Goal: Task Accomplishment & Management: Complete application form

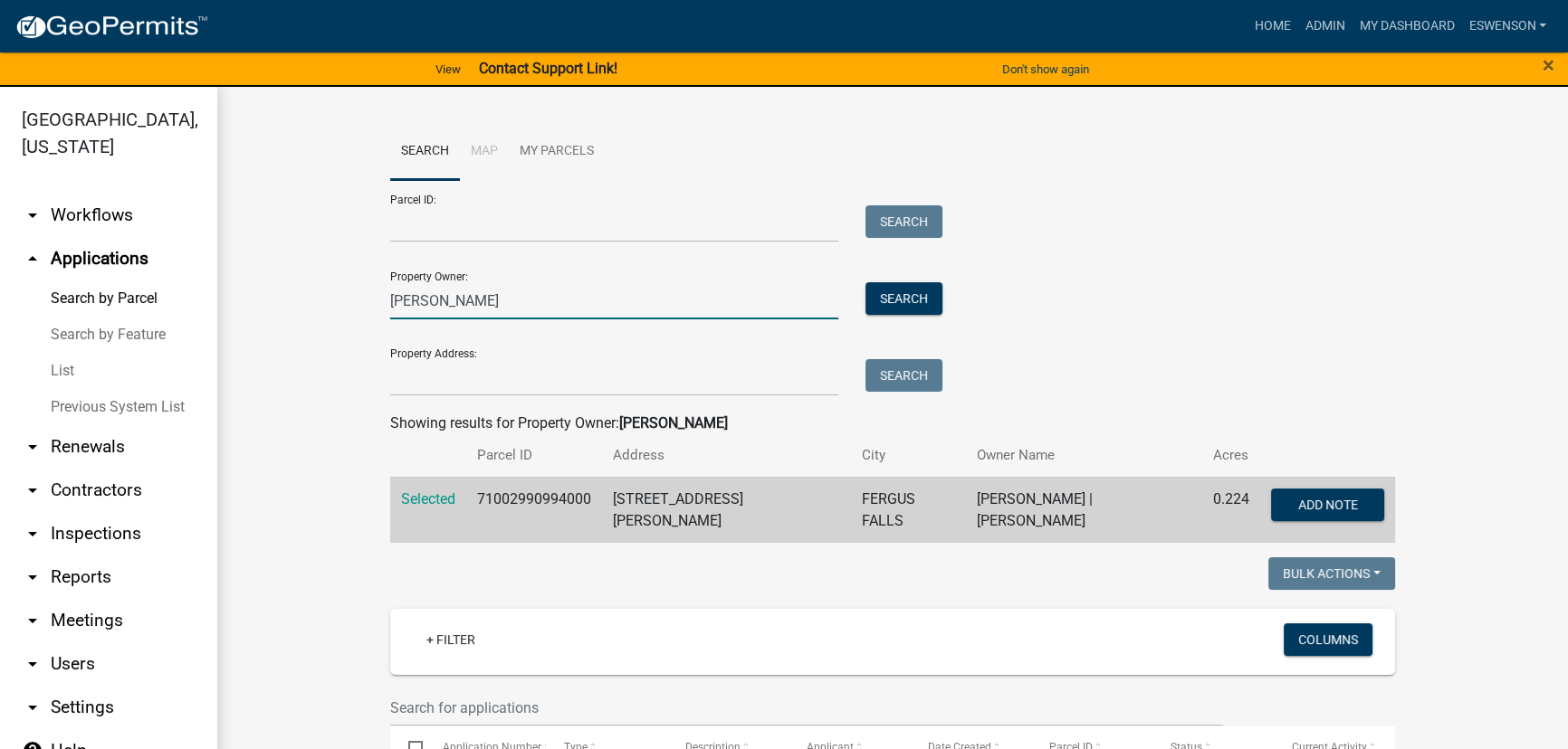
click at [418, 299] on input "stein" at bounding box center [615, 301] width 449 height 37
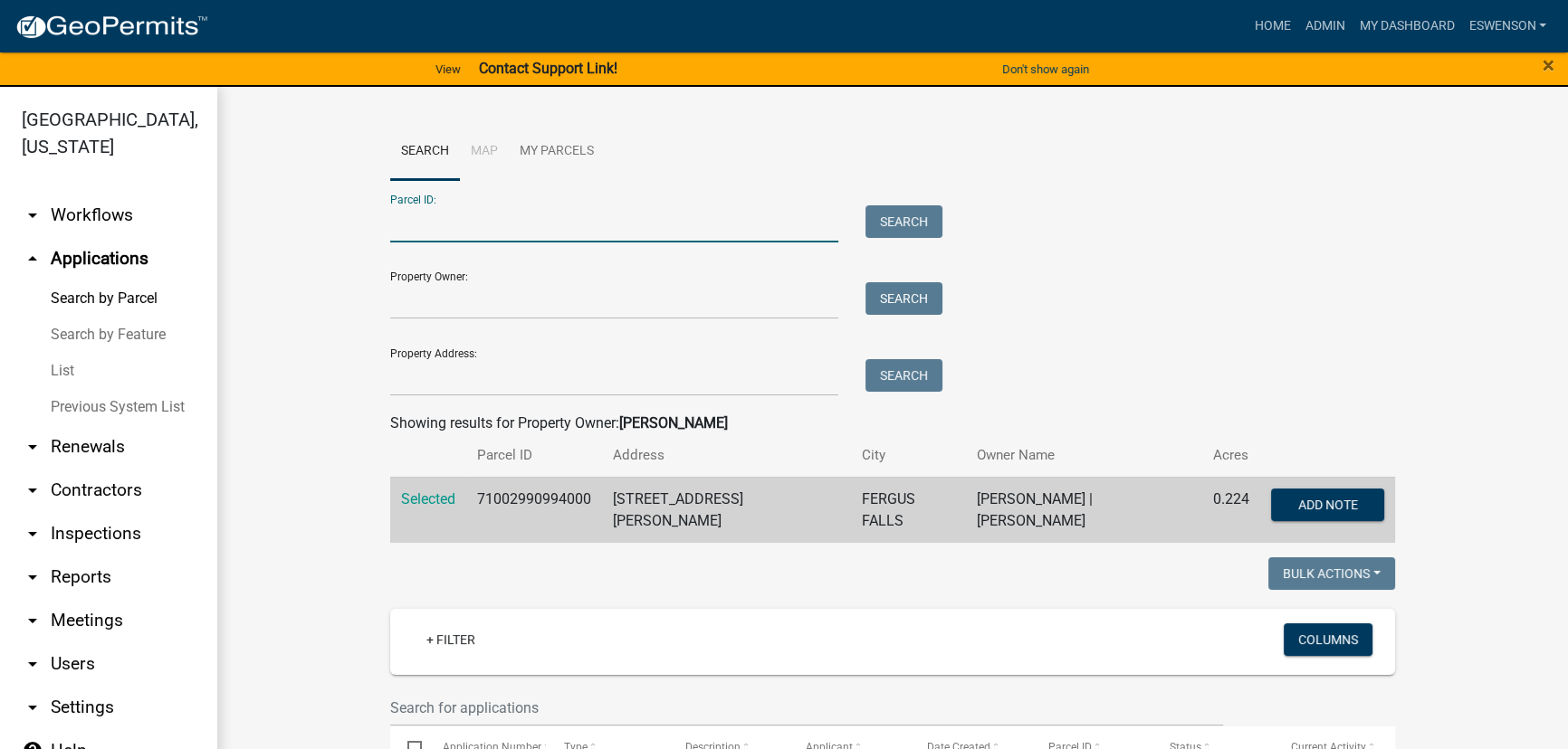
paste input "47000990407000"
type input "47000990407000"
click at [894, 217] on button "Search" at bounding box center [904, 221] width 77 height 32
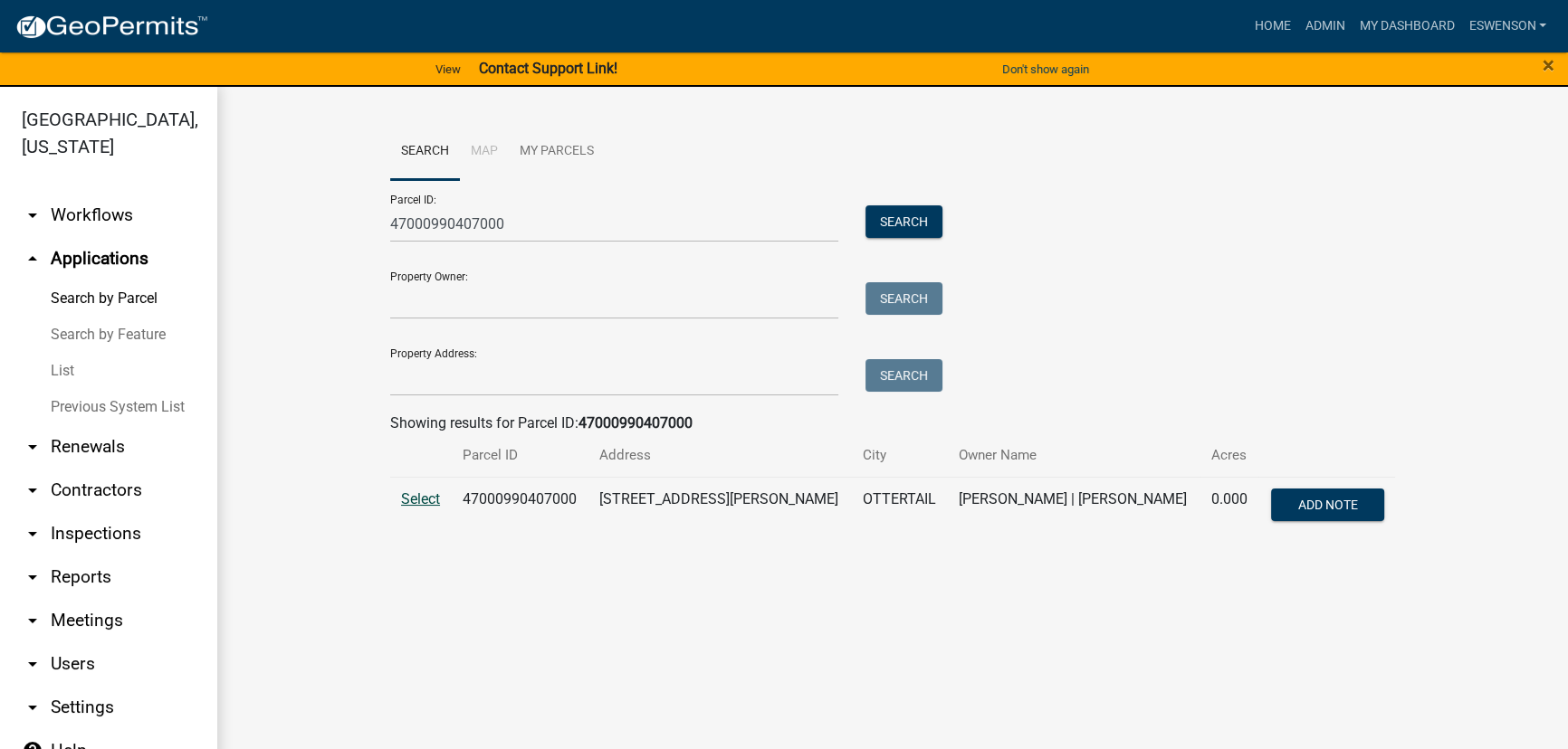
click at [420, 505] on span "Select" at bounding box center [421, 499] width 39 height 18
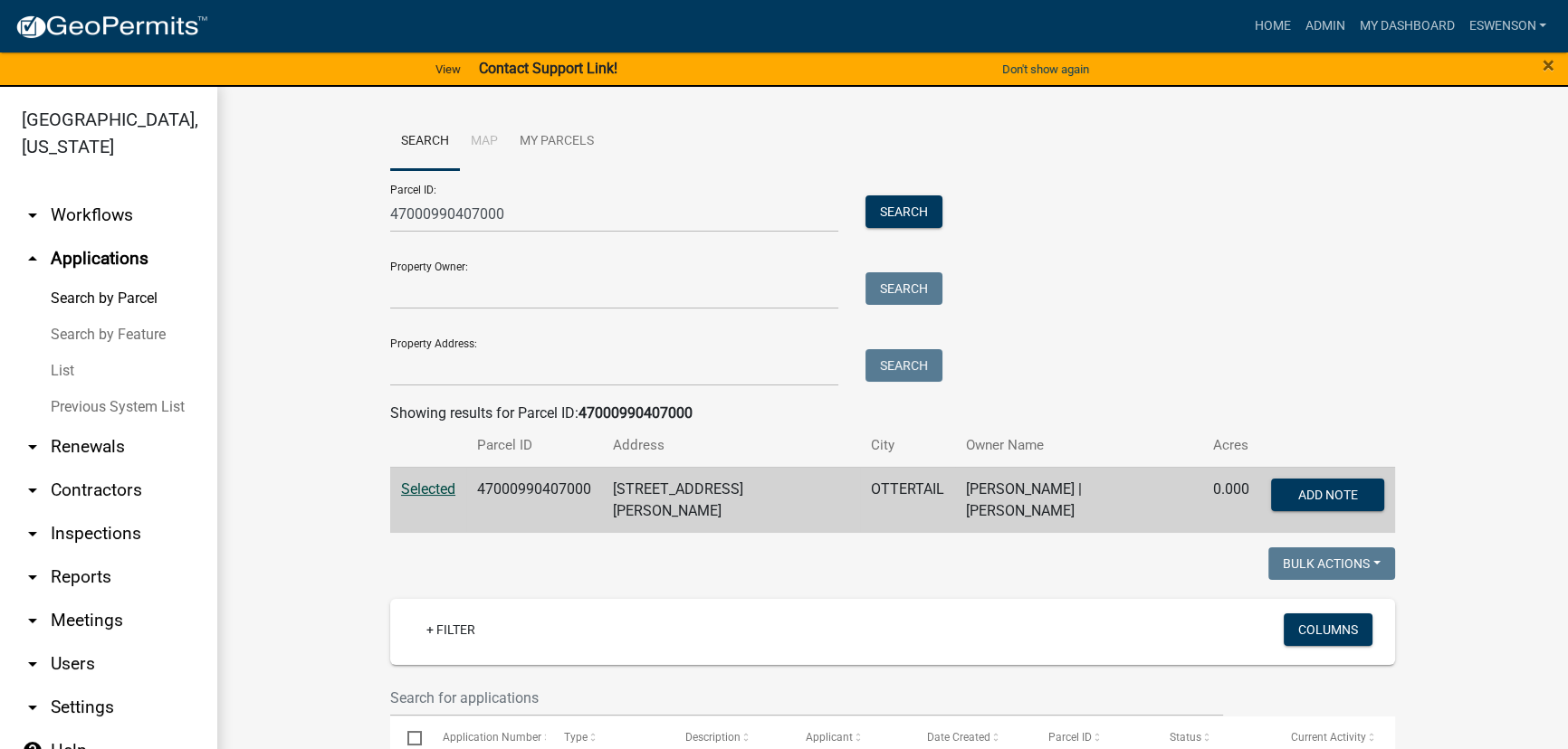
scroll to position [5, 0]
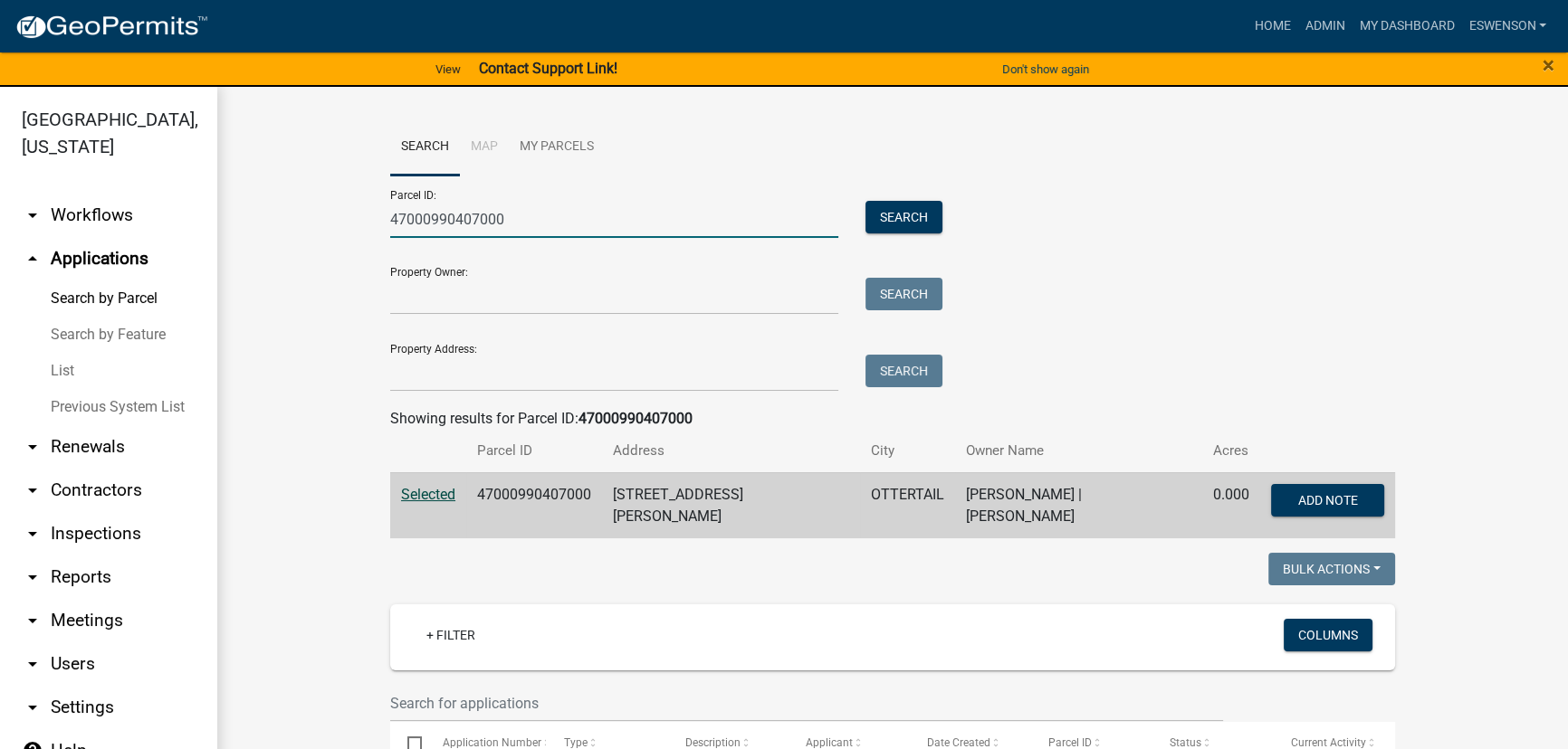
click at [586, 209] on input "47000990407000" at bounding box center [615, 220] width 449 height 37
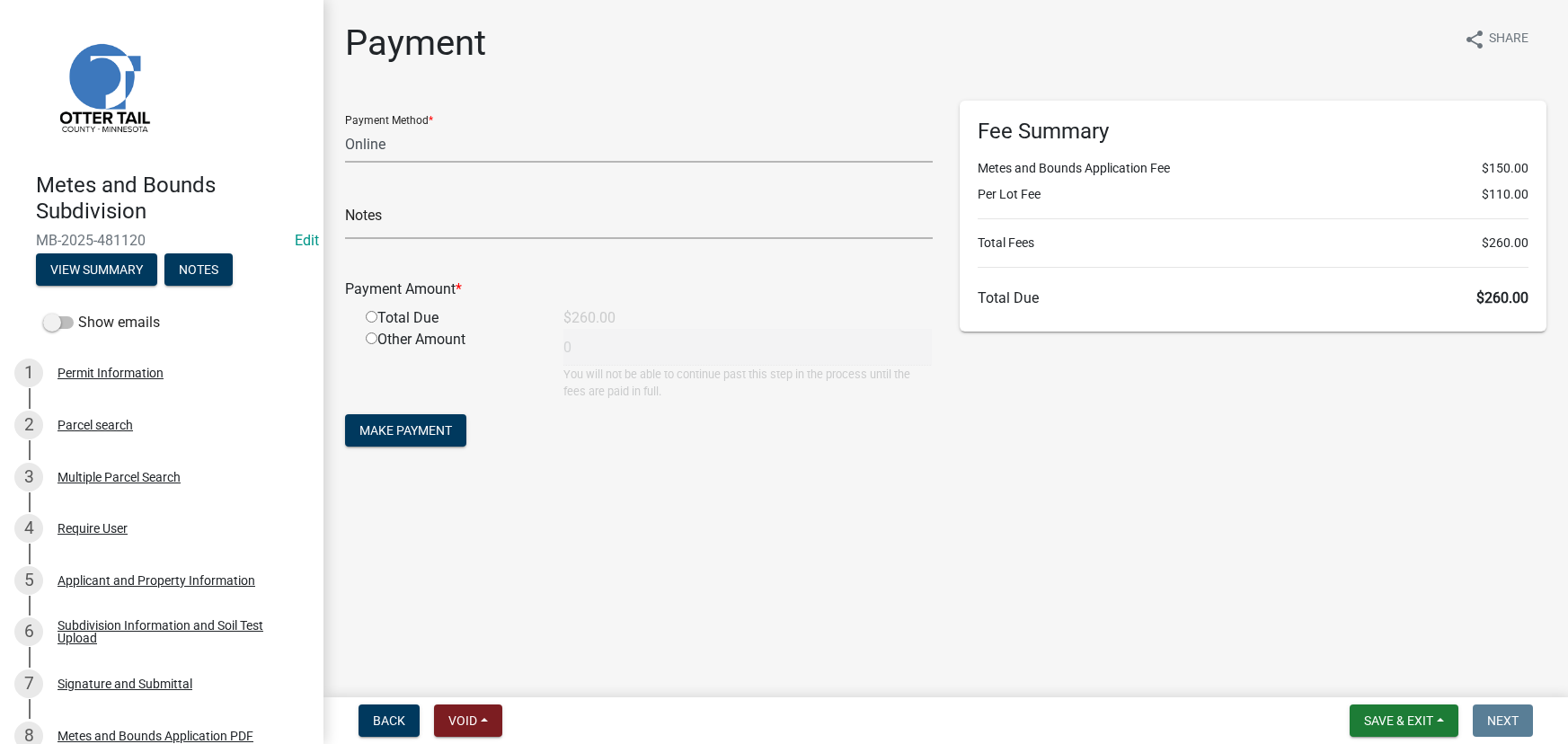
select select "3: 3"
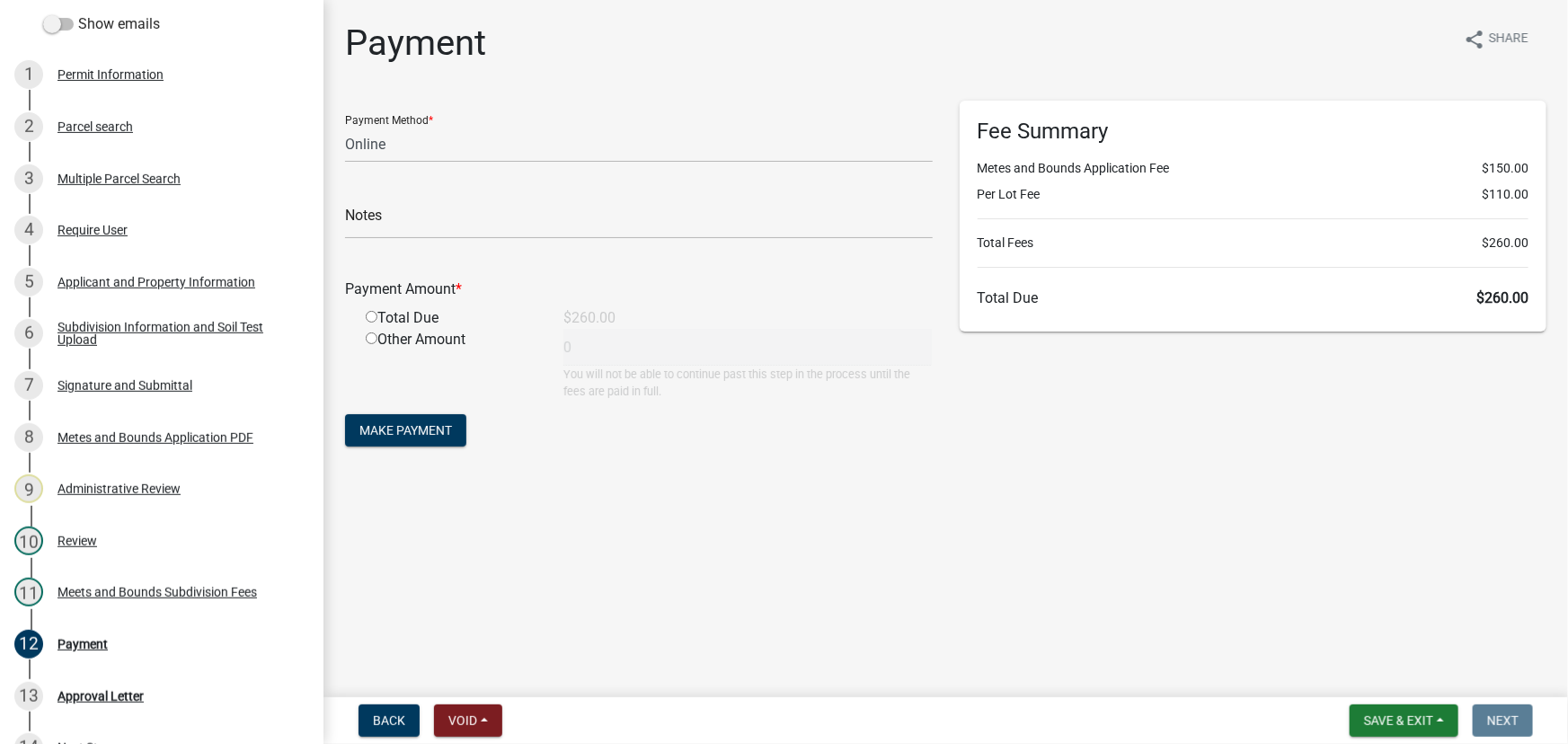
drag, startPoint x: 980, startPoint y: 119, endPoint x: 1529, endPoint y: 301, distance: 578.4
click at [1529, 301] on div "Fee Summary Metes and Bounds Application Fee $150.00 Per Lot Fee $110.00 Total …" at bounding box center [1254, 216] width 588 height 231
drag, startPoint x: 1529, startPoint y: 298, endPoint x: 964, endPoint y: 97, distance: 599.7
click at [963, 101] on div "Fee Summary Metes and Bounds Application Fee $150.00 Per Lot Fee $110.00 Total …" at bounding box center [1254, 216] width 588 height 231
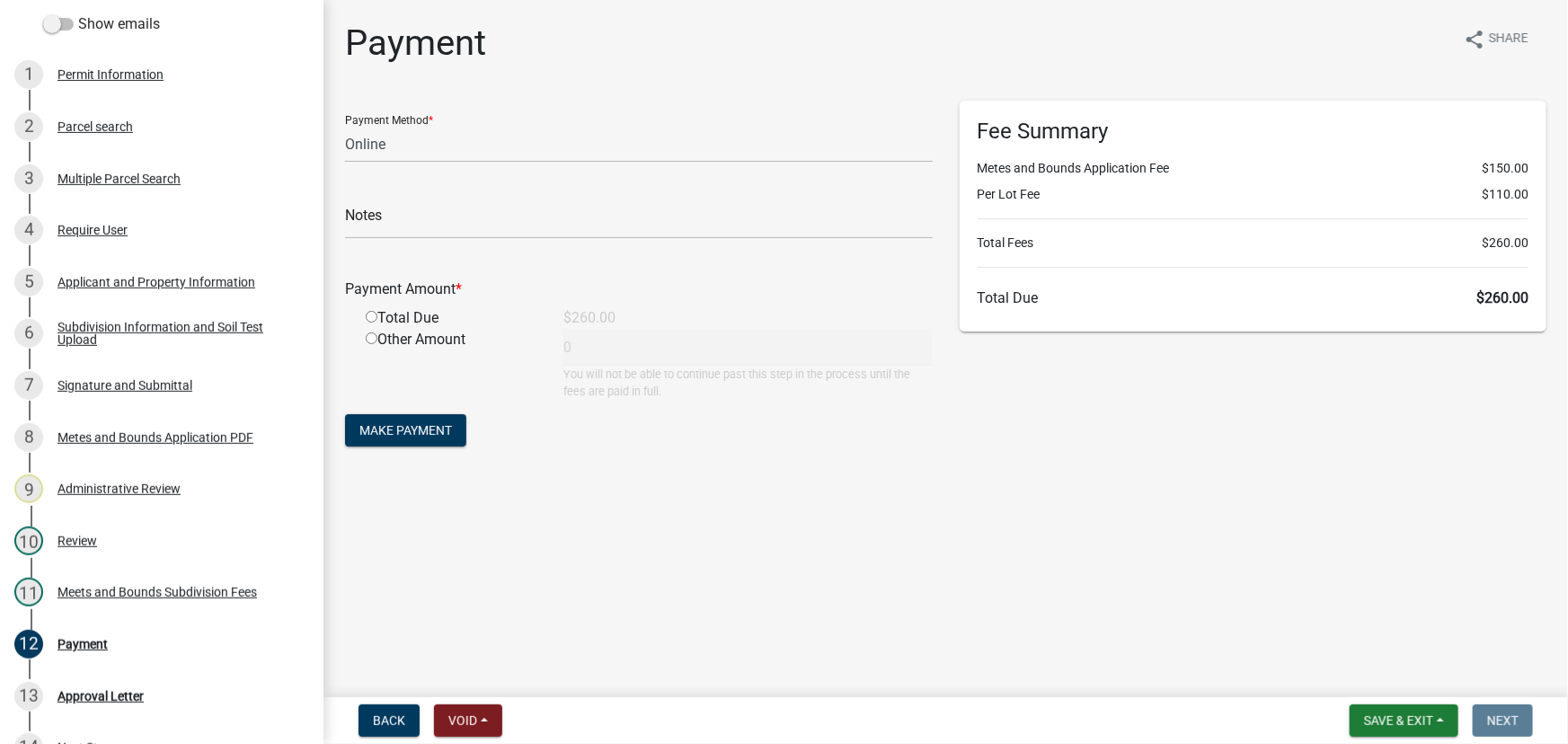
click at [968, 126] on div "Fee Summary Metes and Bounds Application Fee $150.00 Per Lot Fee $110.00 Total …" at bounding box center [1254, 216] width 588 height 231
drag, startPoint x: 975, startPoint y: 128, endPoint x: 1552, endPoint y: 301, distance: 602.4
click at [1530, 298] on div "Fee Summary Metes and Bounds Application Fee $150.00 Per Lot Fee $110.00 Total …" at bounding box center [1254, 216] width 588 height 231
drag, startPoint x: 344, startPoint y: 38, endPoint x: 1084, endPoint y: 440, distance: 842.1
click at [1084, 440] on div "Payment share Share Payment Method * Credit Card POS Check Cash Online Notes Pa…" at bounding box center [945, 253] width 1228 height 462
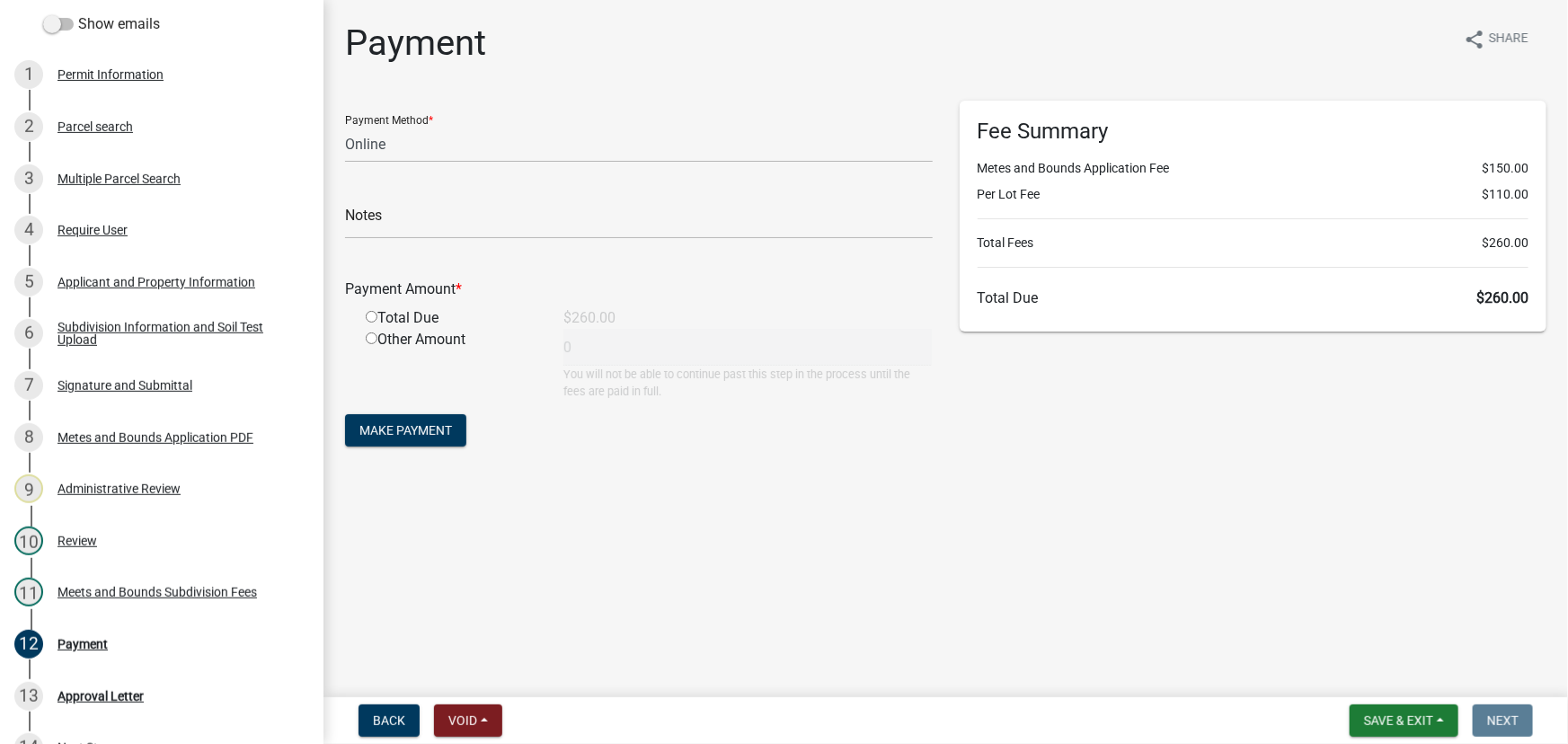
click at [876, 540] on main "Payment share Share Payment Method * Credit Card POS Check Cash Online Notes Pa…" at bounding box center [945, 345] width 1245 height 691
drag, startPoint x: 349, startPoint y: 30, endPoint x: 1528, endPoint y: 307, distance: 1211.1
click at [1528, 307] on div "Payment share Share Payment Method * Credit Card POS Check Cash Online Notes Pa…" at bounding box center [945, 253] width 1228 height 462
click at [891, 615] on main "Payment share Share Payment Method * Credit Card POS Check Cash Online Notes Pa…" at bounding box center [945, 345] width 1245 height 691
drag, startPoint x: 1110, startPoint y: 548, endPoint x: 297, endPoint y: 2, distance: 979.3
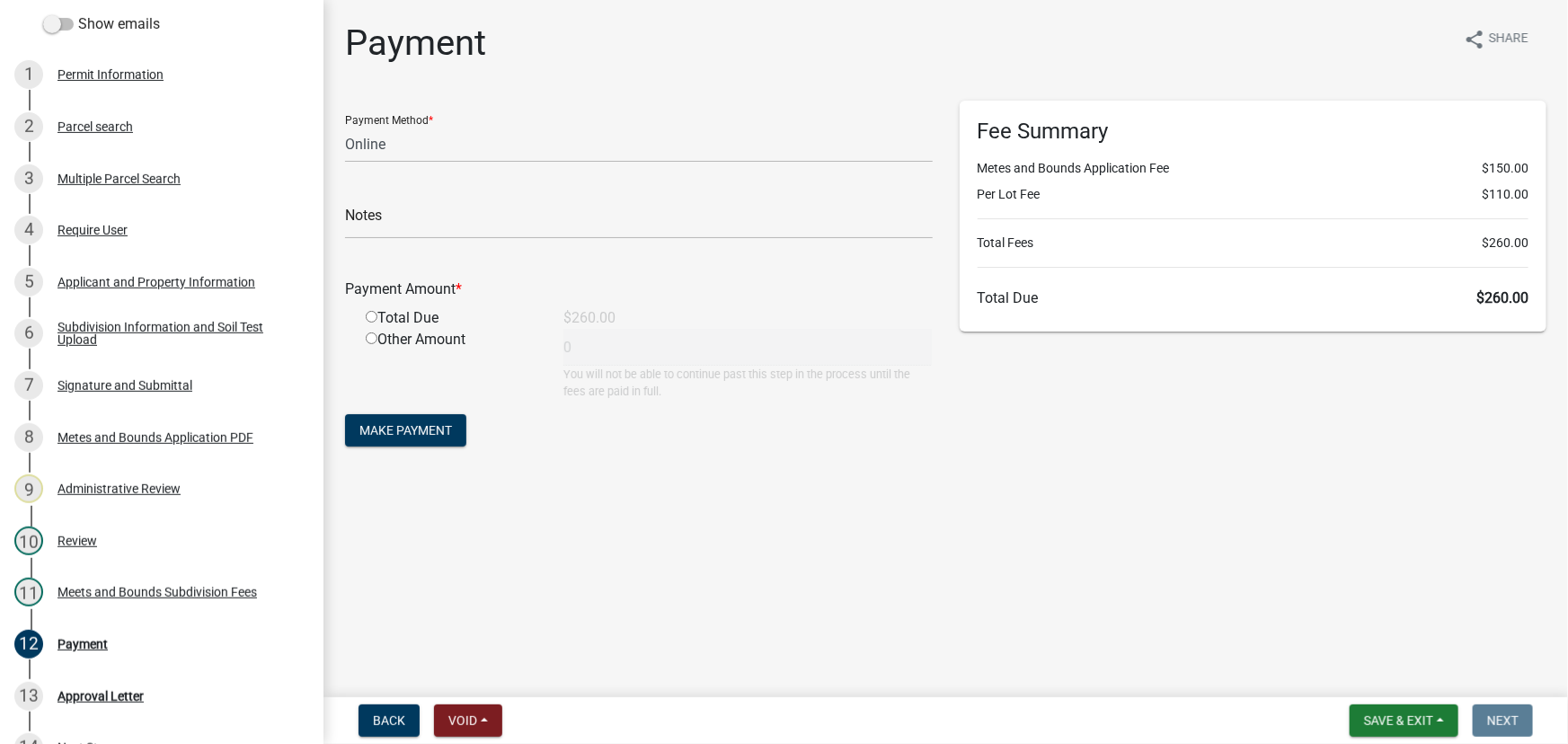
click at [297, 2] on div "Metes and Bounds Subdivision MB-2025-481120 Edit View Summary Notes Show emails…" at bounding box center [784, 372] width 1568 height 744
click at [654, 44] on div "Payment share Share" at bounding box center [946, 50] width 1202 height 58
drag, startPoint x: 337, startPoint y: 16, endPoint x: 1528, endPoint y: 309, distance: 1226.5
click at [1528, 309] on main "Payment share Share Payment Method * Credit Card POS Check Cash Online Notes Pa…" at bounding box center [945, 345] width 1245 height 691
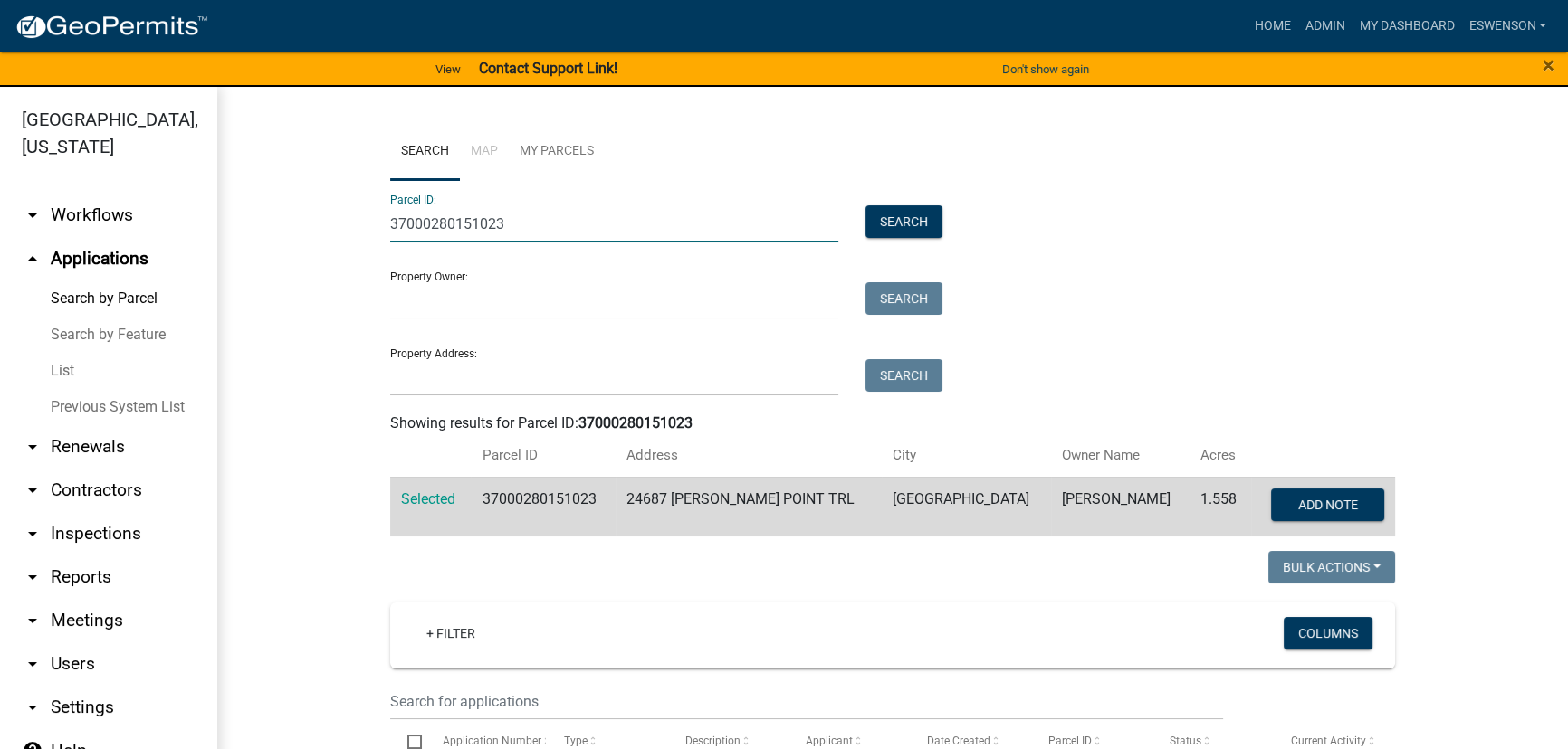
click at [451, 232] on input "37000280151023" at bounding box center [615, 224] width 449 height 37
type input "56000990561000"
click at [866, 206] on button "Search" at bounding box center [904, 221] width 77 height 32
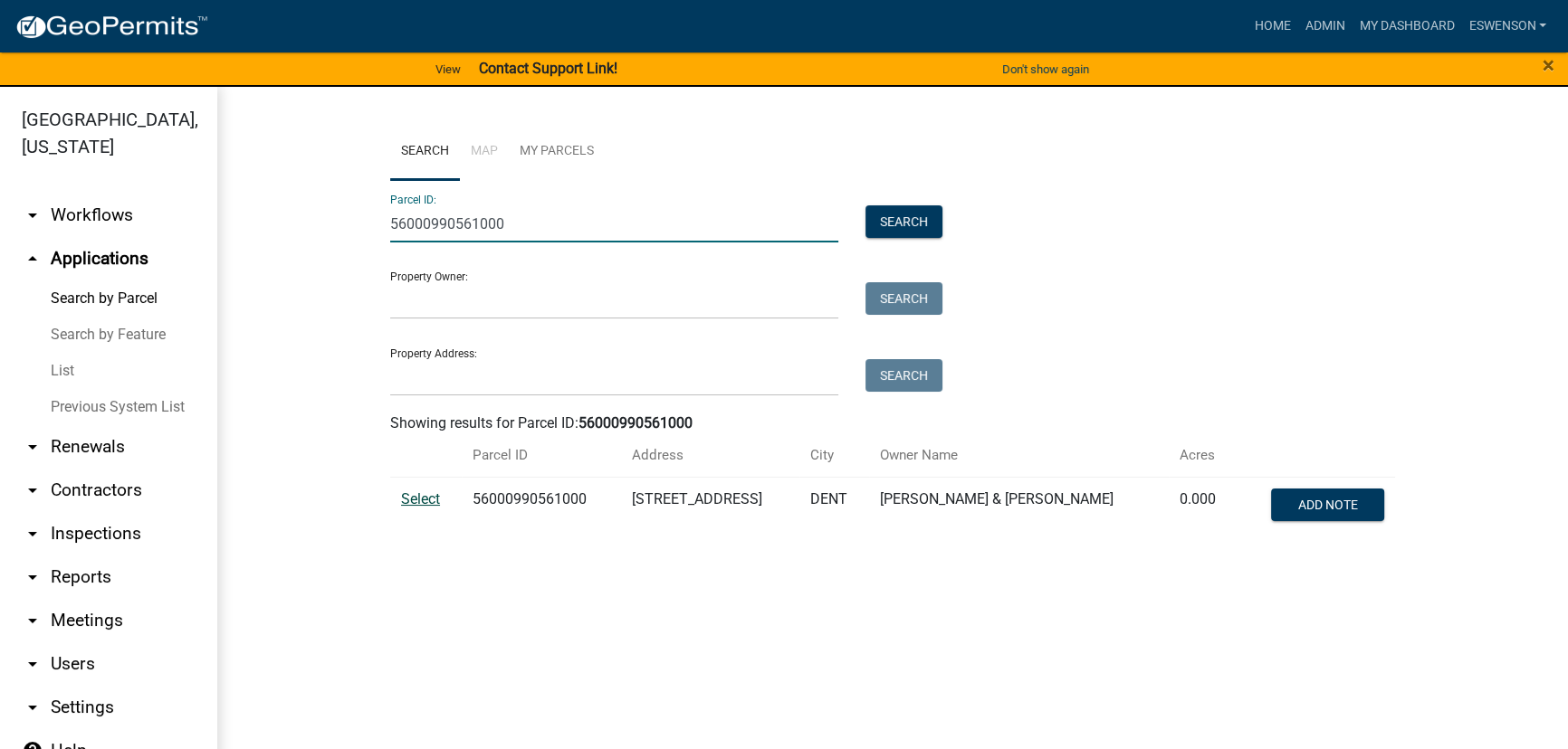
click at [430, 498] on span "Select" at bounding box center [421, 499] width 39 height 18
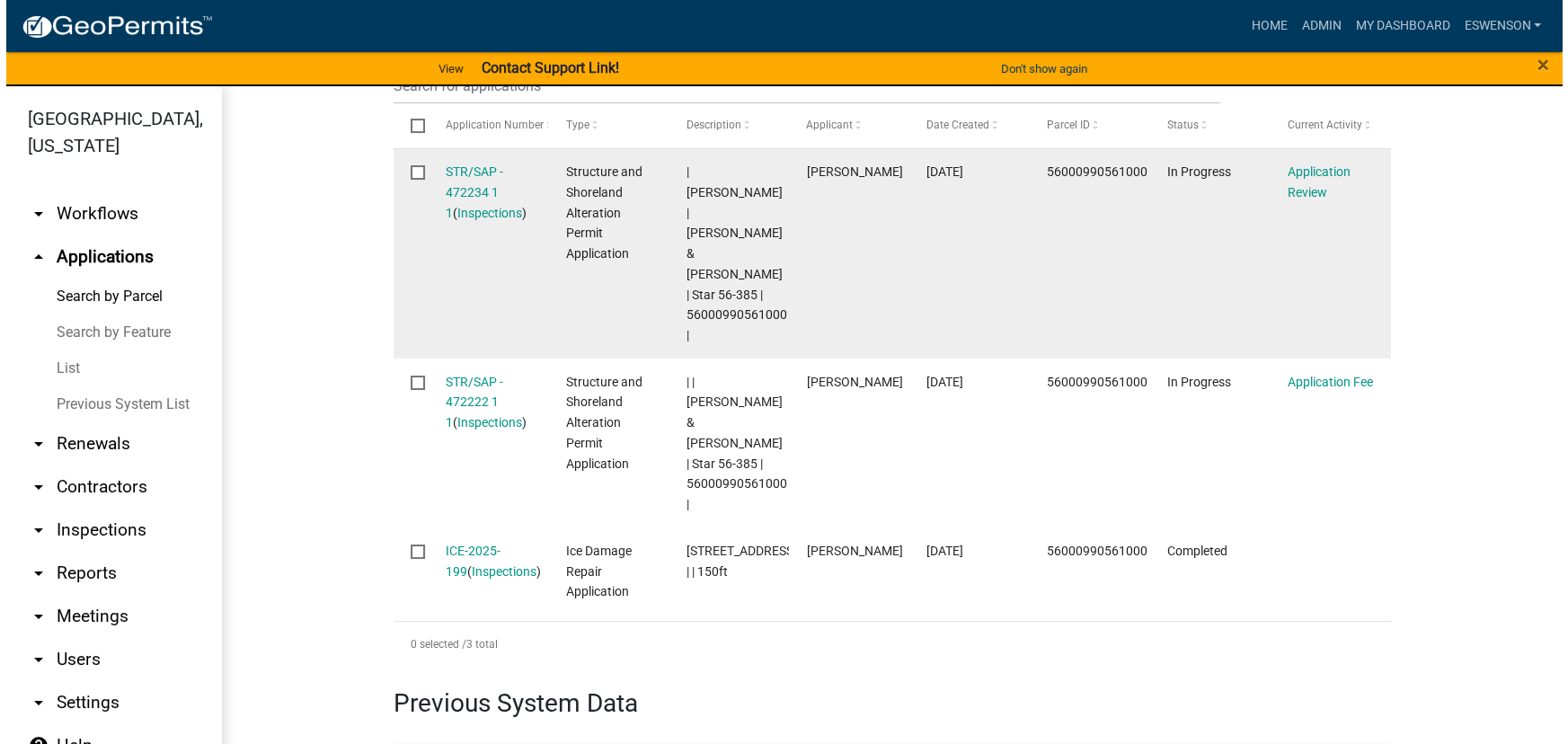
scroll to position [653, 0]
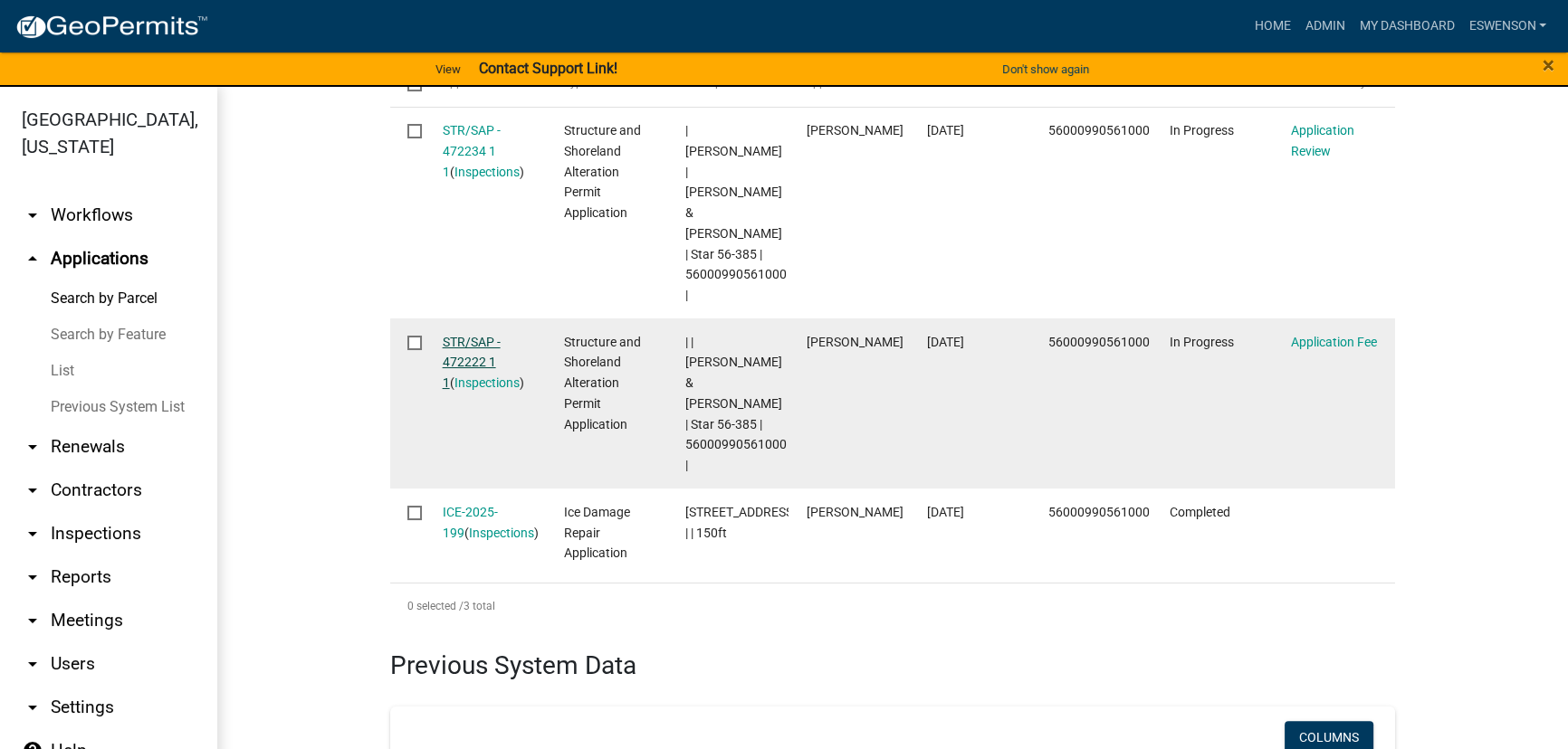
click at [474, 346] on link "STR/SAP - 472222 1 1" at bounding box center [472, 363] width 58 height 56
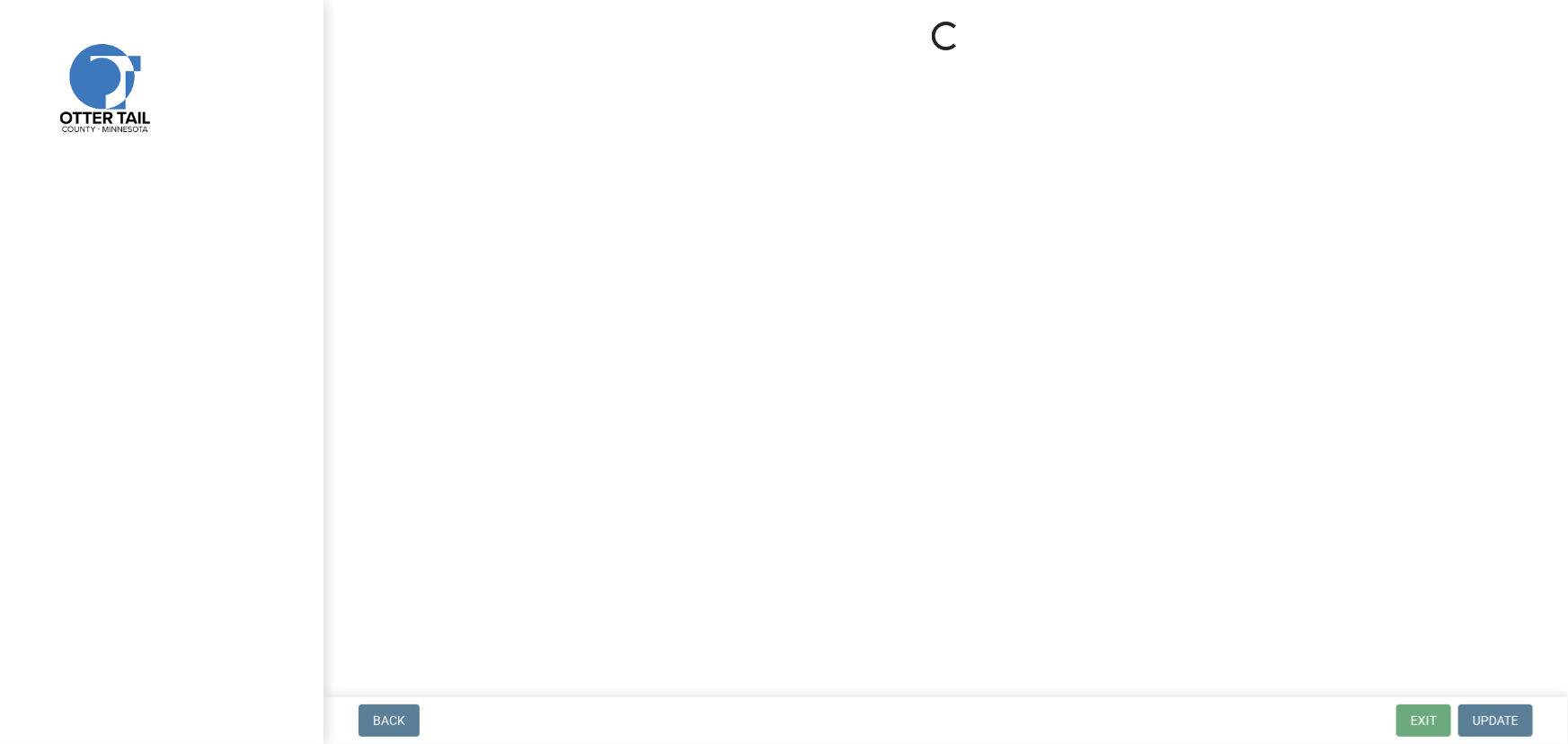
select select "3: 3"
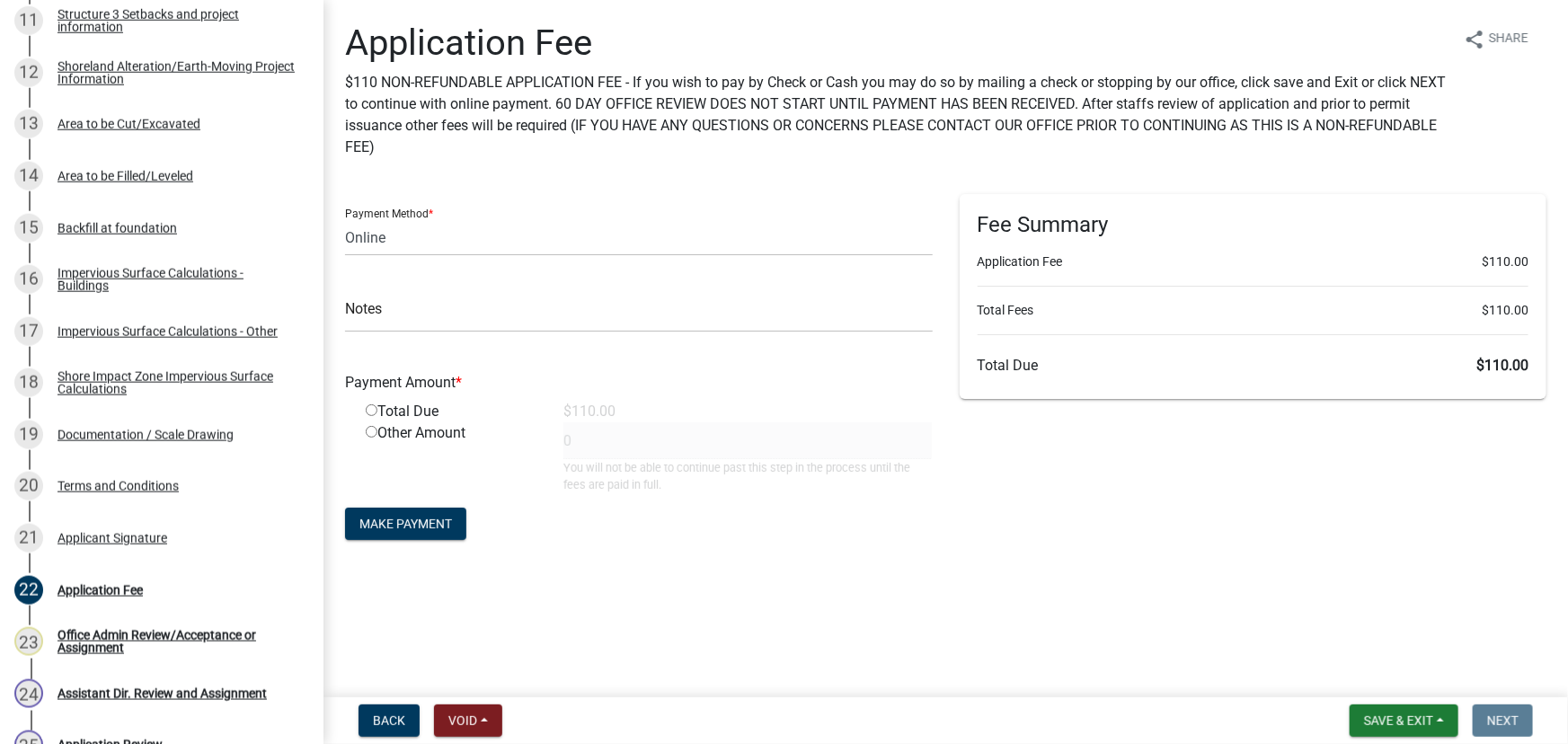
scroll to position [207, 0]
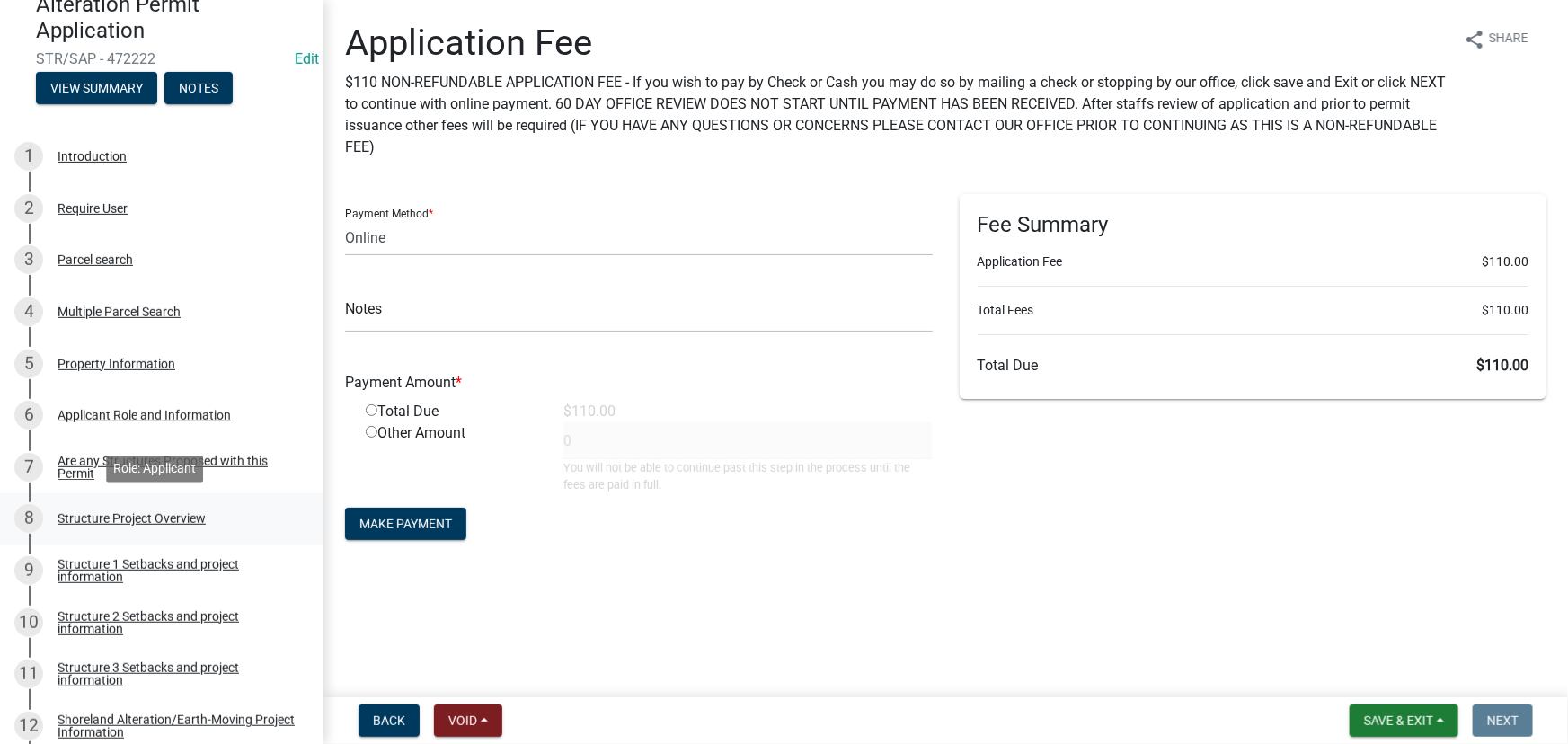
click at [125, 519] on div "Structure Project Overview" at bounding box center [132, 519] width 148 height 13
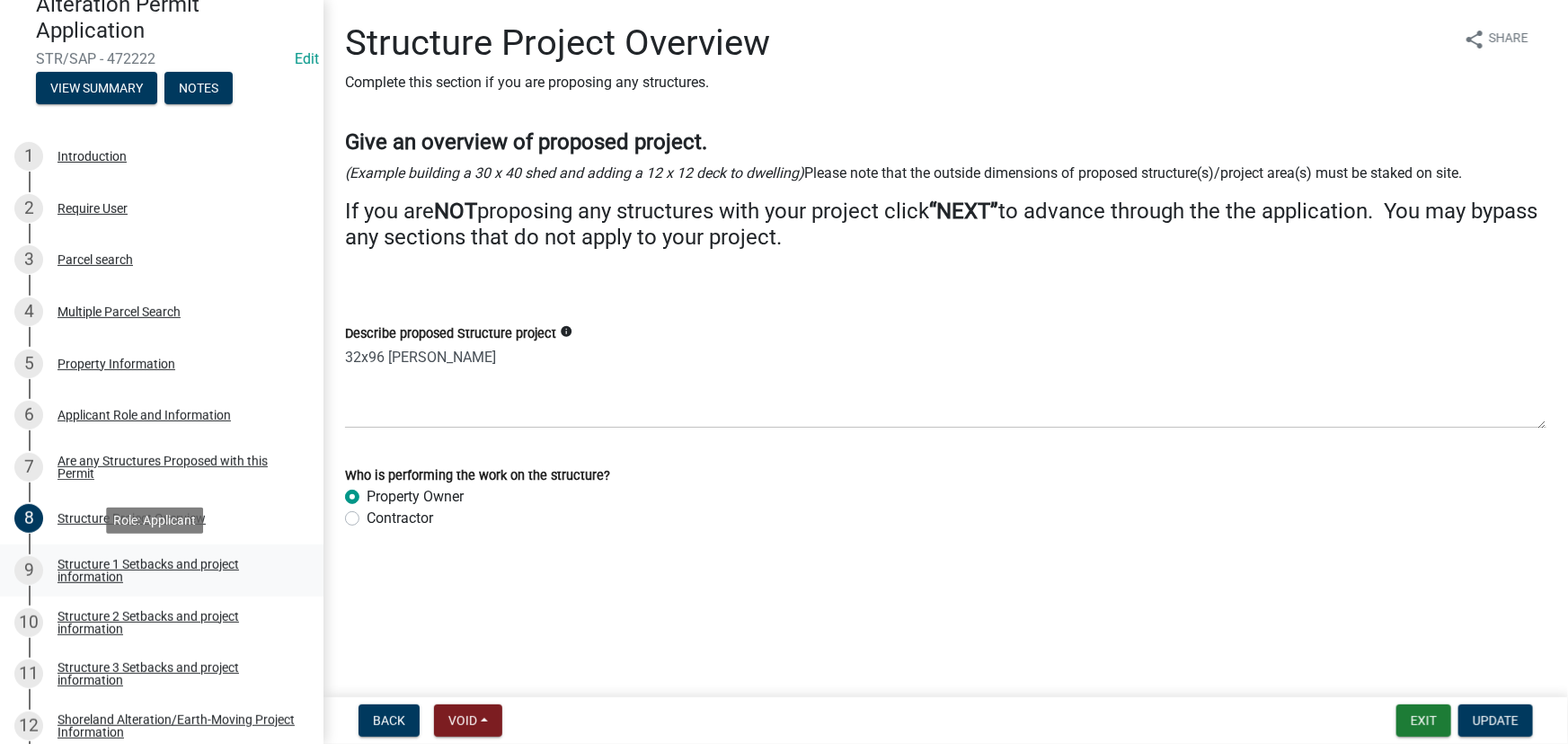
click at [134, 569] on div "Structure 1 Setbacks and project information" at bounding box center [176, 570] width 237 height 25
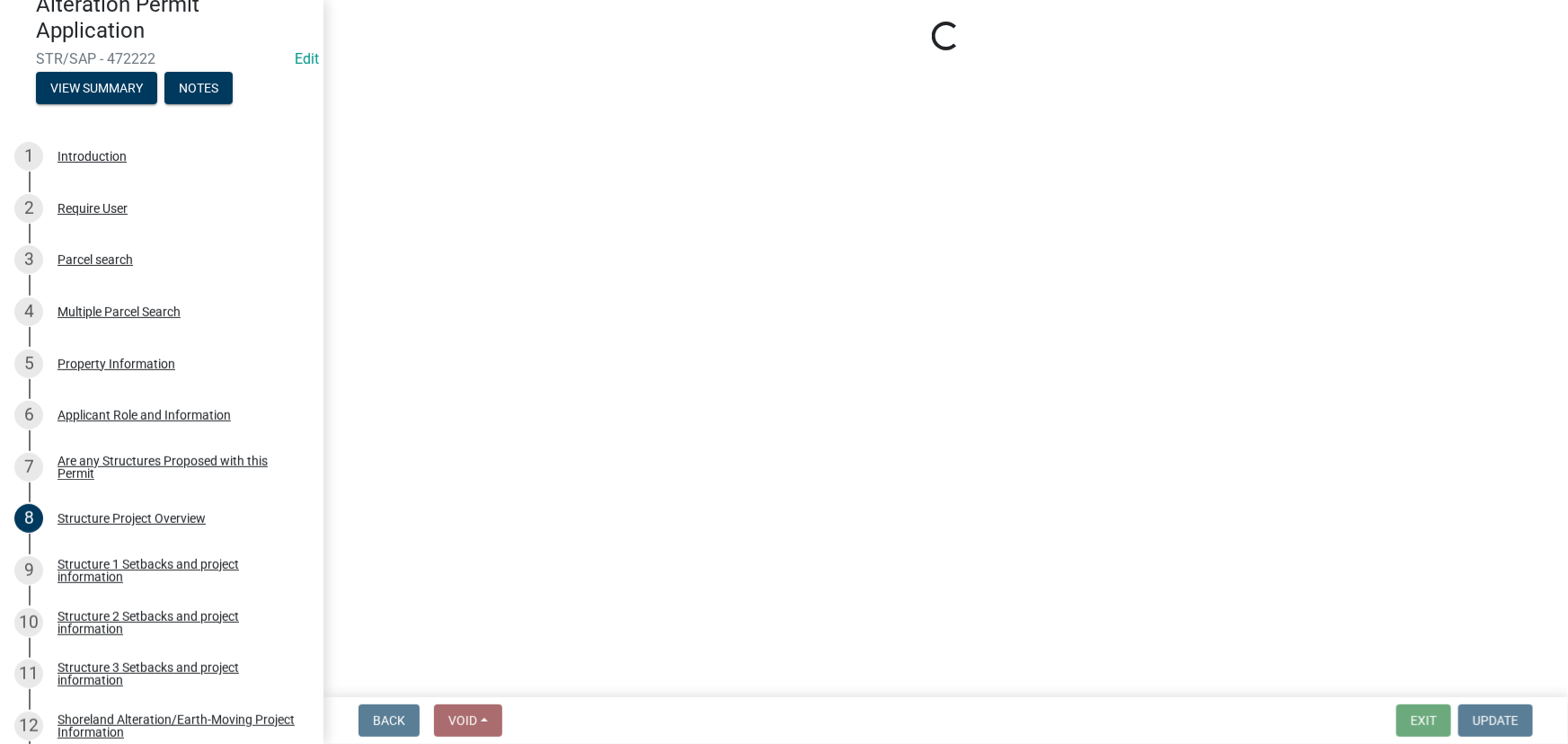
select select "c185e313-3403-4239-bd61-bb563c58a77a"
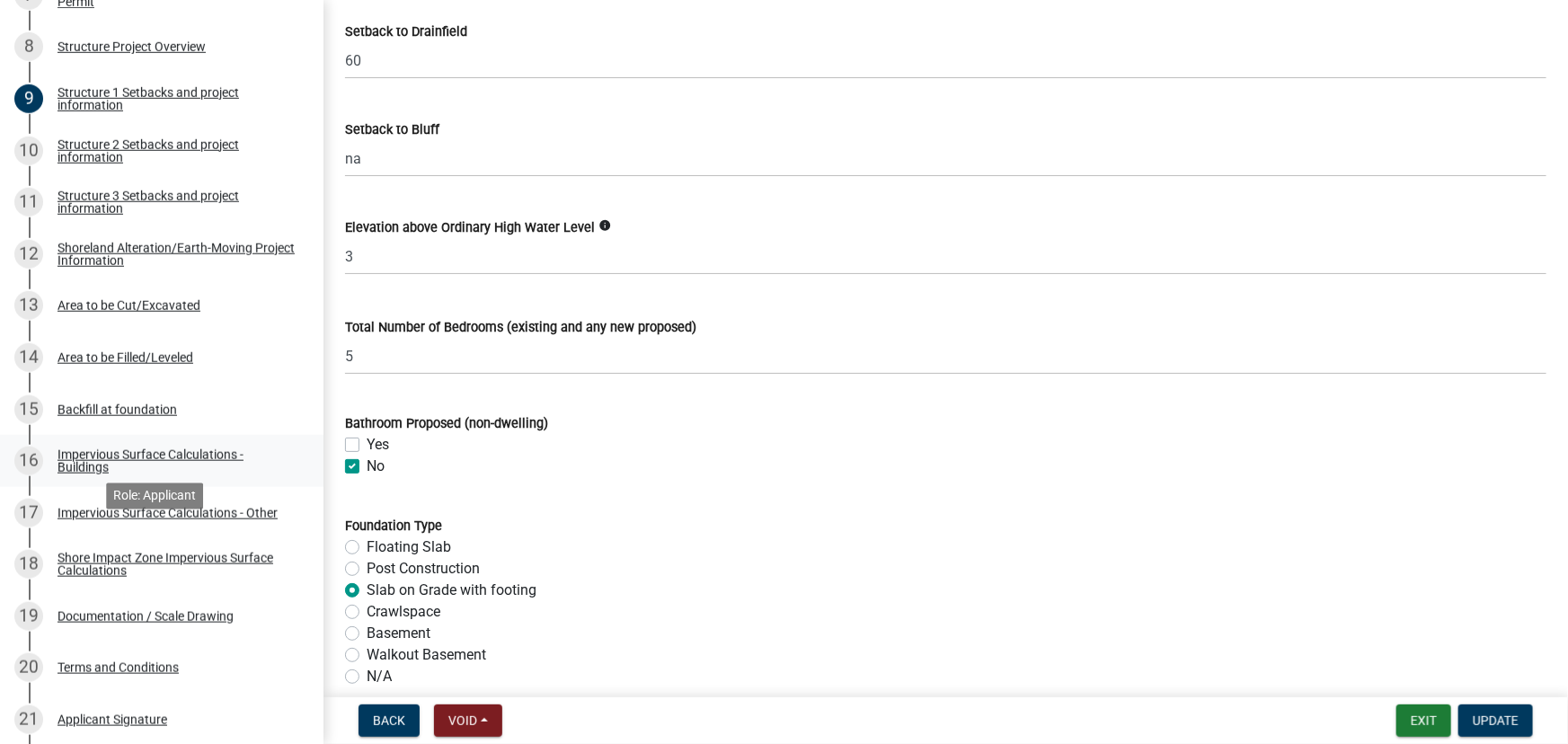
scroll to position [696, 0]
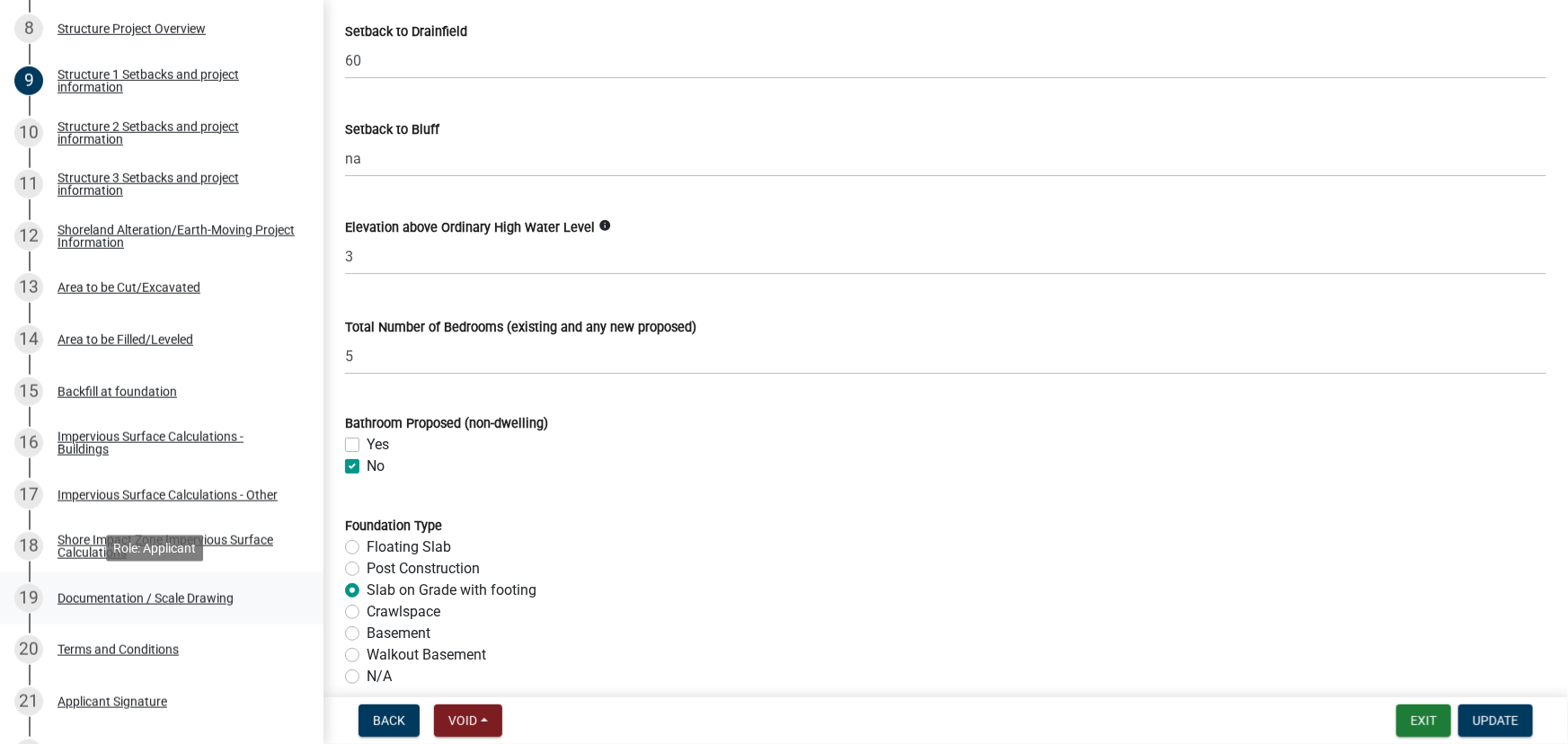
click at [151, 606] on div "19 Documentation / Scale Drawing" at bounding box center [155, 598] width 280 height 28
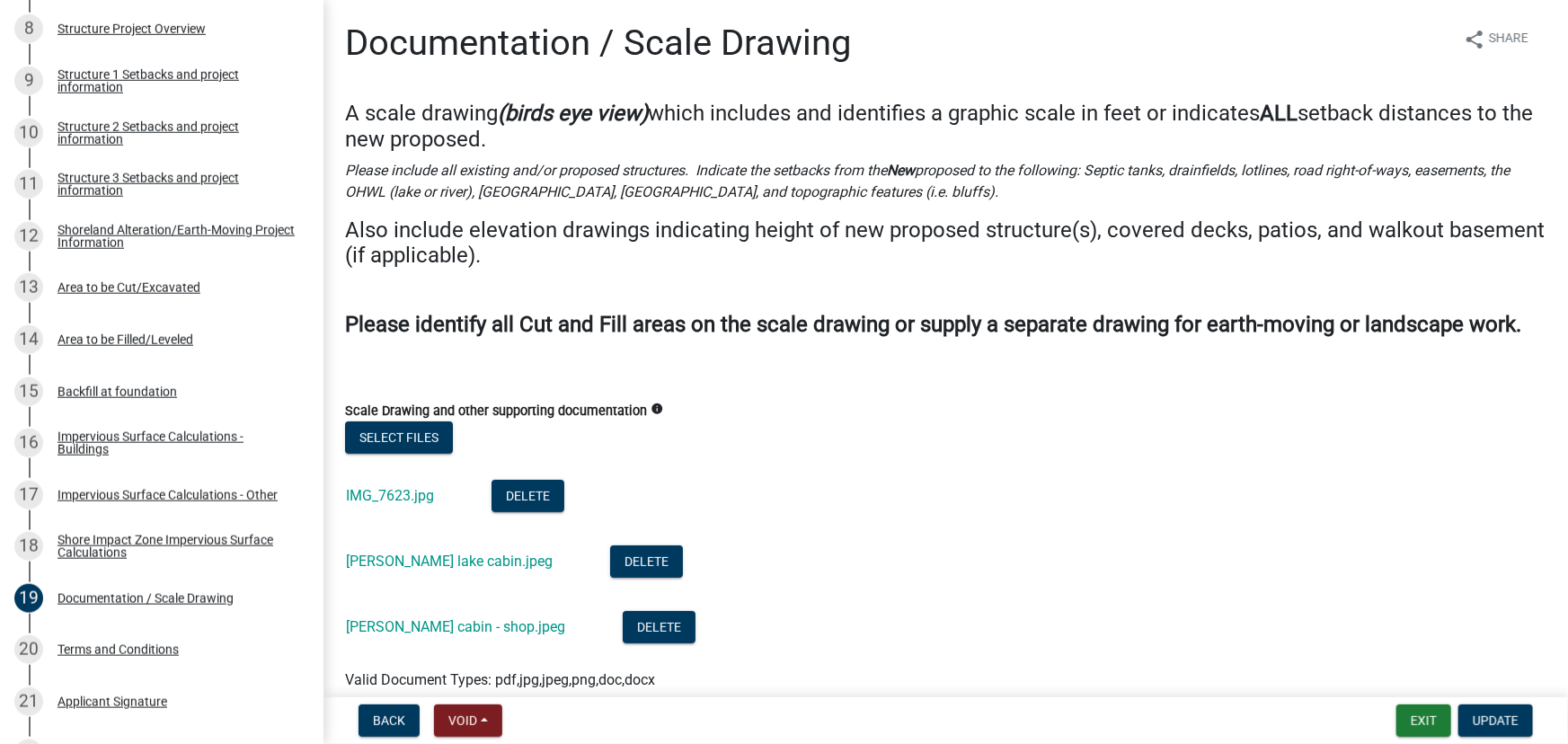
scroll to position [113, 0]
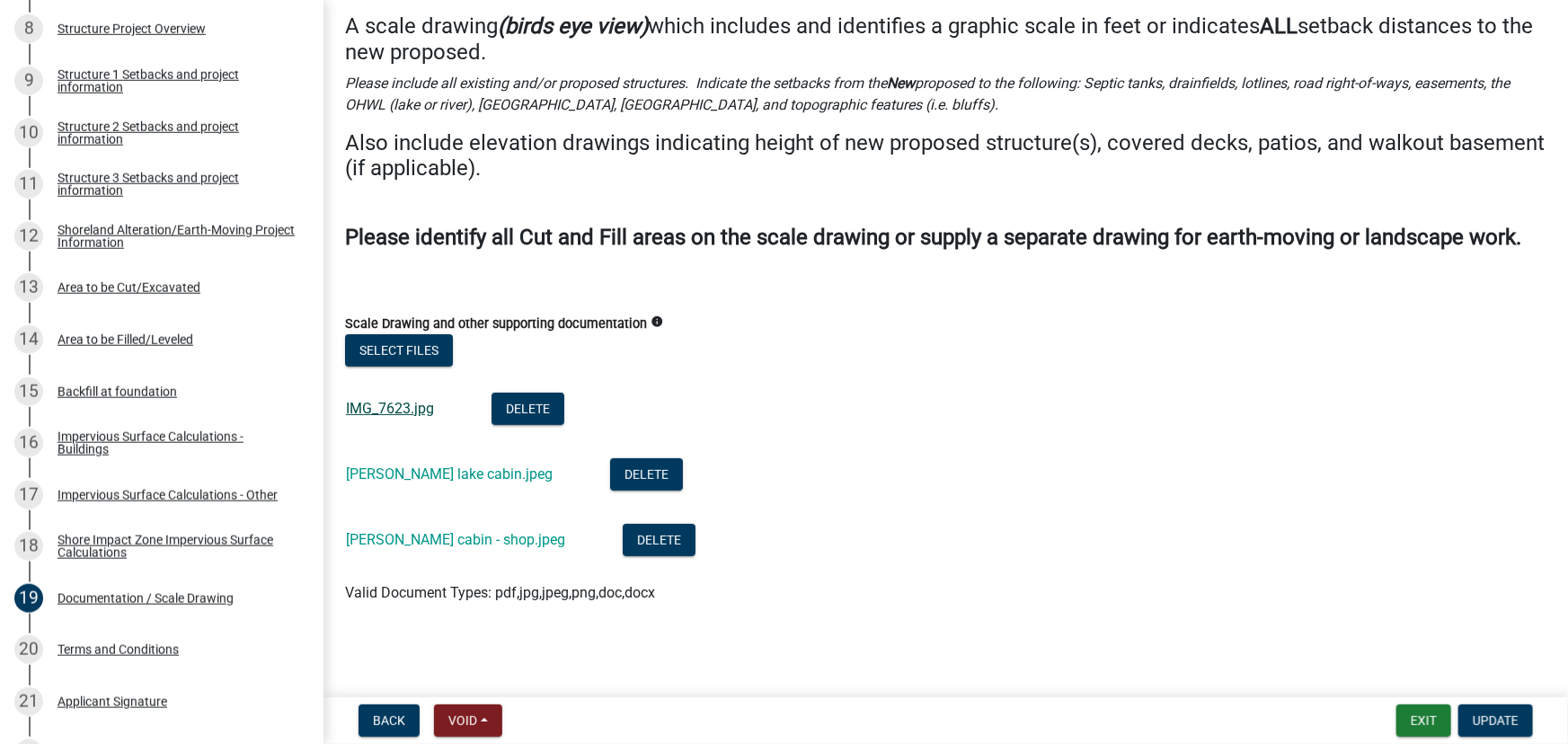
click at [396, 411] on link "IMG_7623.jpg" at bounding box center [390, 409] width 88 height 17
click at [410, 473] on link "Roth lake cabin.jpeg" at bounding box center [450, 474] width 207 height 17
click at [143, 283] on div "Area to be Cut/Excavated" at bounding box center [129, 288] width 143 height 13
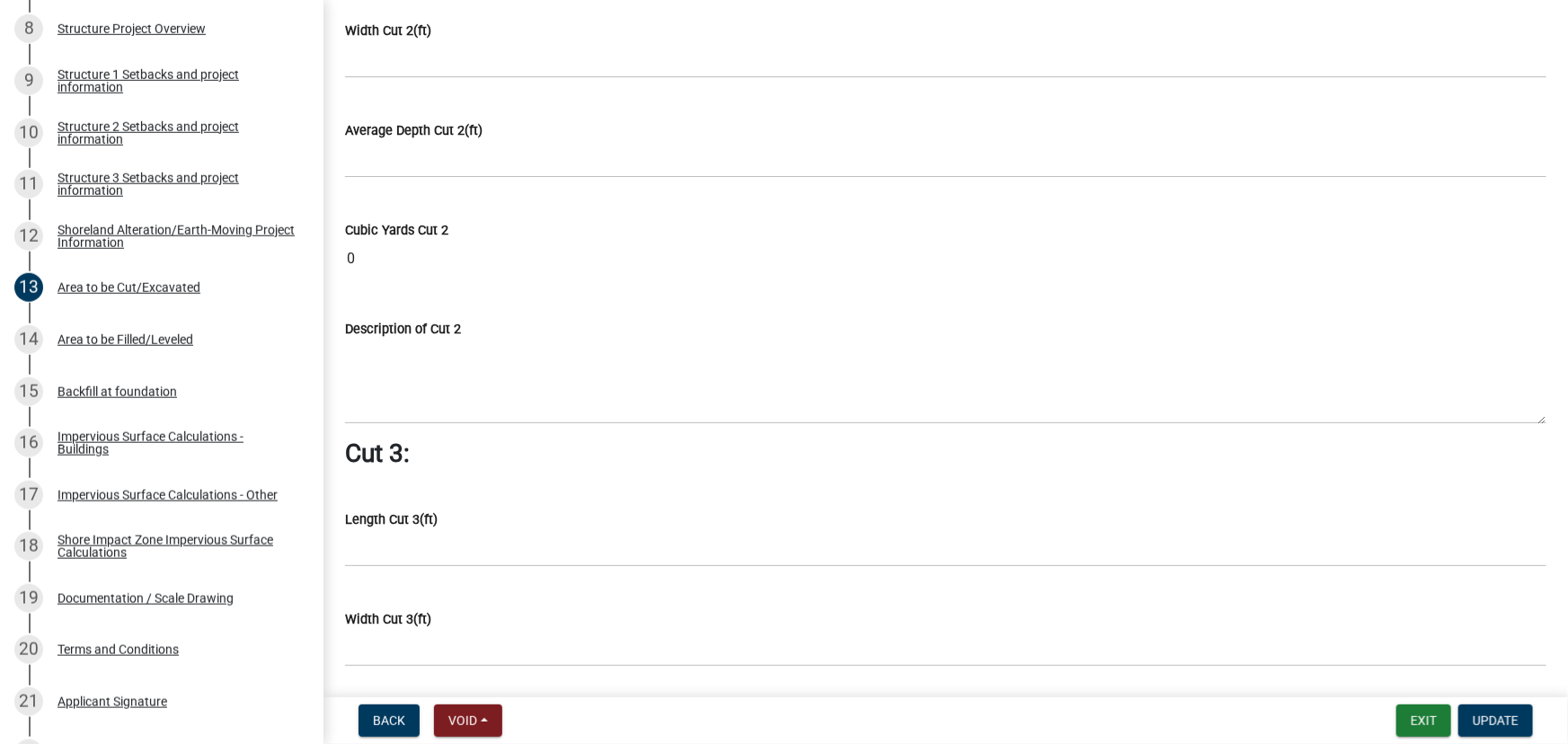
scroll to position [1798, 0]
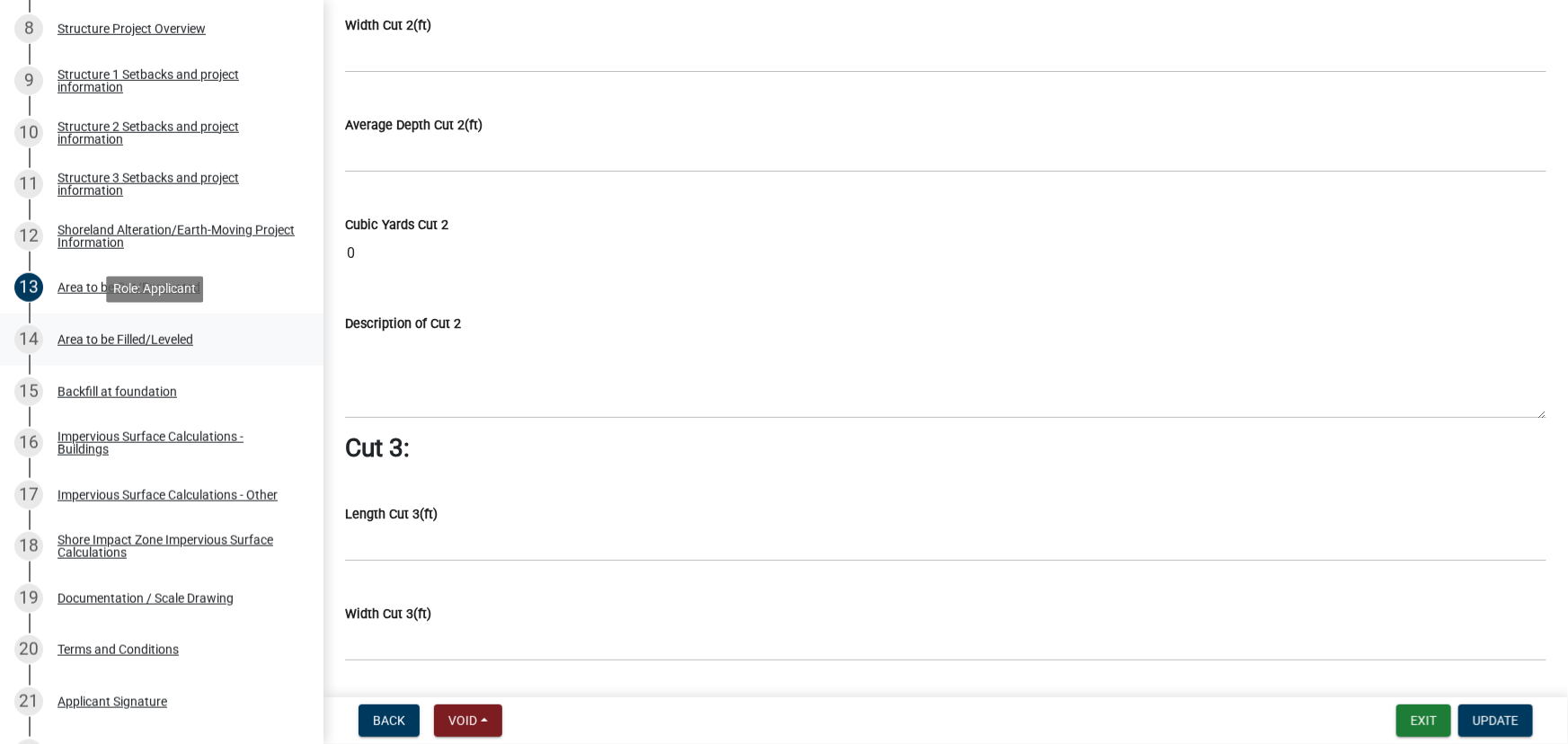
click at [147, 326] on div "14 Area to be Filled/Leveled" at bounding box center [155, 339] width 280 height 28
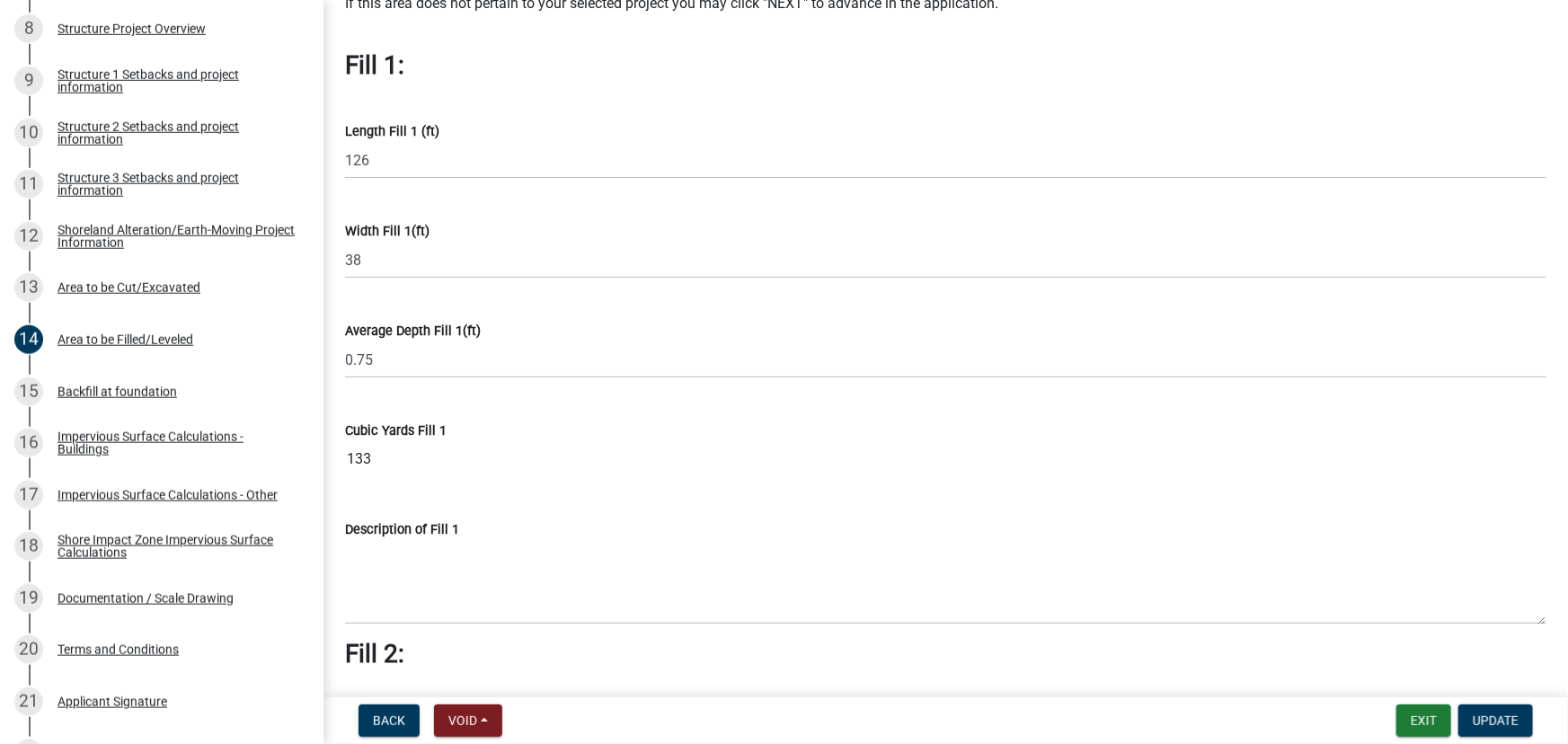
scroll to position [81, 0]
click at [174, 291] on div "Area to be Cut/Excavated" at bounding box center [129, 288] width 143 height 13
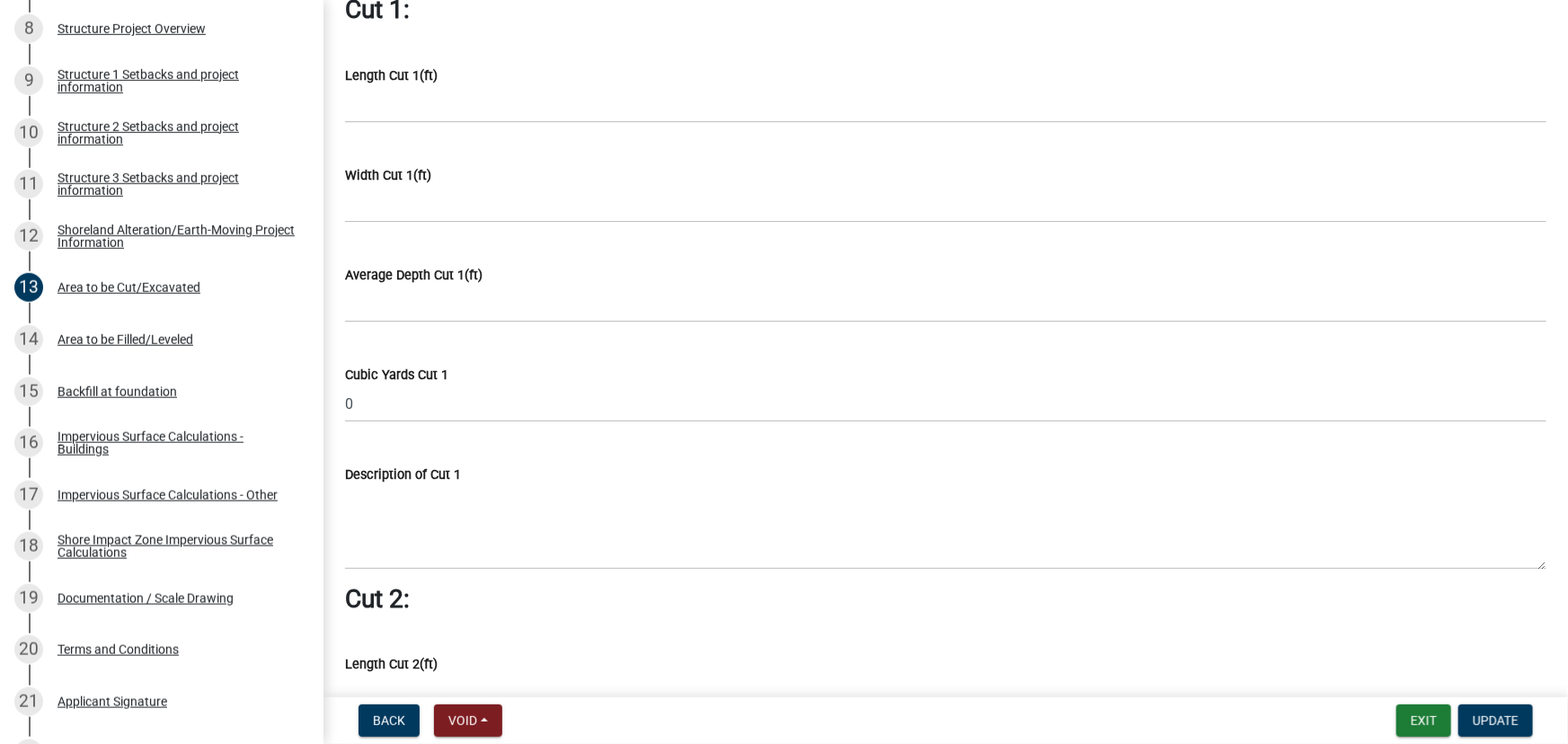
scroll to position [980, 0]
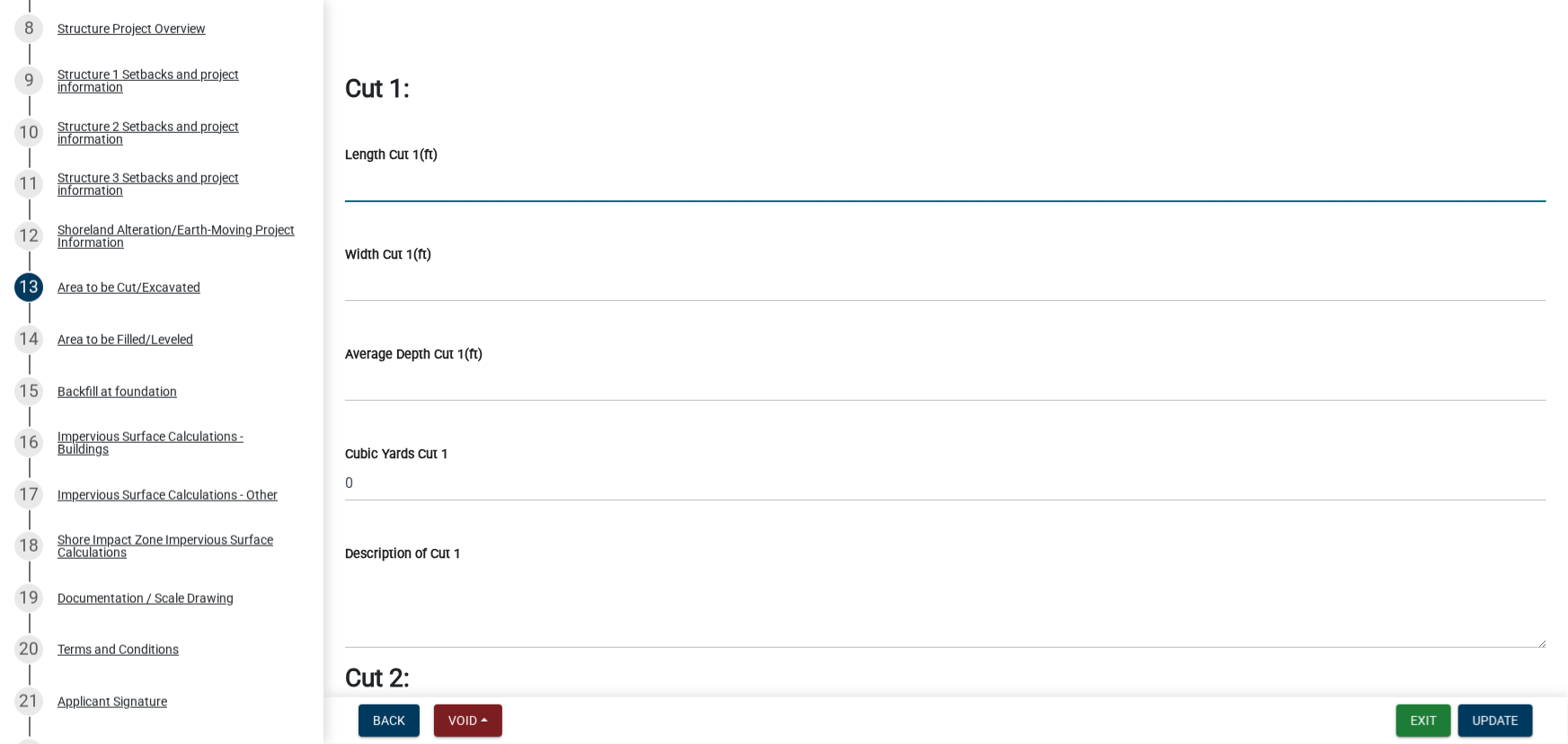
click at [393, 180] on input "text" at bounding box center [946, 184] width 1202 height 37
type input "126"
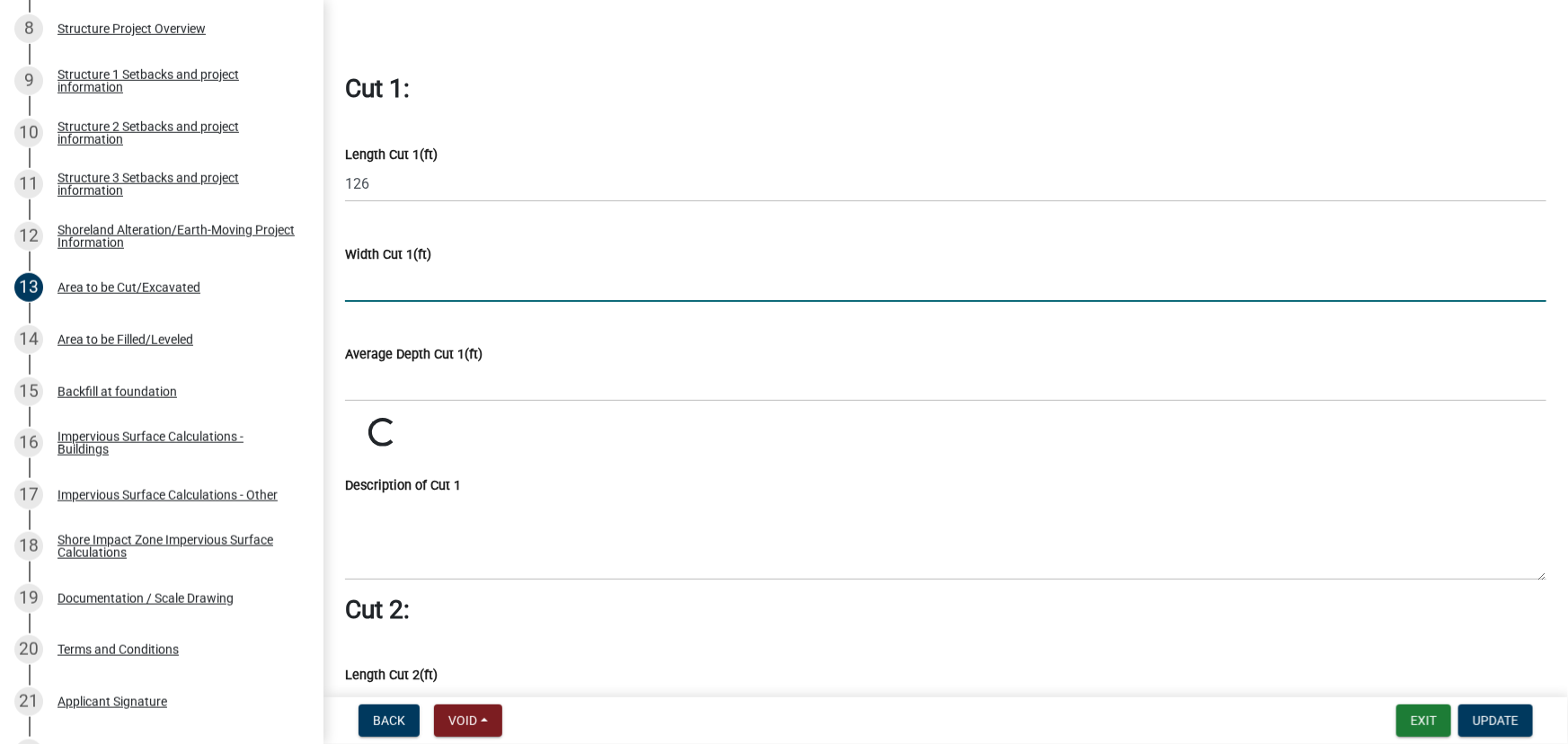
click at [393, 282] on input "text" at bounding box center [946, 283] width 1202 height 37
type input "38"
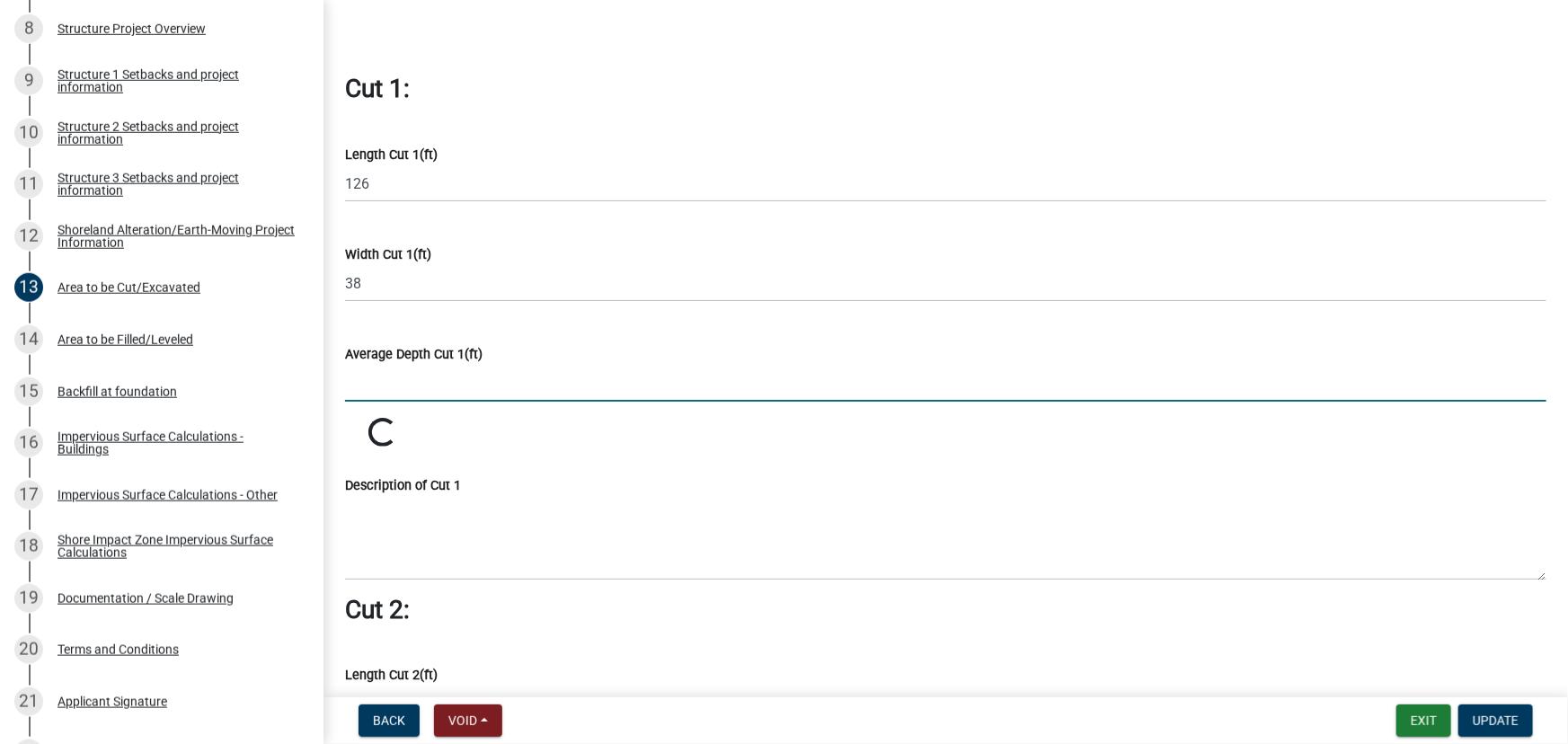
click at [387, 387] on input "text" at bounding box center [946, 383] width 1202 height 37
type input ".5"
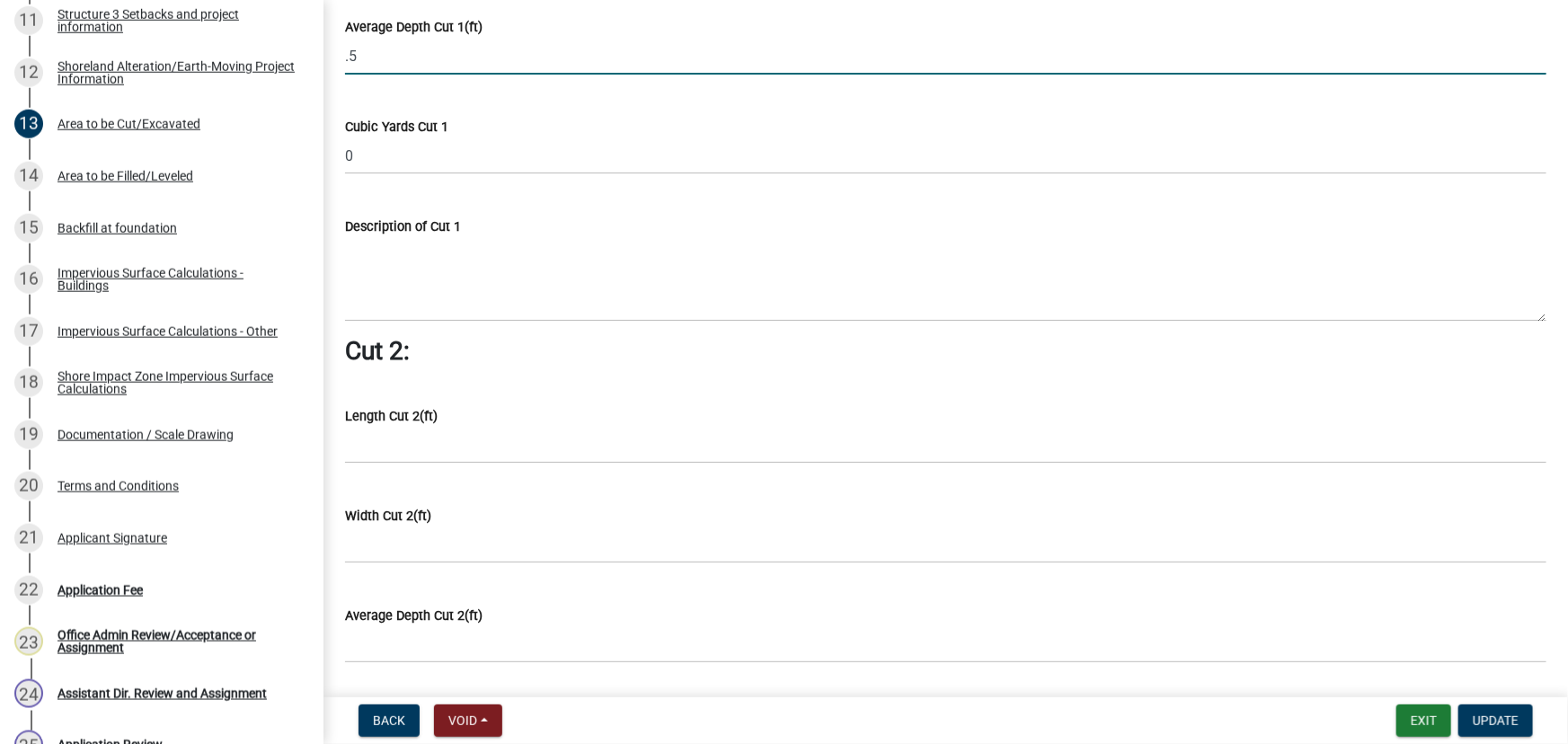
scroll to position [1225, 0]
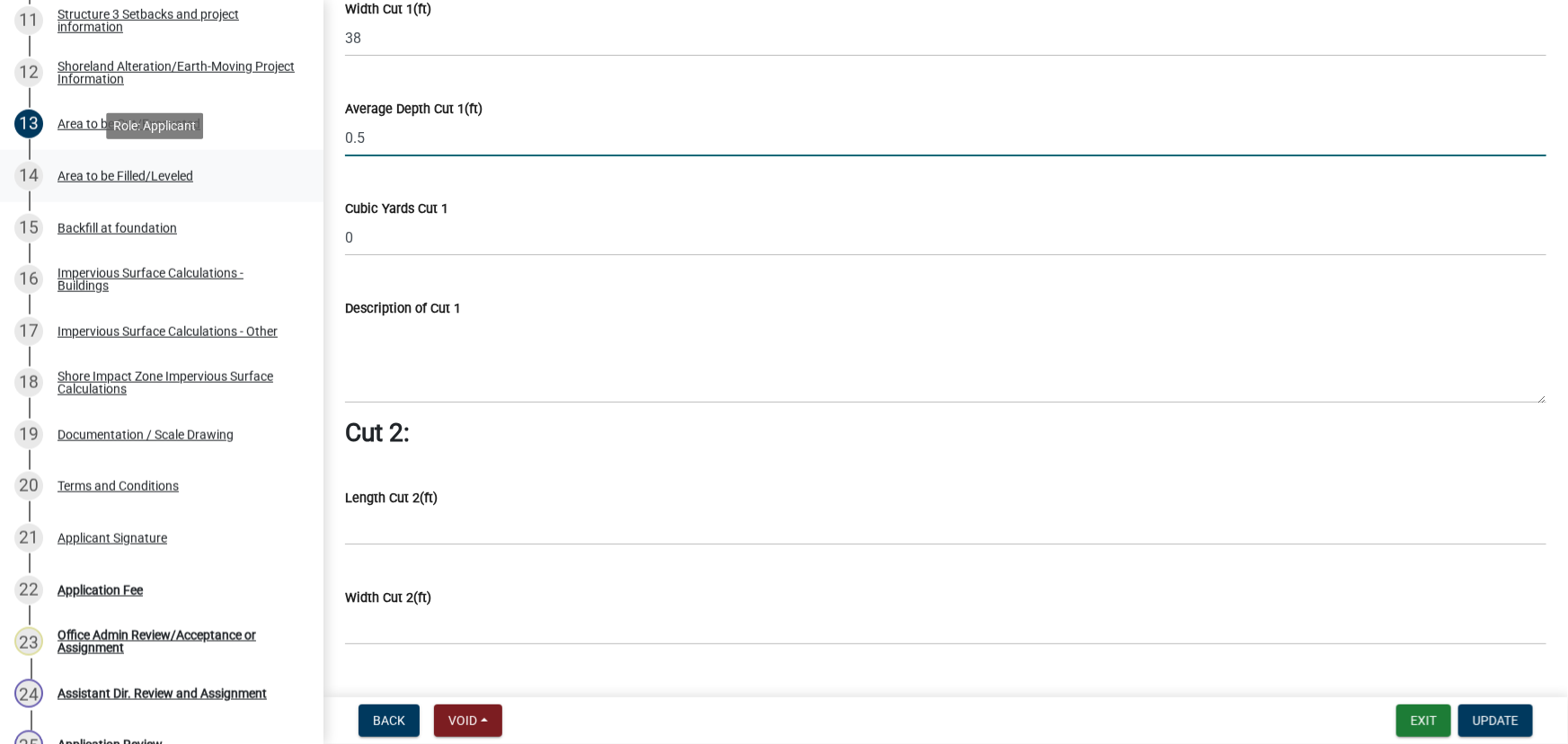
click at [118, 172] on div "Area to be Filled/Leveled" at bounding box center [125, 176] width 136 height 13
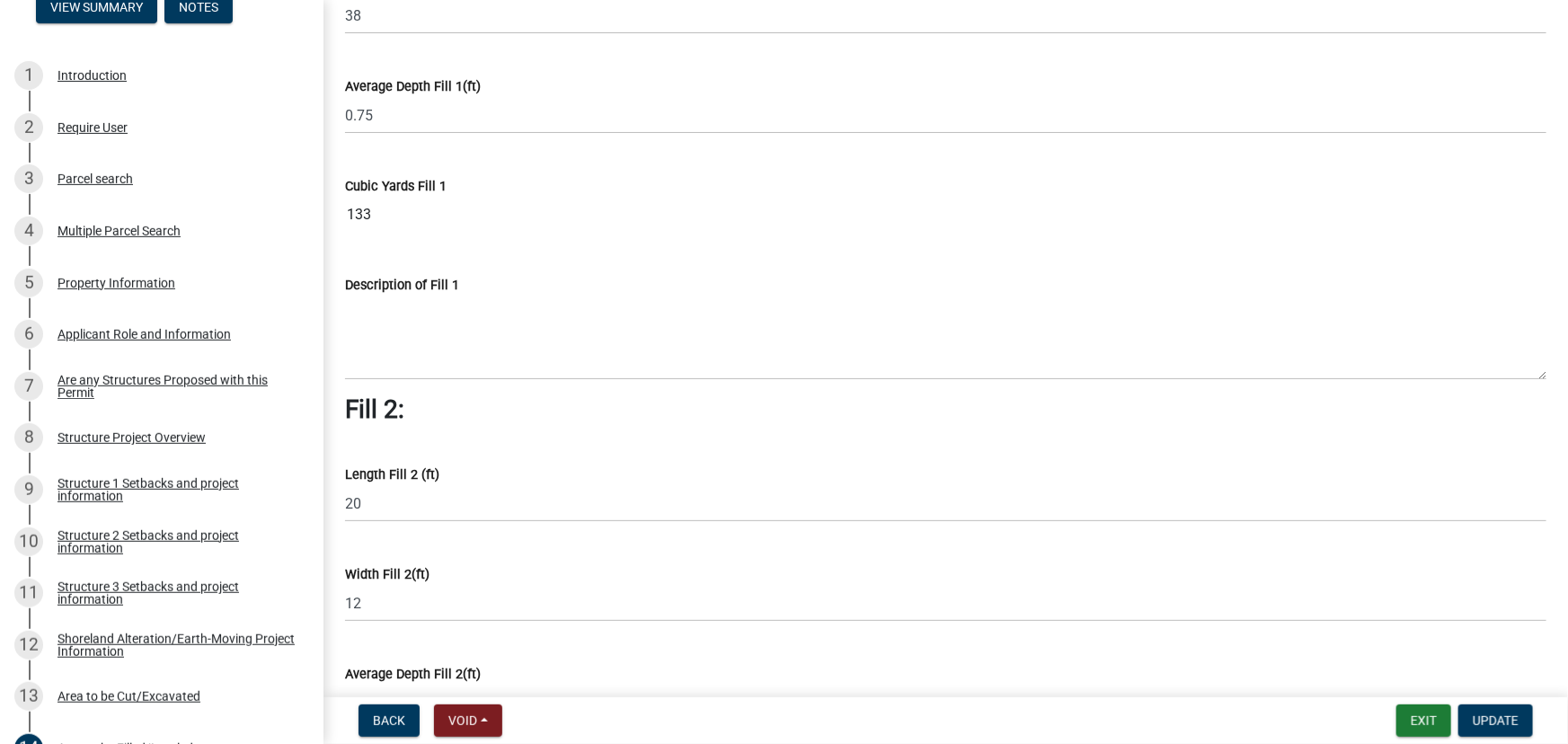
scroll to position [0, 0]
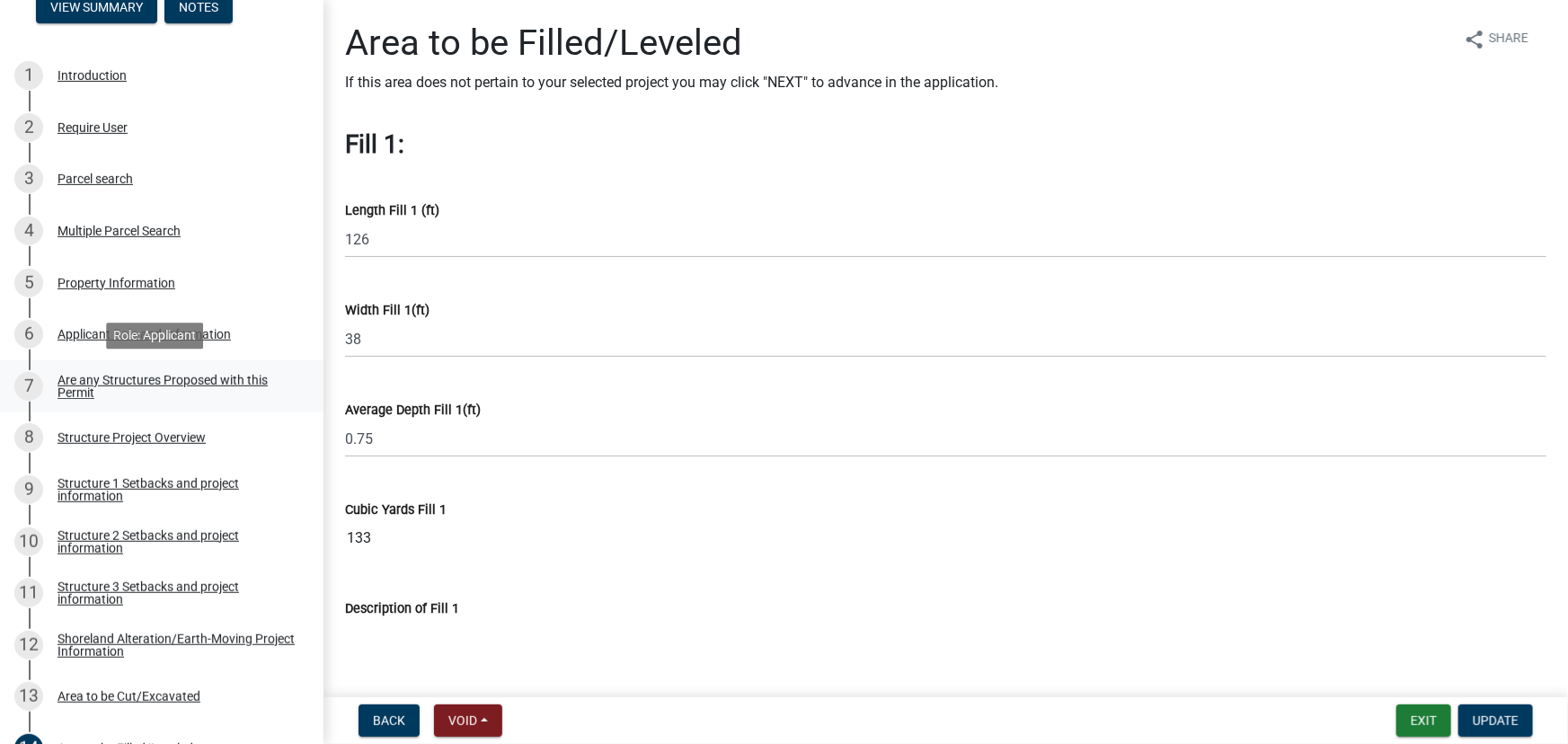
click at [207, 380] on div "Are any Structures Proposed with this Permit" at bounding box center [176, 386] width 237 height 25
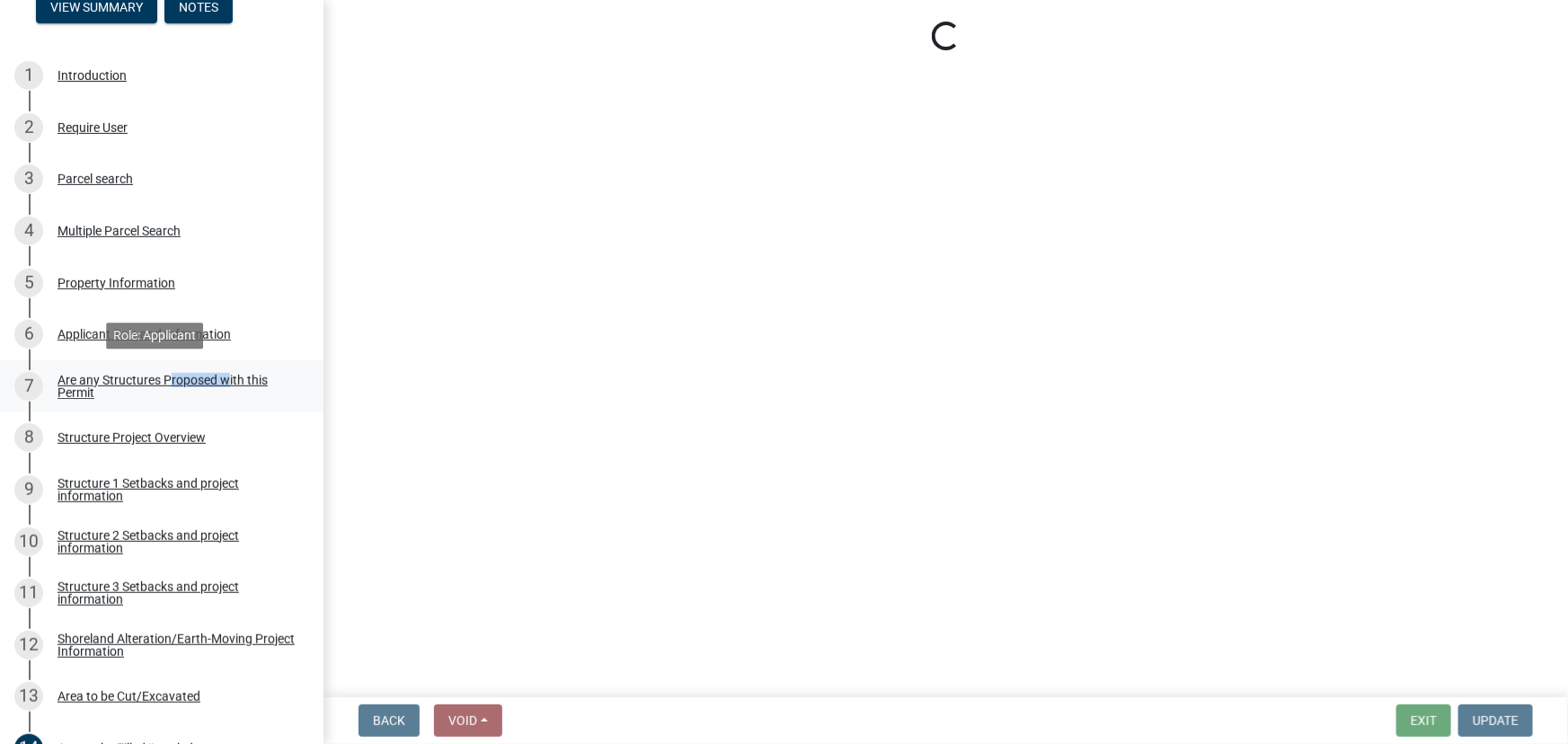
click at [207, 380] on div "Are any Structures Proposed with this Permit" at bounding box center [176, 386] width 237 height 25
click at [117, 436] on div "Structure Project Overview" at bounding box center [132, 438] width 148 height 13
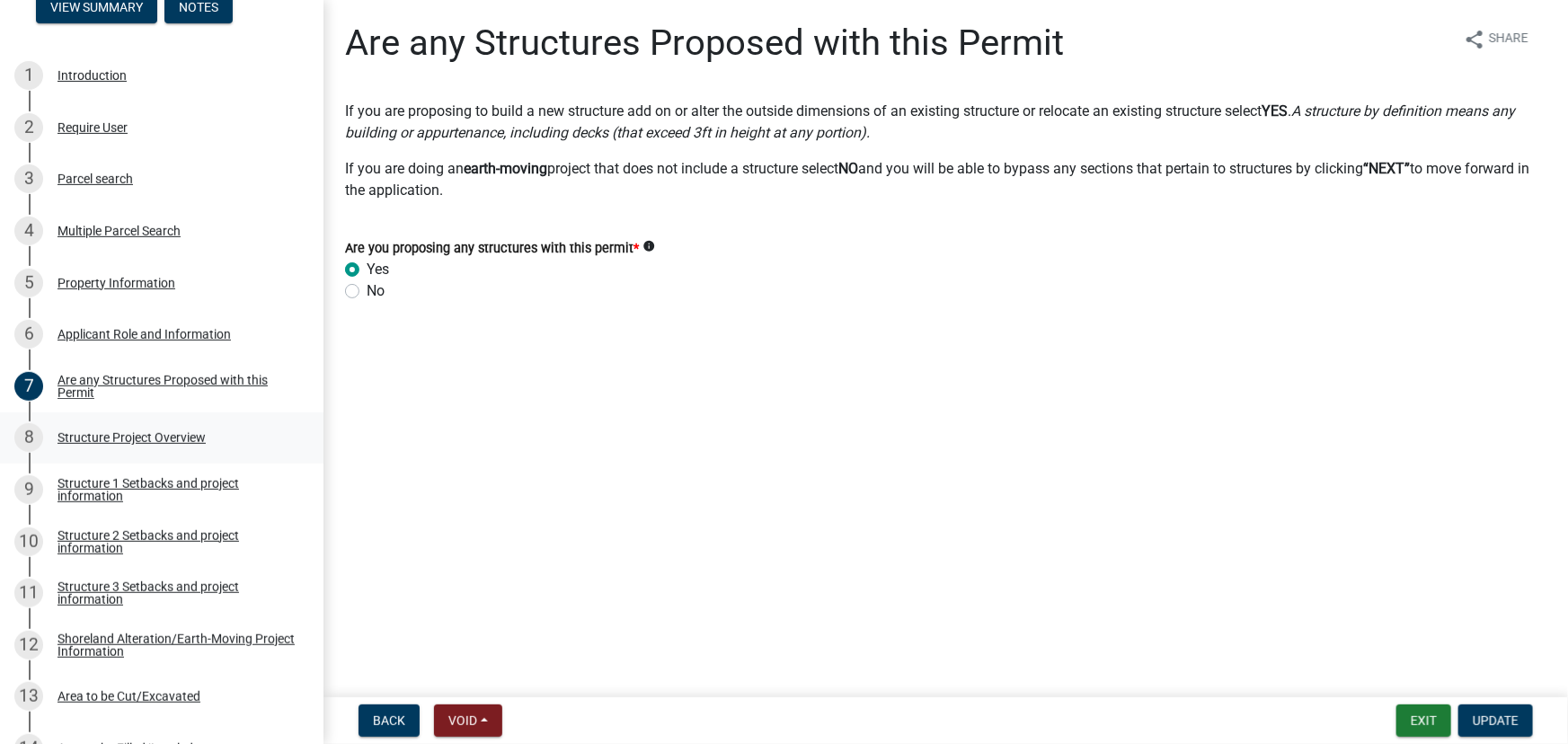
click at [117, 436] on div "Structure Project Overview" at bounding box center [132, 438] width 148 height 13
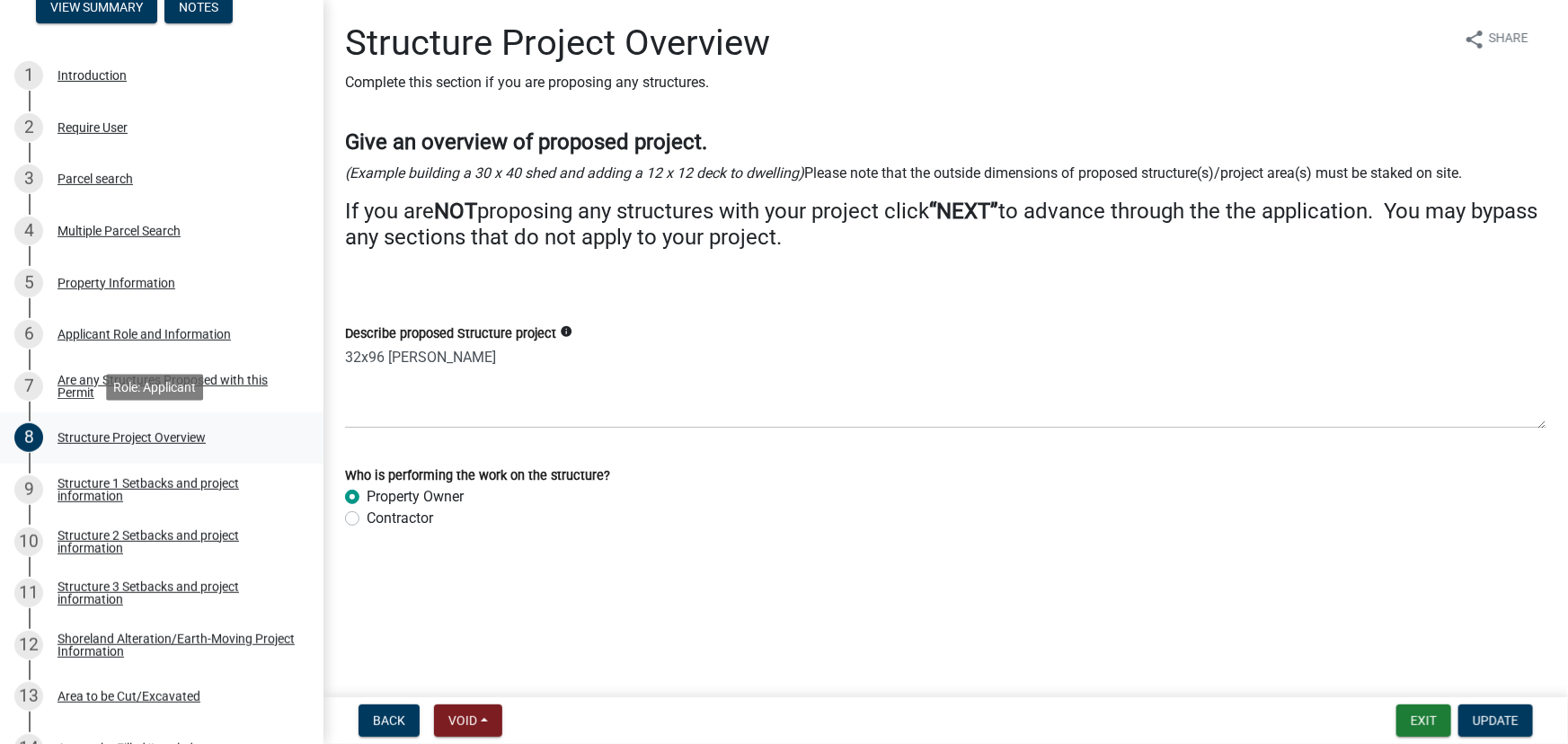
click at [169, 440] on div "Structure Project Overview" at bounding box center [132, 438] width 148 height 13
click at [194, 484] on div "Structure 1 Setbacks and project information" at bounding box center [176, 489] width 237 height 25
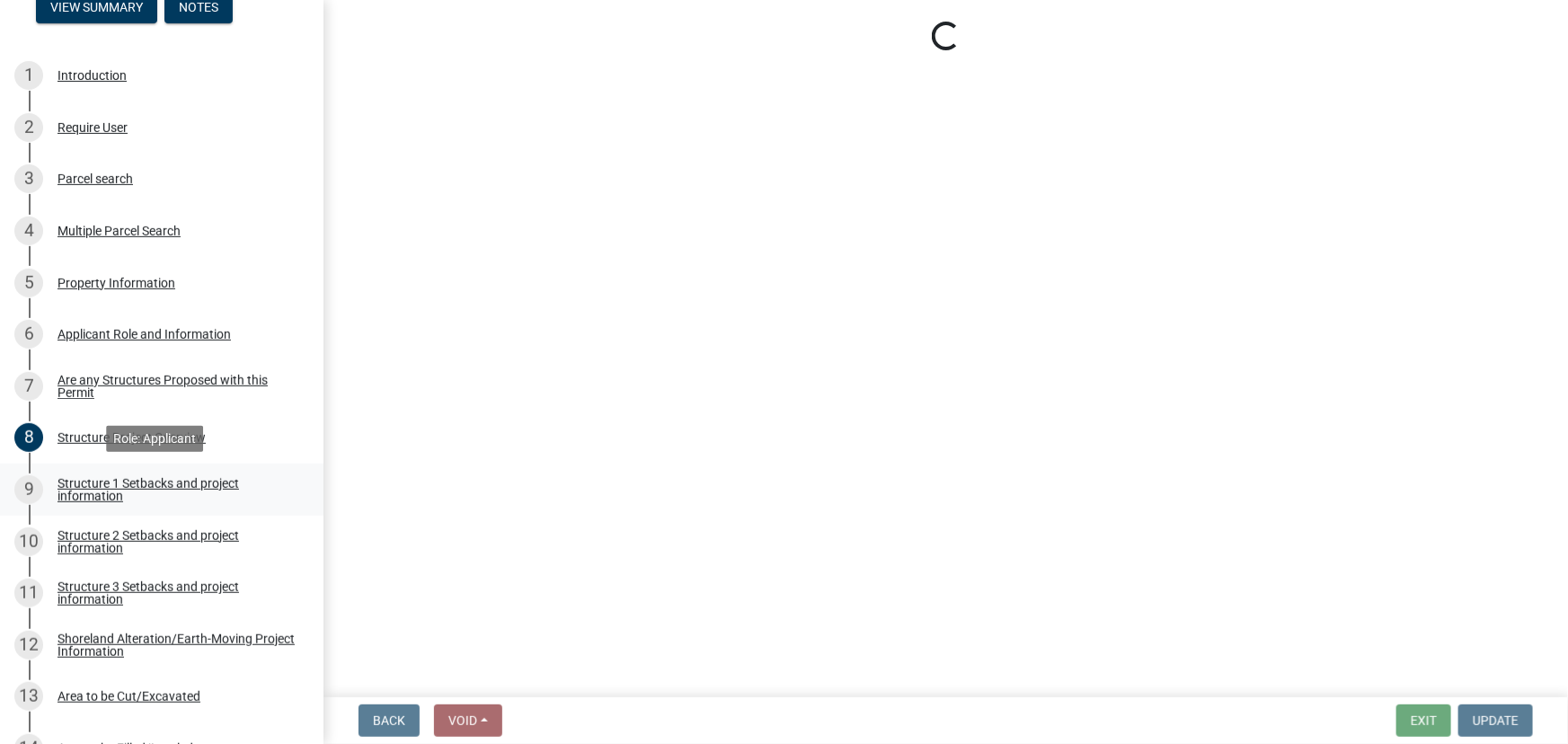
select select "c185e313-3403-4239-bd61-bb563c58a77a"
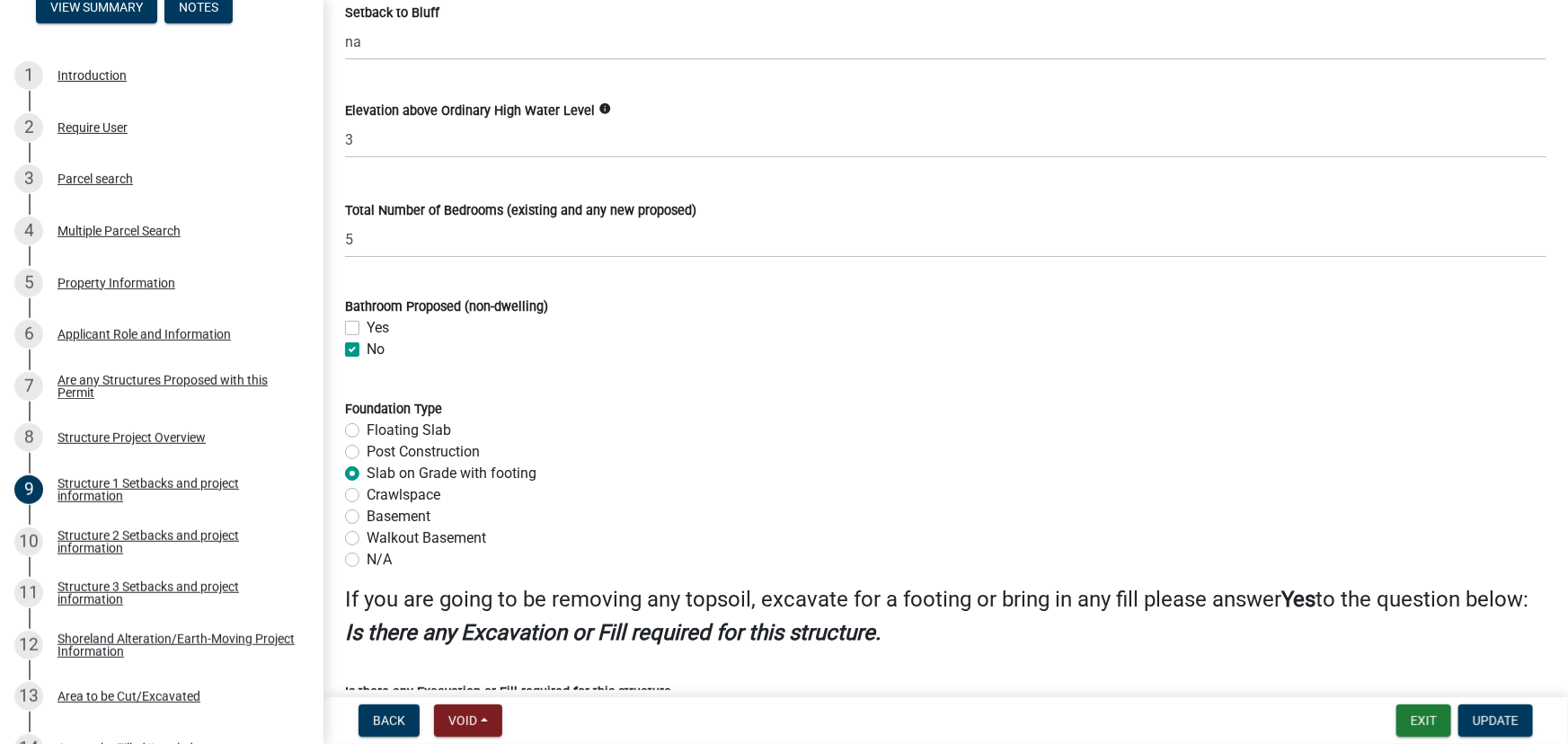
scroll to position [2125, 0]
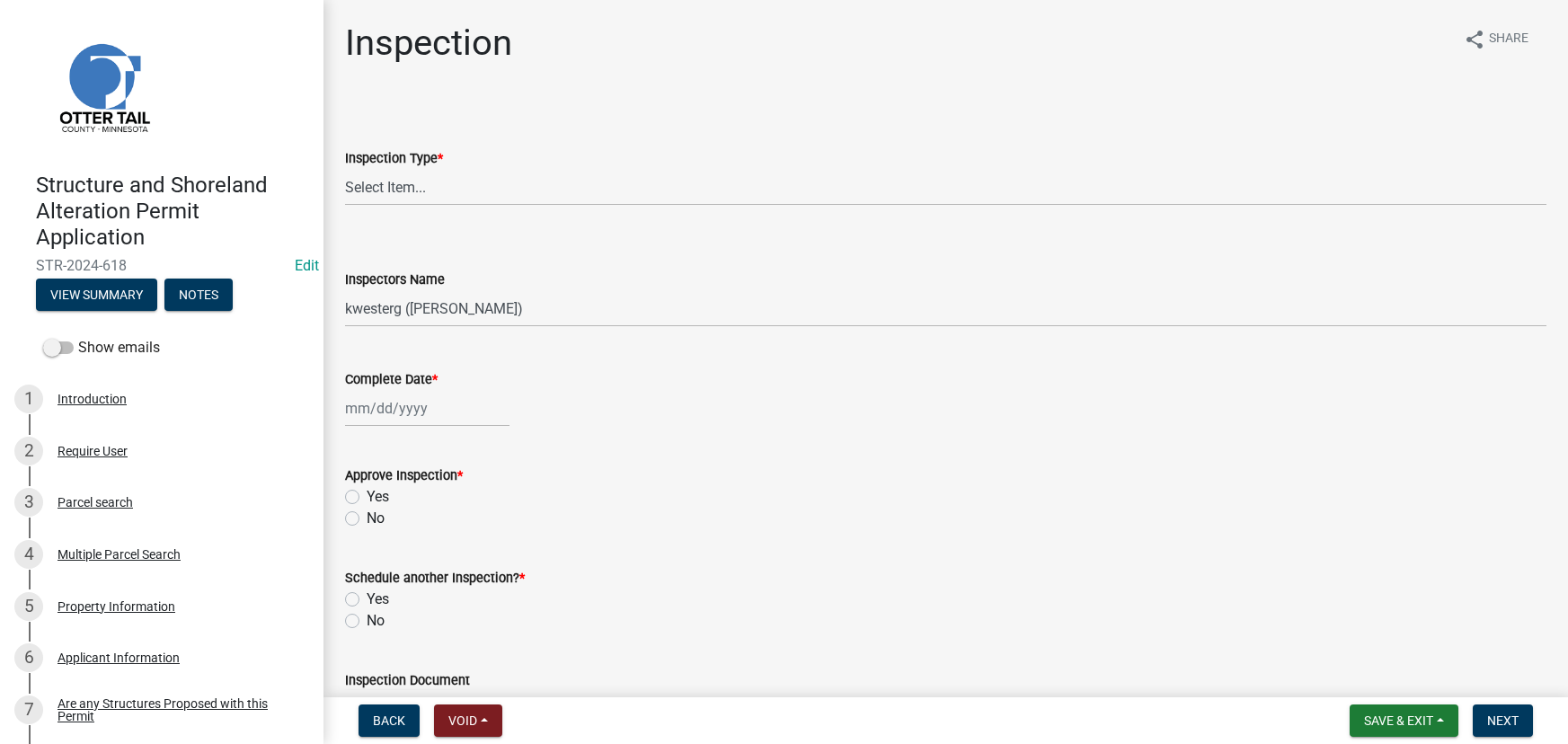
select select "710d5f49-2663-4e73-9718-d0c4e189f5ed"
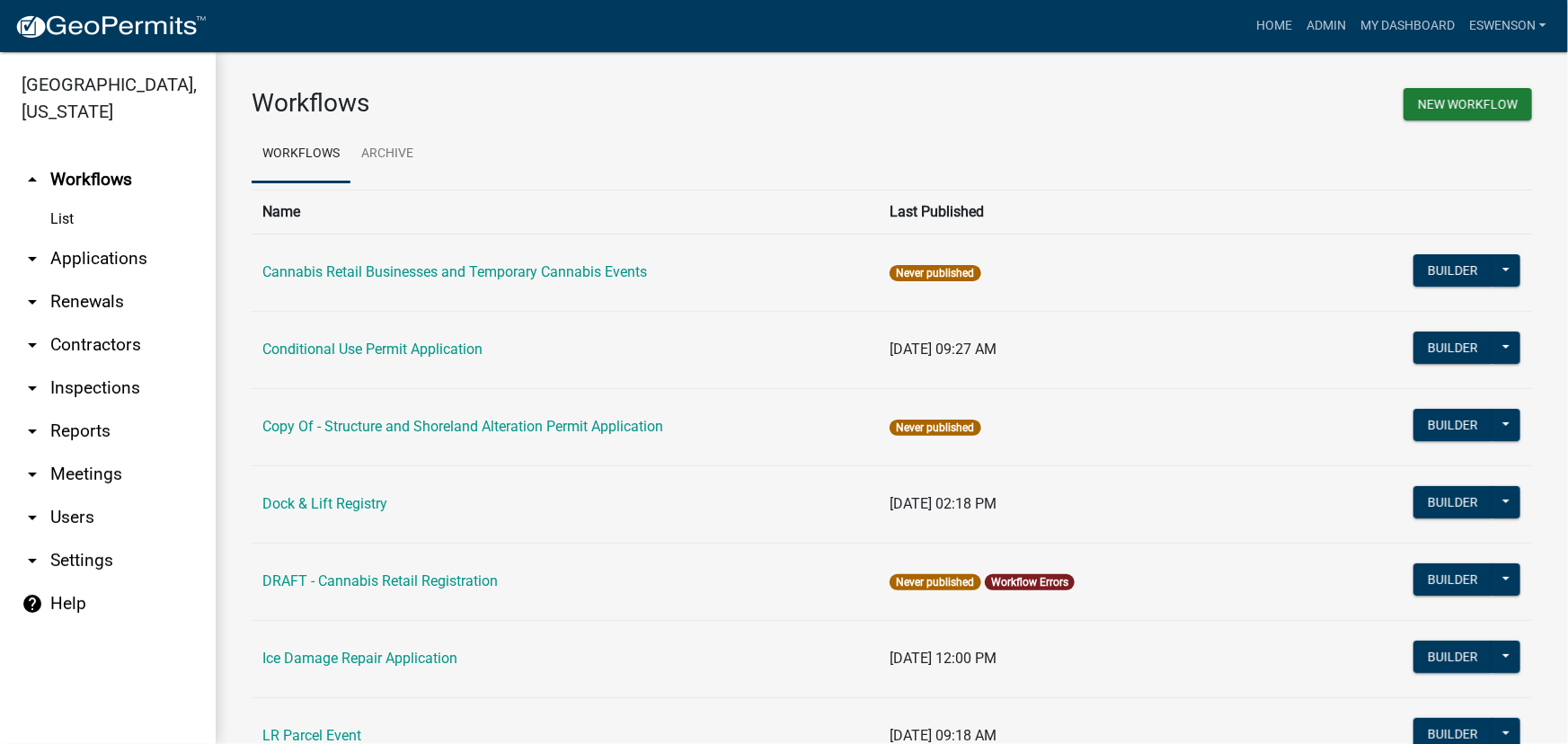
click at [105, 263] on link "arrow_drop_down Applications" at bounding box center [107, 258] width 215 height 43
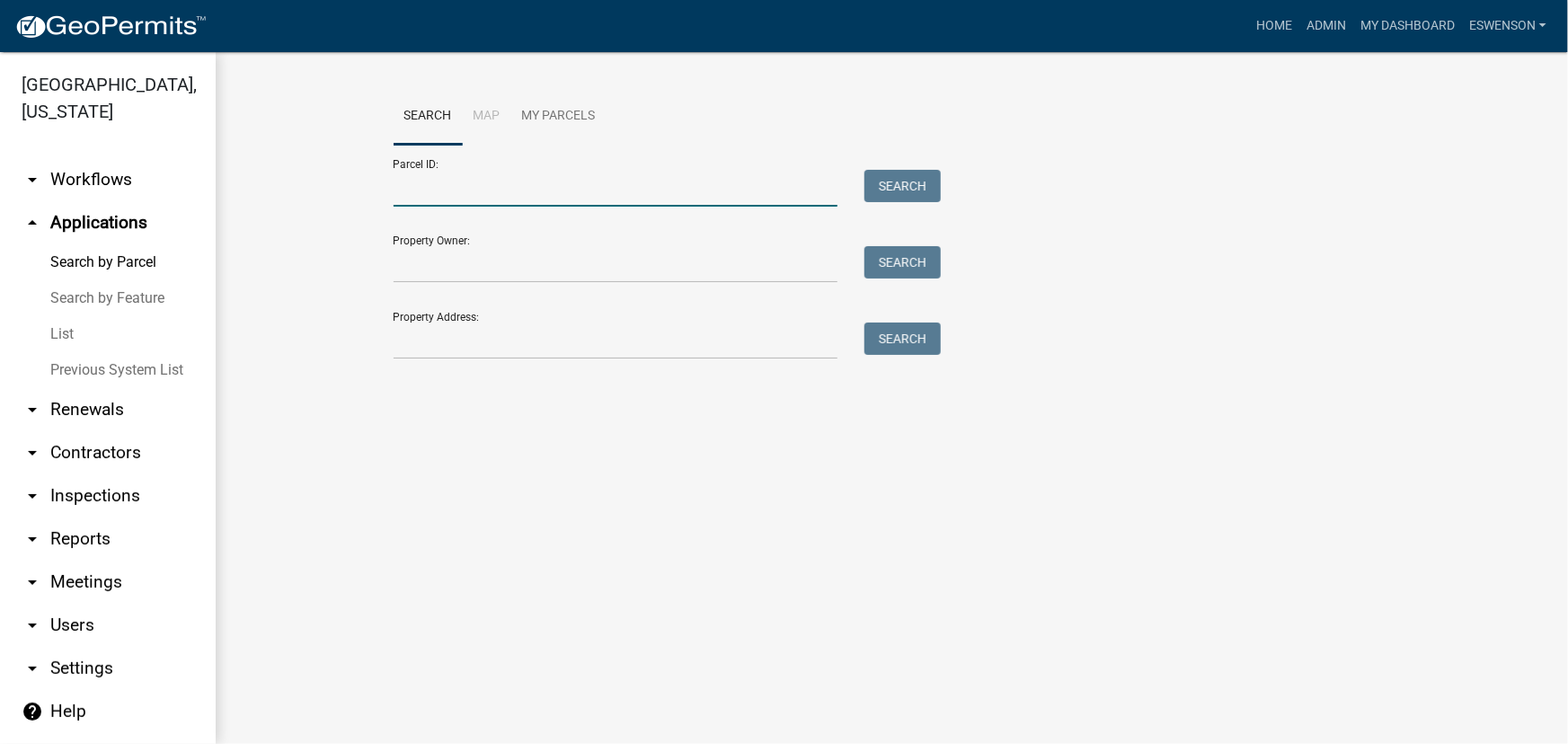
click at [451, 195] on input "Parcel ID:" at bounding box center [616, 188] width 445 height 37
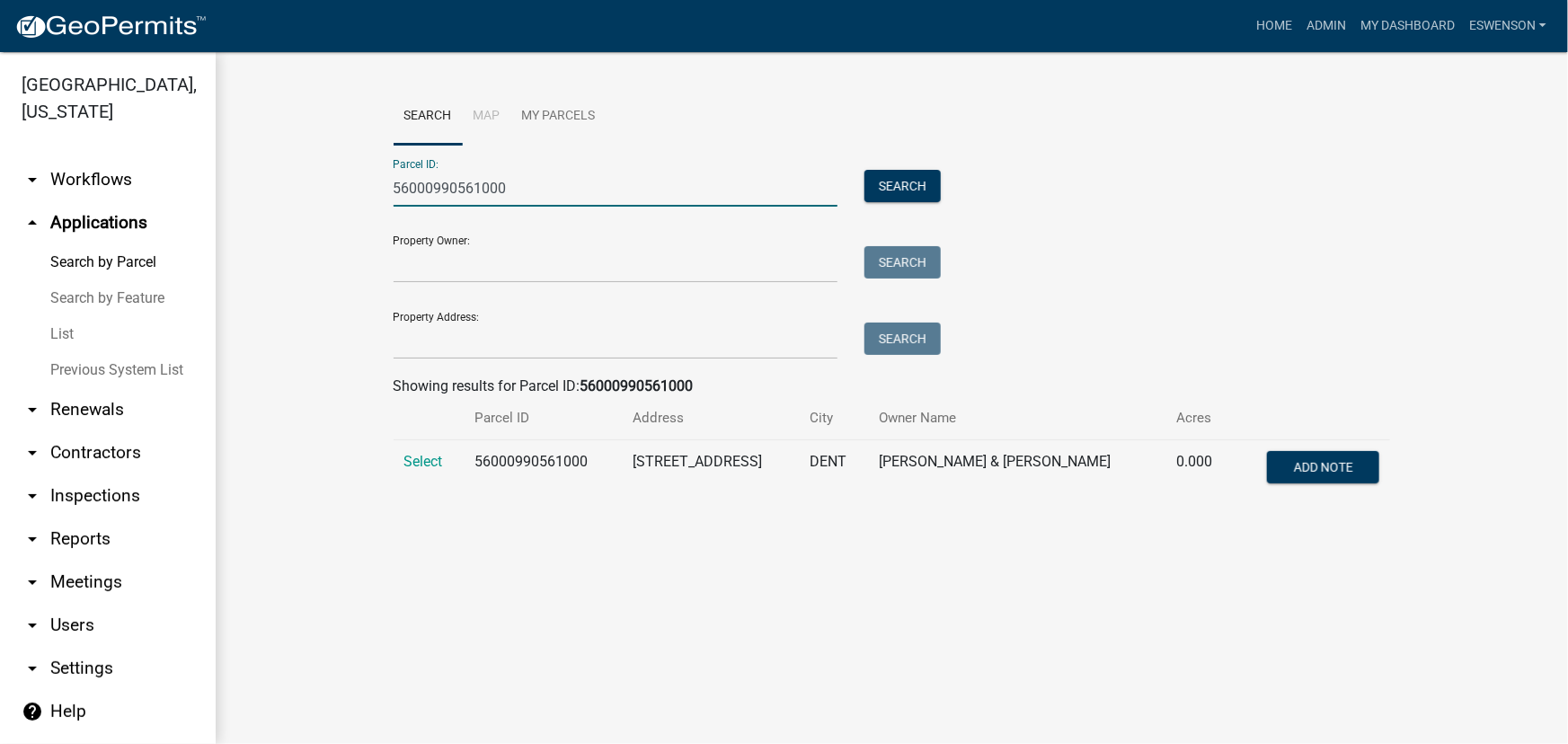
type input "56000990561000"
click at [453, 467] on td "Select" at bounding box center [430, 470] width 71 height 60
click at [446, 465] on td "Select" at bounding box center [430, 470] width 71 height 60
click at [424, 461] on span "Select" at bounding box center [424, 462] width 38 height 17
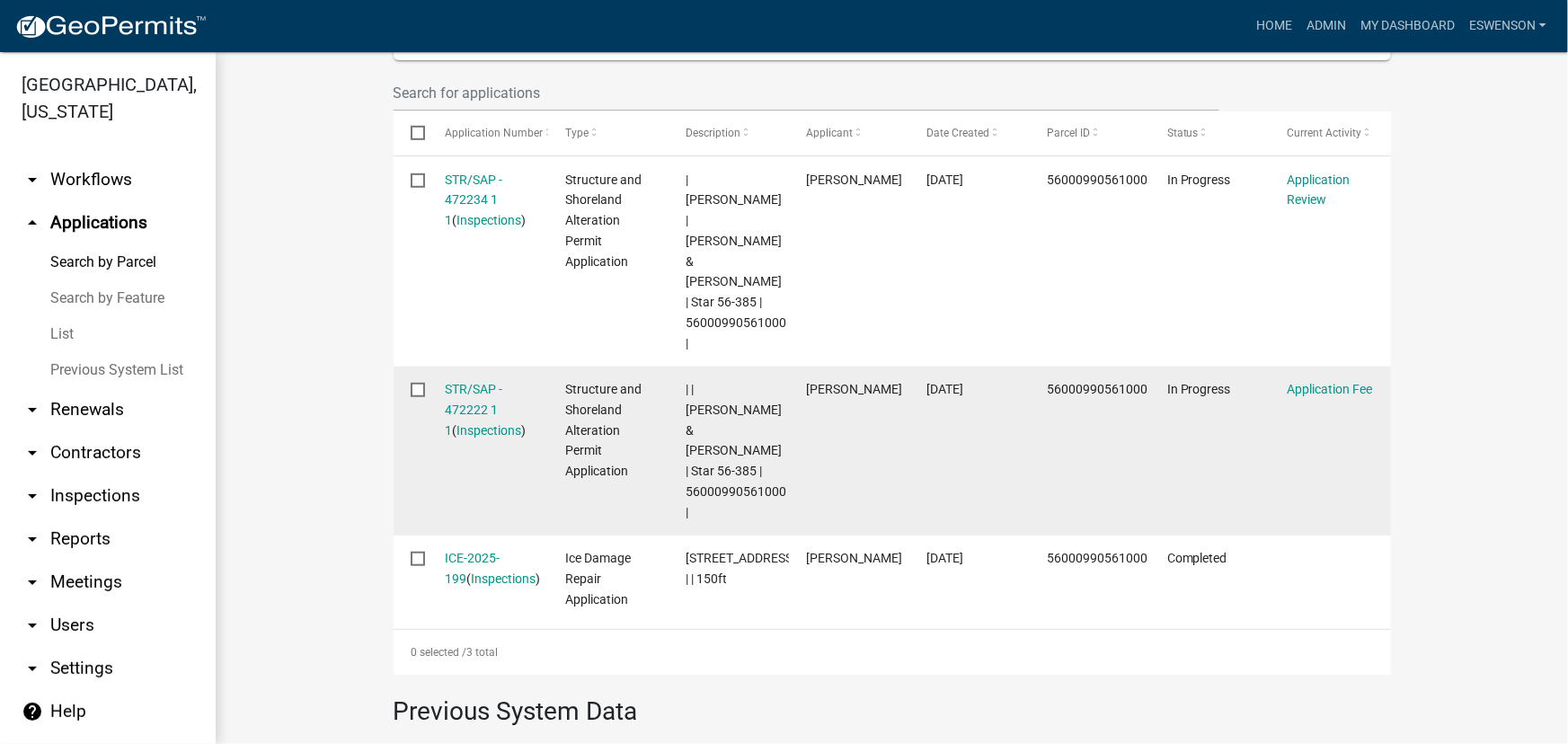
scroll to position [572, 0]
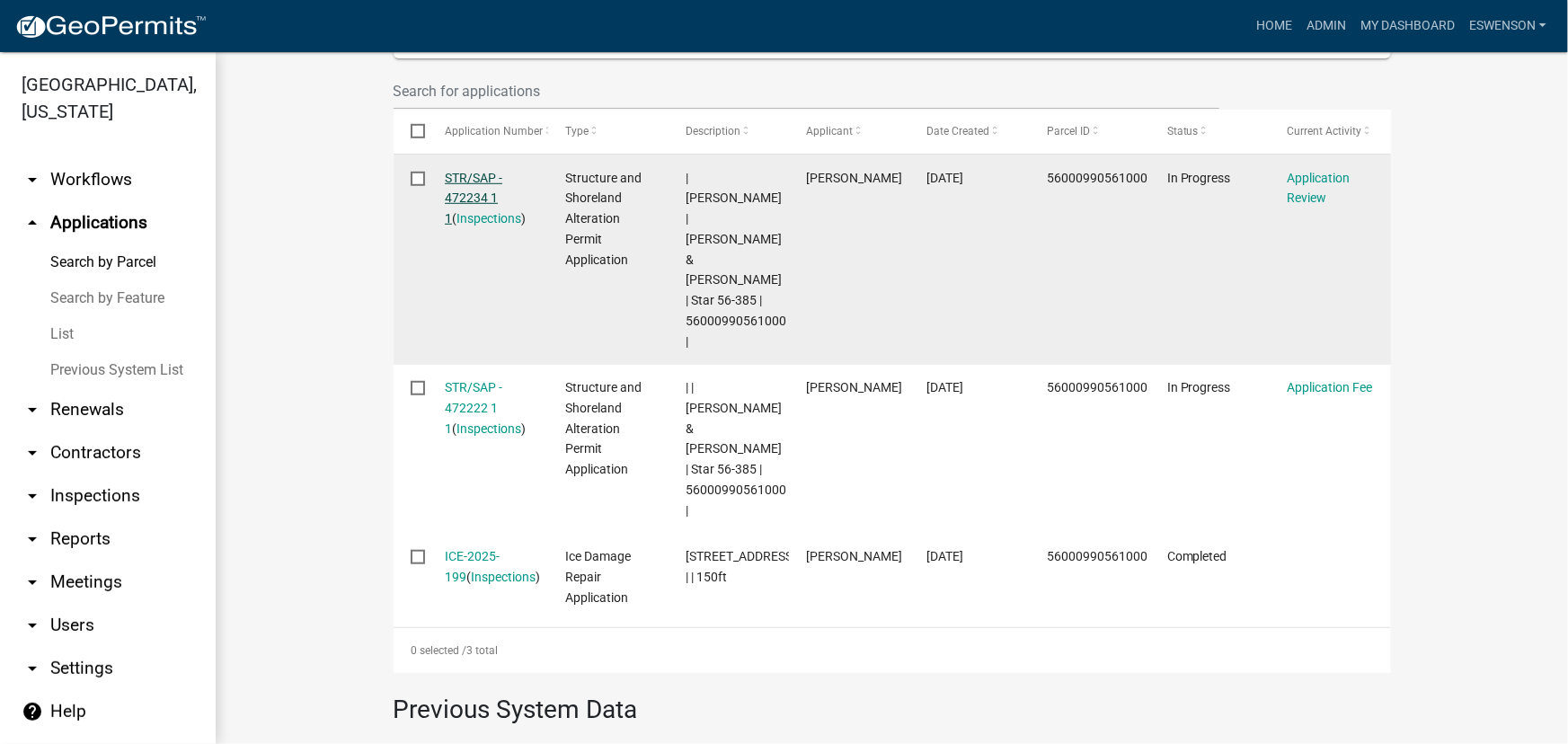
click at [460, 190] on link "STR/SAP - 472234 1 1" at bounding box center [474, 198] width 58 height 56
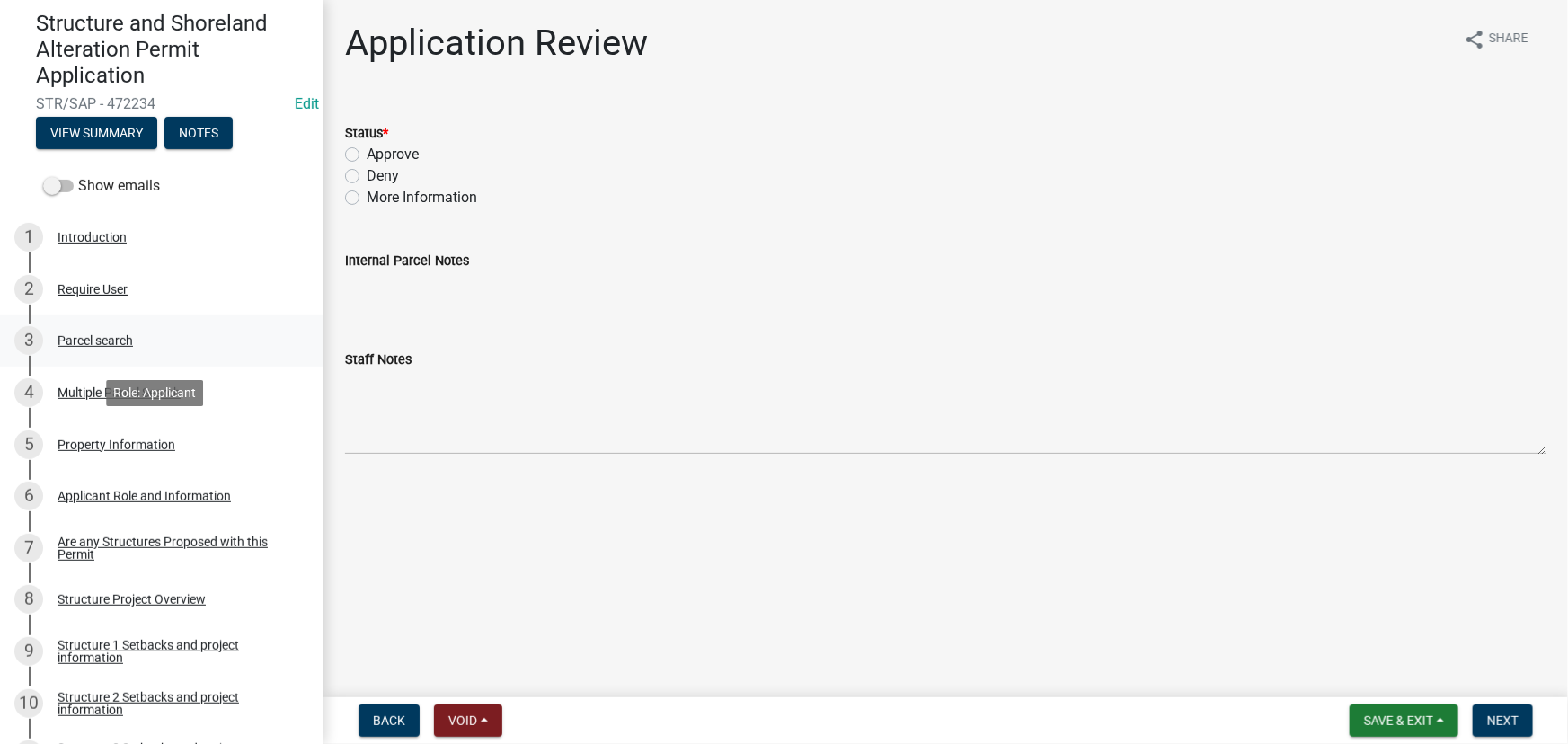
scroll to position [163, 0]
click at [123, 595] on div "Structure Project Overview" at bounding box center [132, 599] width 148 height 13
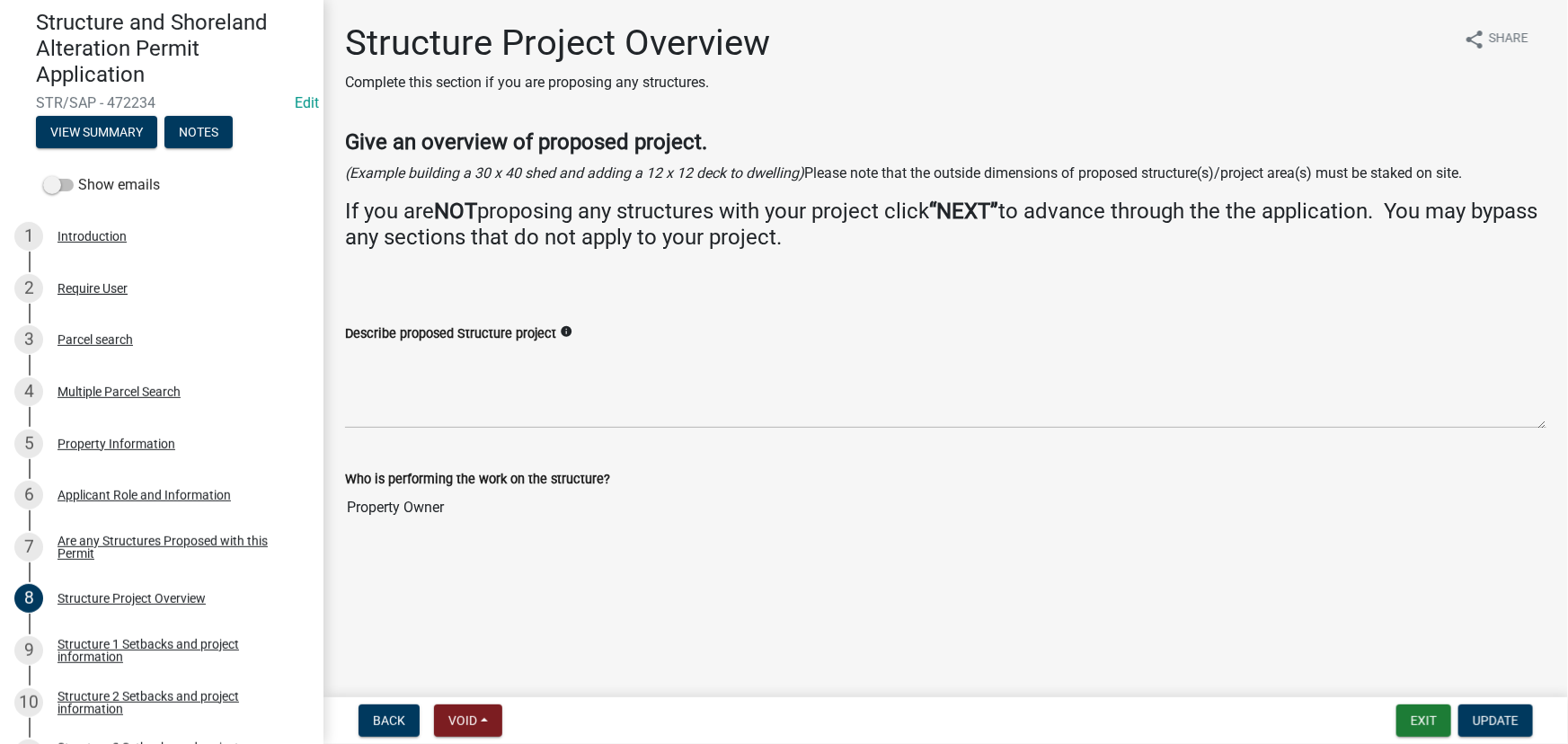
click at [530, 343] on div "Describe proposed Structure project info" at bounding box center [946, 334] width 1202 height 22
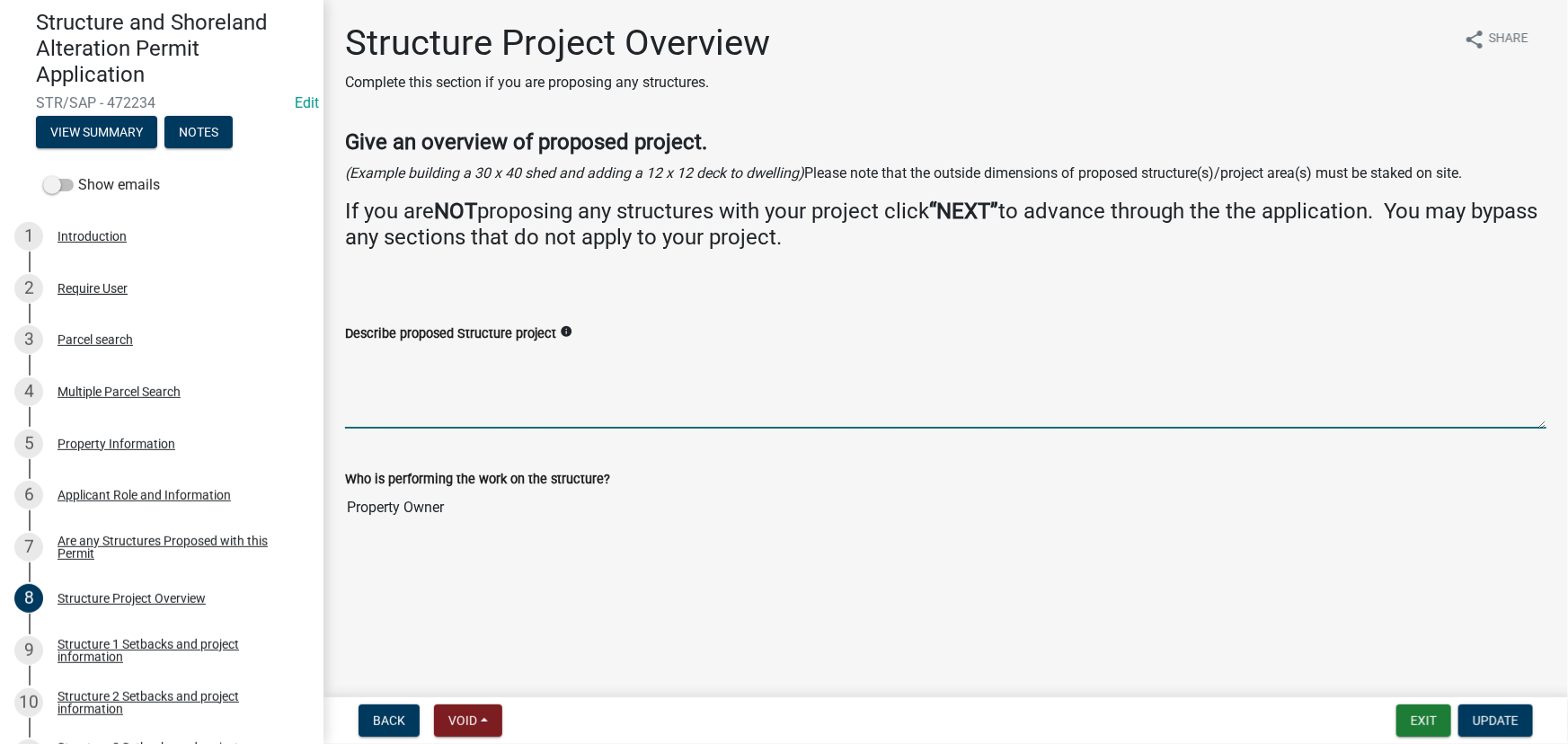
click at [485, 373] on textarea "Describe proposed Structure project" at bounding box center [946, 387] width 1202 height 84
click at [363, 421] on textarea "Describe proposed Structure project" at bounding box center [946, 387] width 1202 height 84
type textarea "32x96 Shouse"
click at [1519, 731] on button "Update" at bounding box center [1496, 720] width 74 height 32
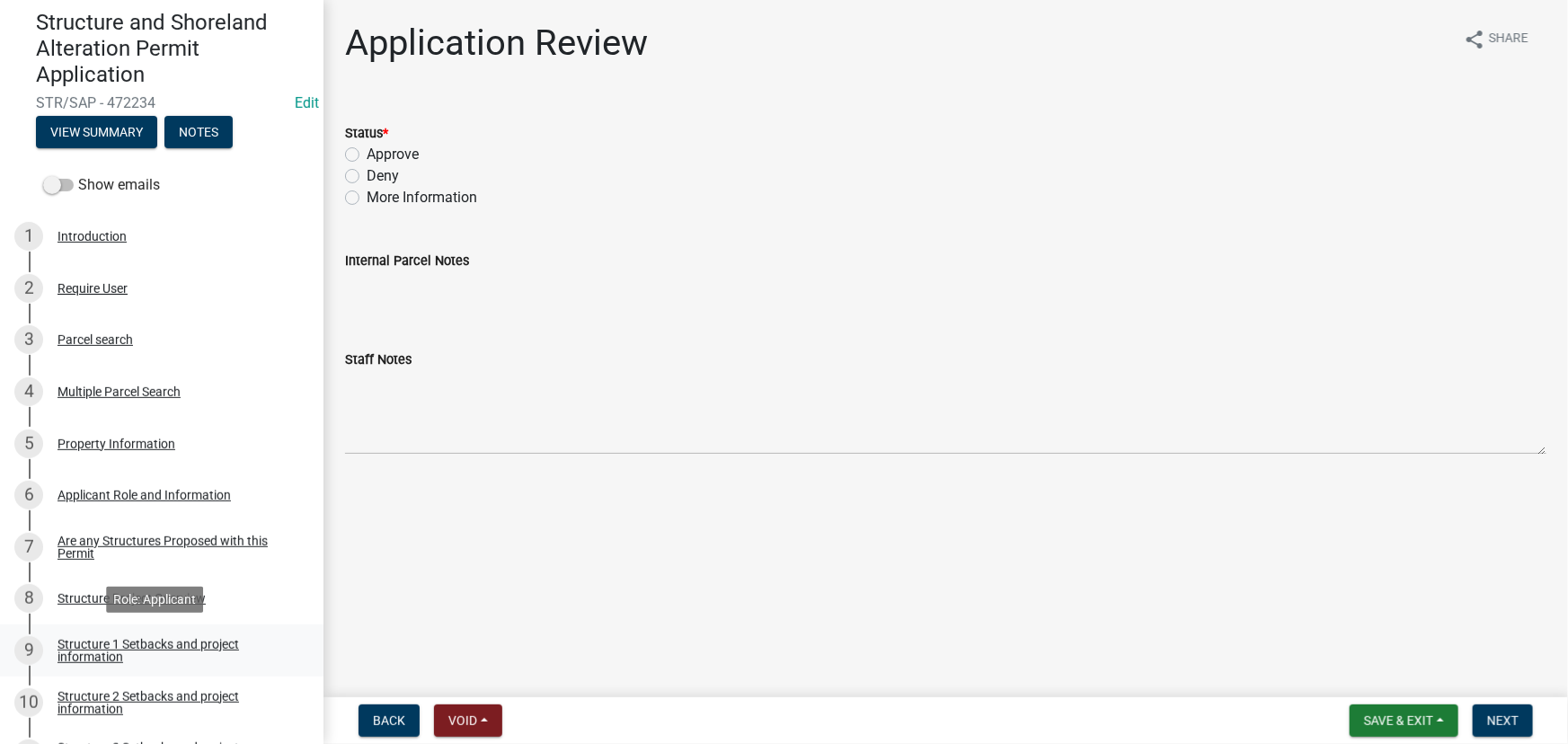
click at [172, 647] on div "Structure 1 Setbacks and project information" at bounding box center [176, 651] width 237 height 25
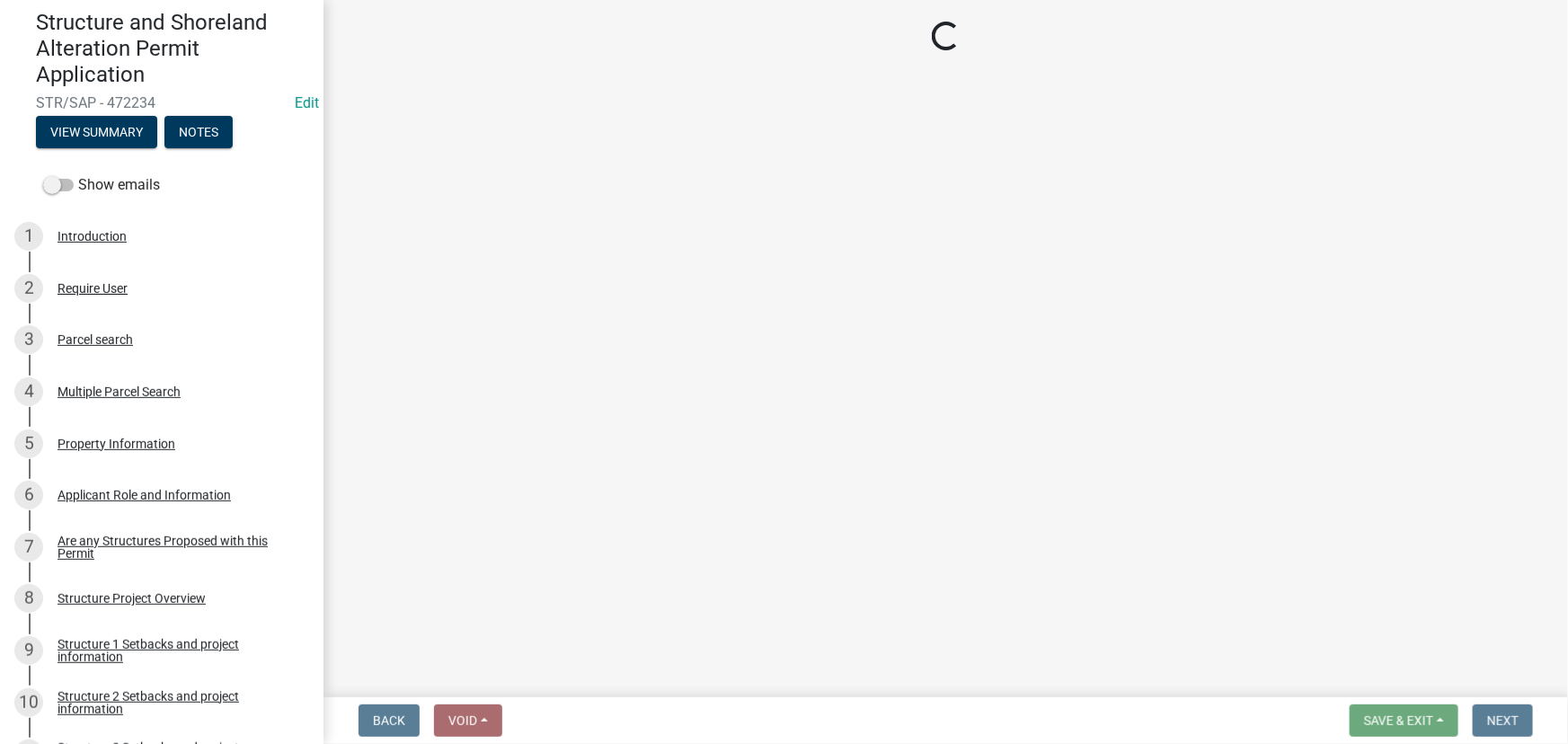
select select "c185e313-3403-4239-bd61-bb563c58a77a"
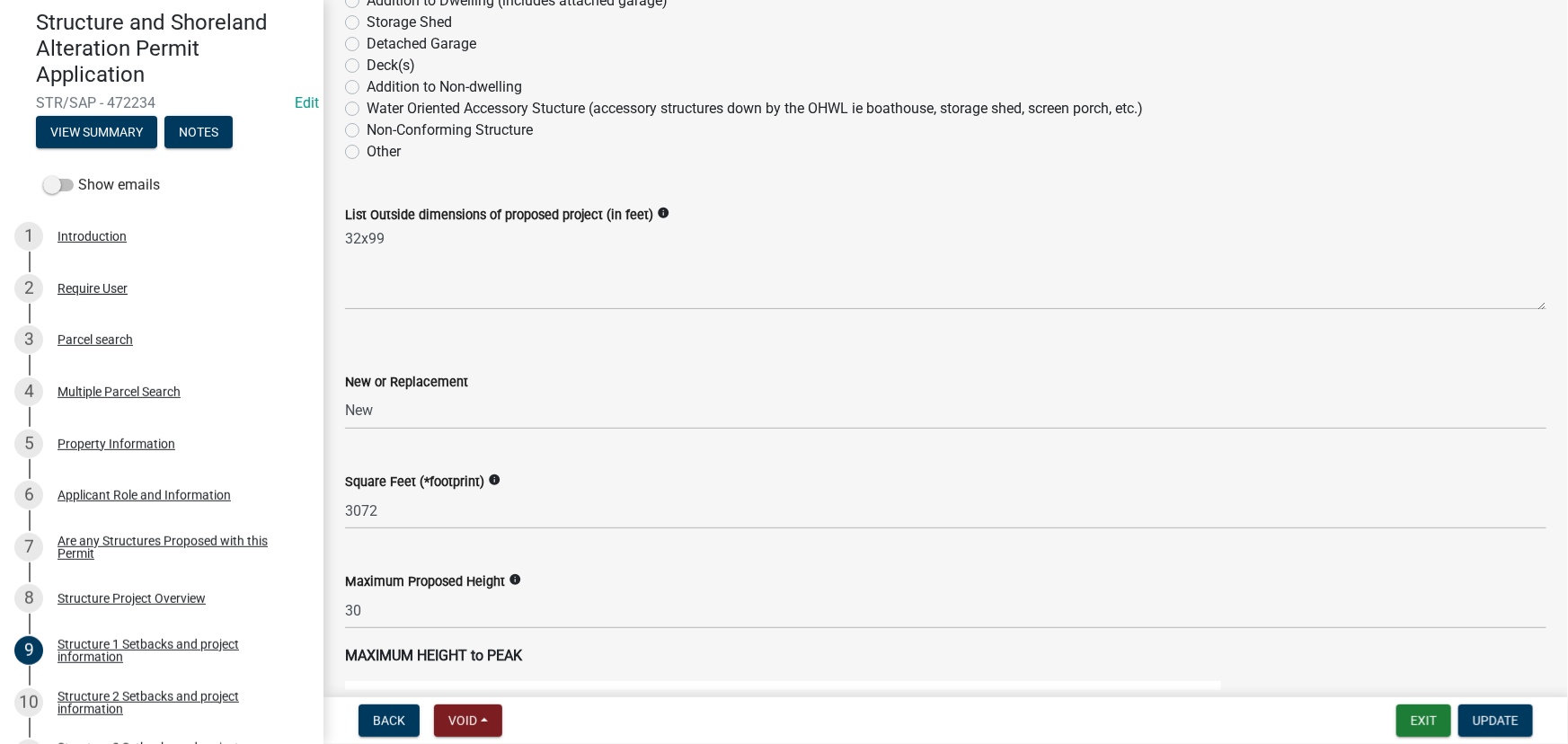
scroll to position [490, 0]
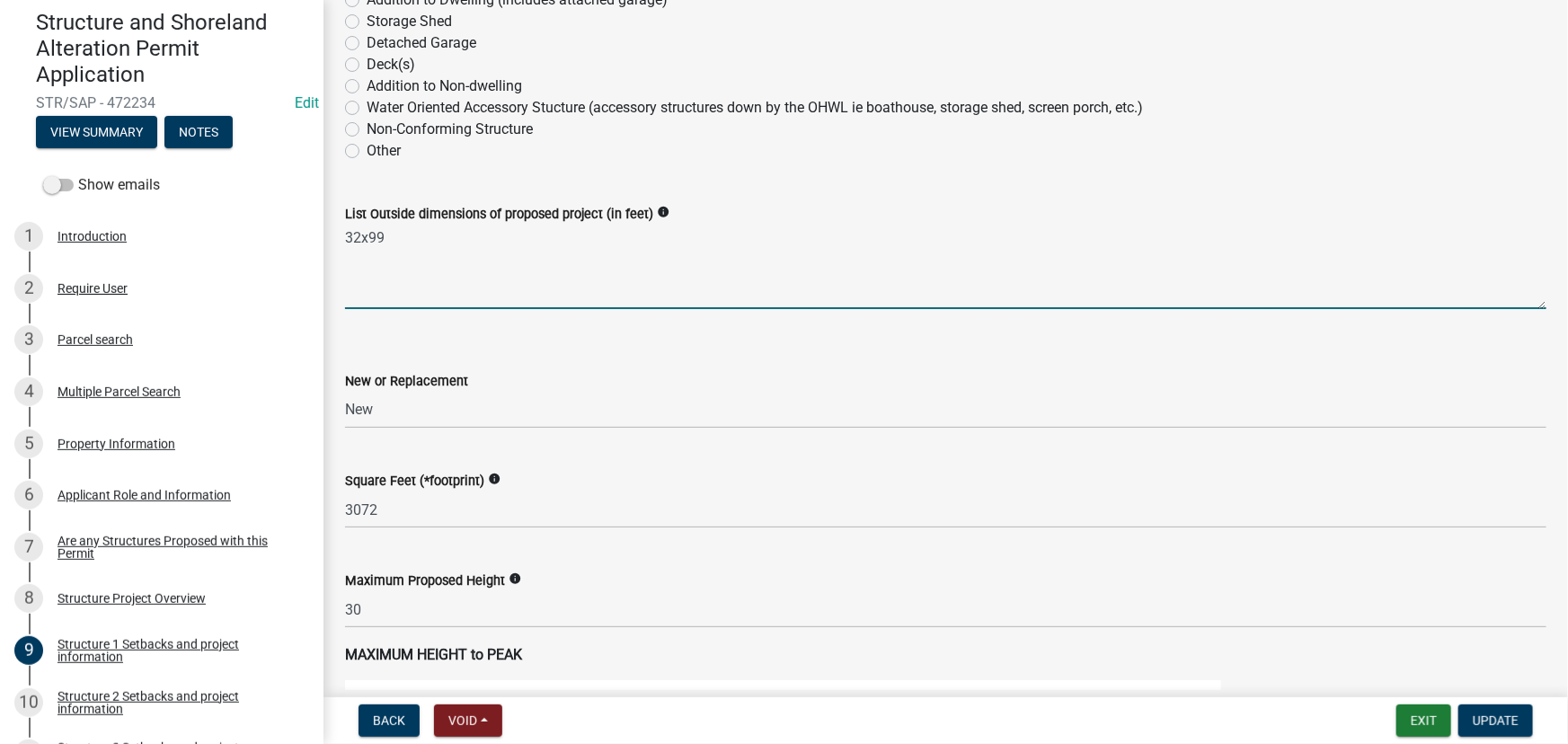
click at [398, 244] on textarea "32x99" at bounding box center [946, 267] width 1202 height 84
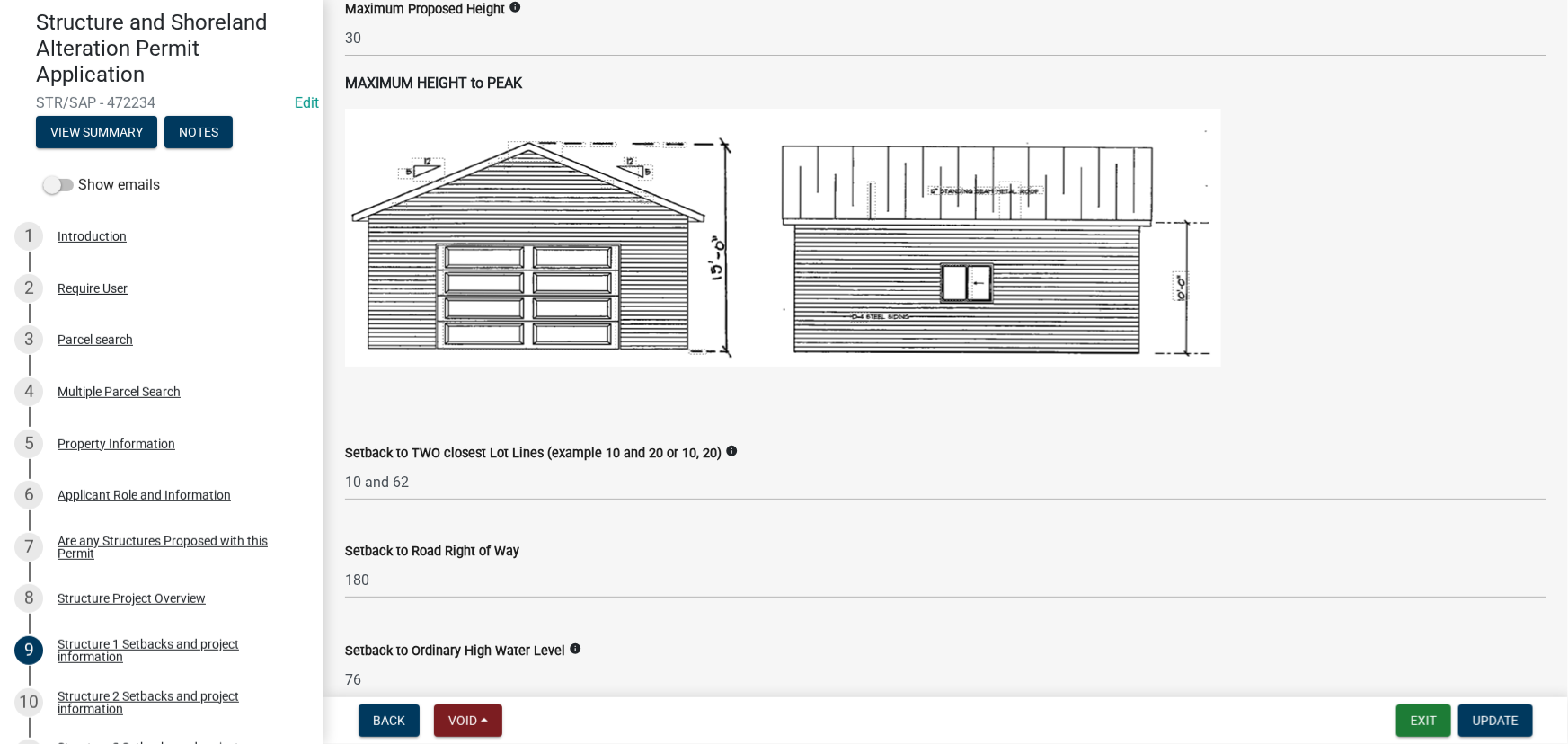
scroll to position [1389, 0]
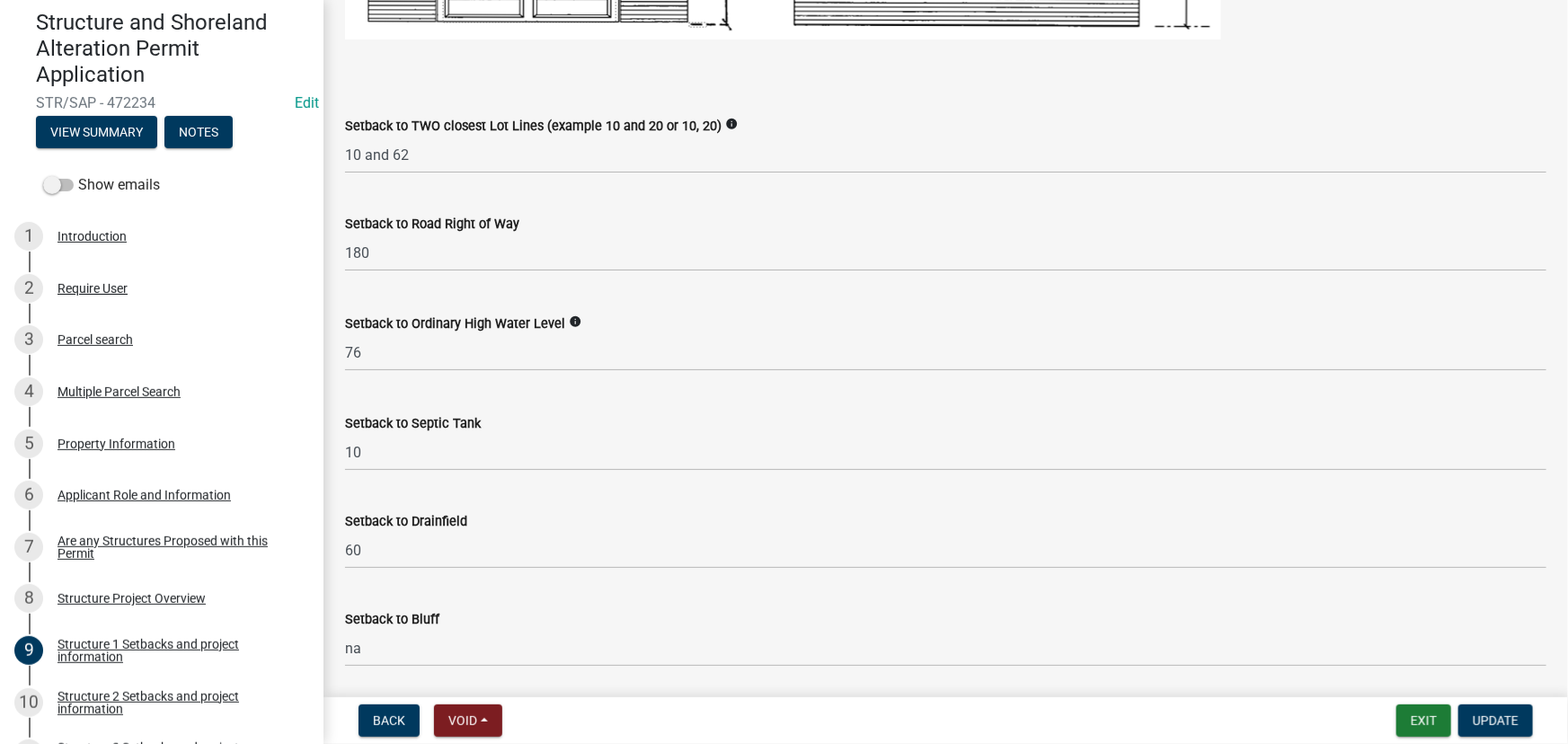
type textarea "32x106 shouse with garage and front porch"
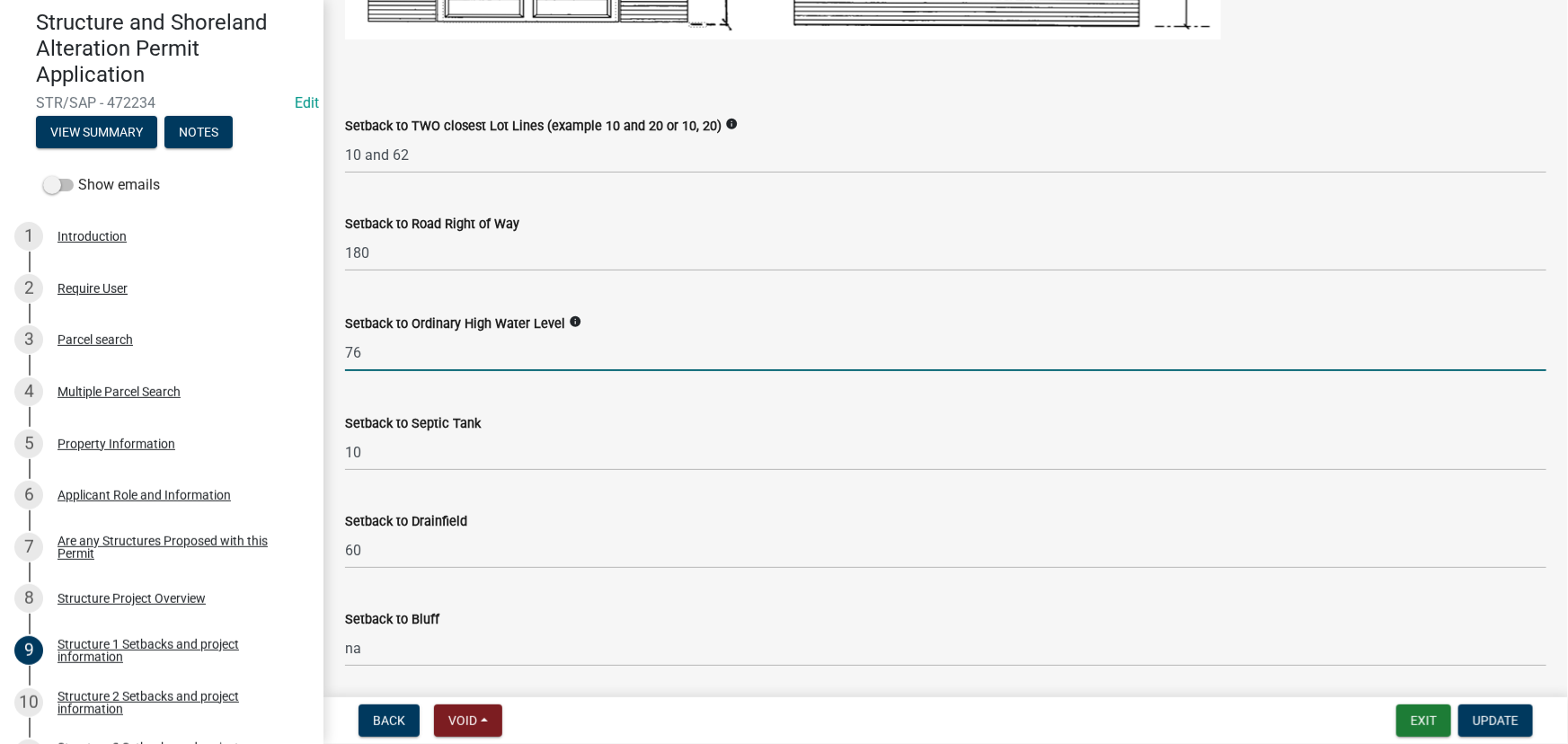
click at [351, 349] on input "76" at bounding box center [946, 353] width 1202 height 37
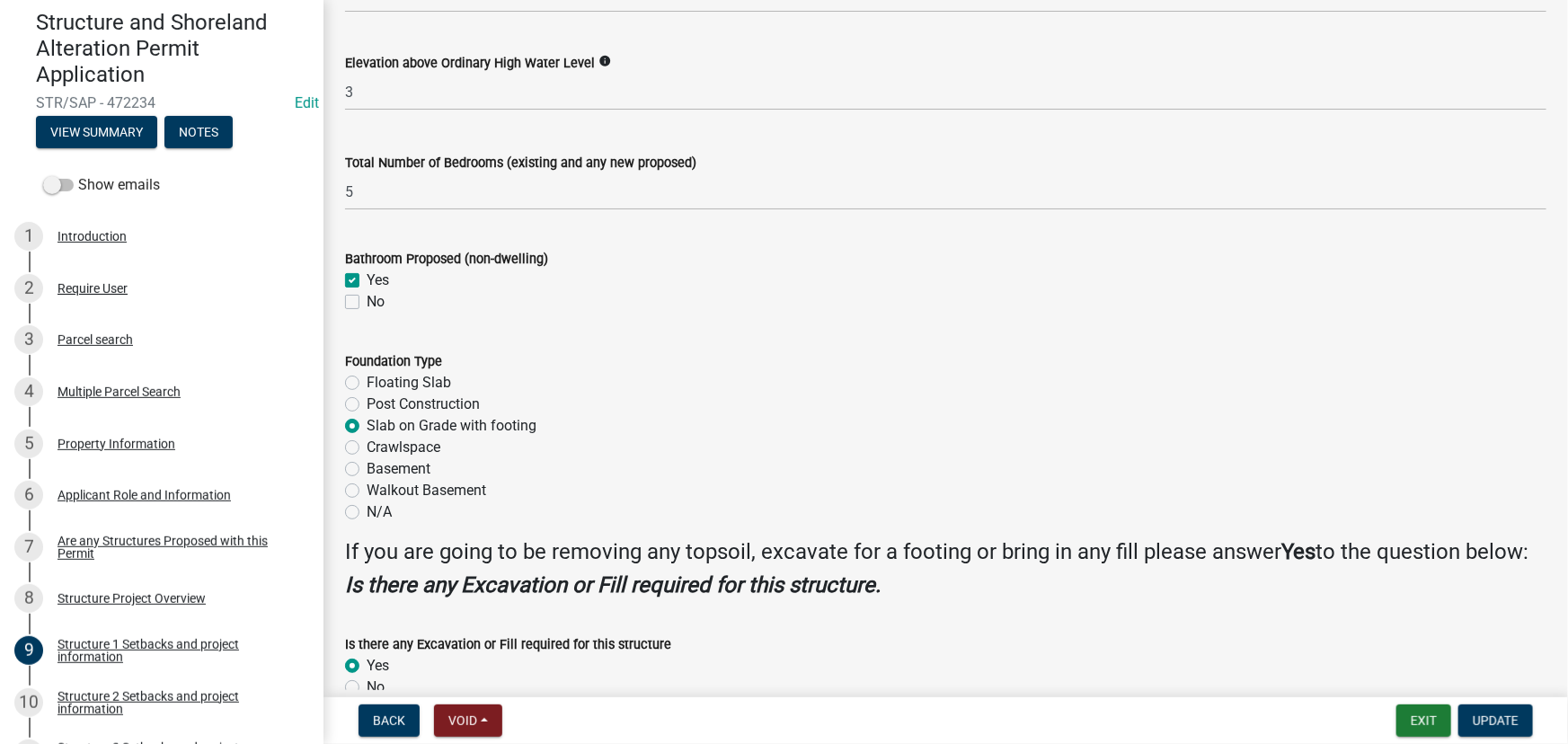
scroll to position [2163, 0]
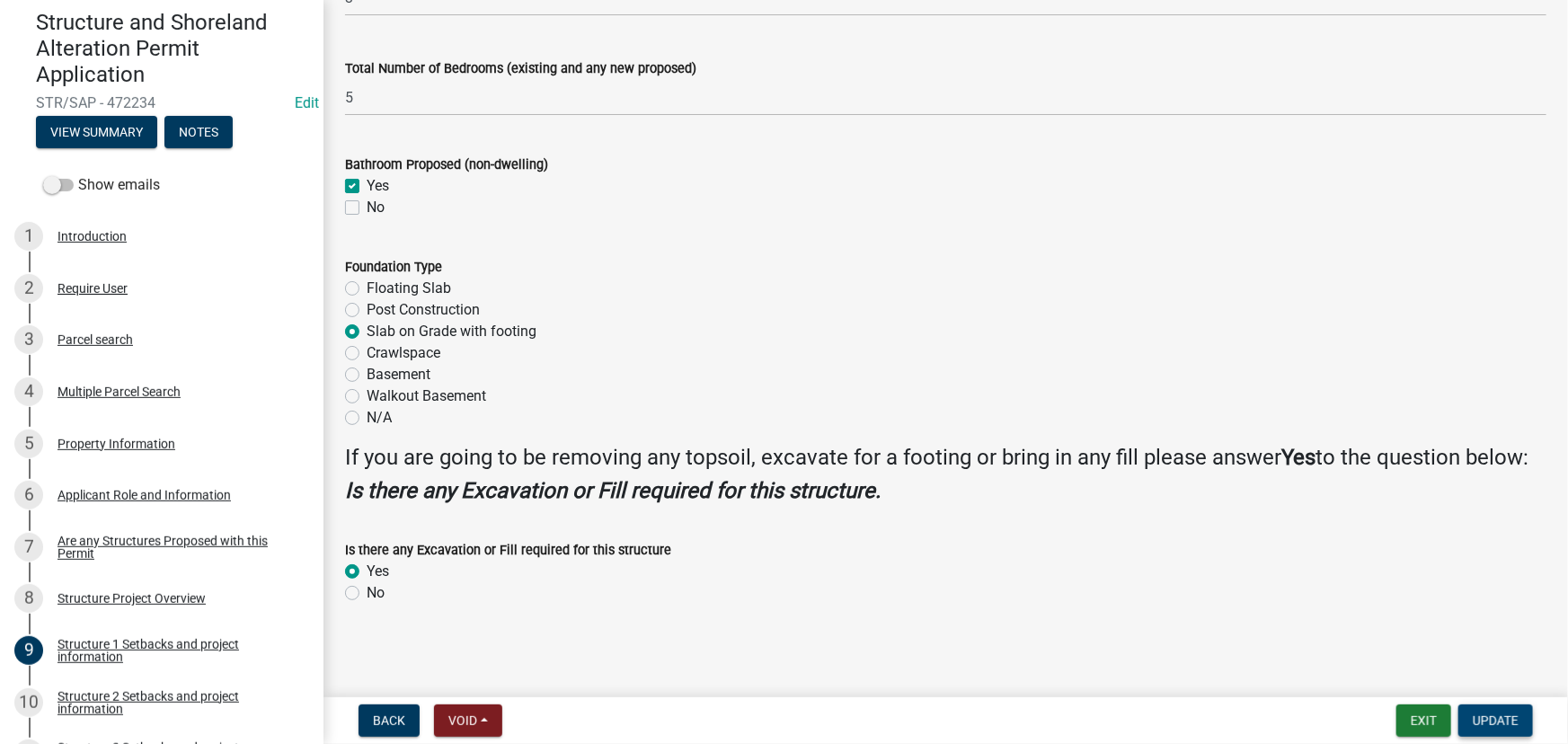
type input "86"
click at [1501, 714] on span "Update" at bounding box center [1496, 721] width 46 height 15
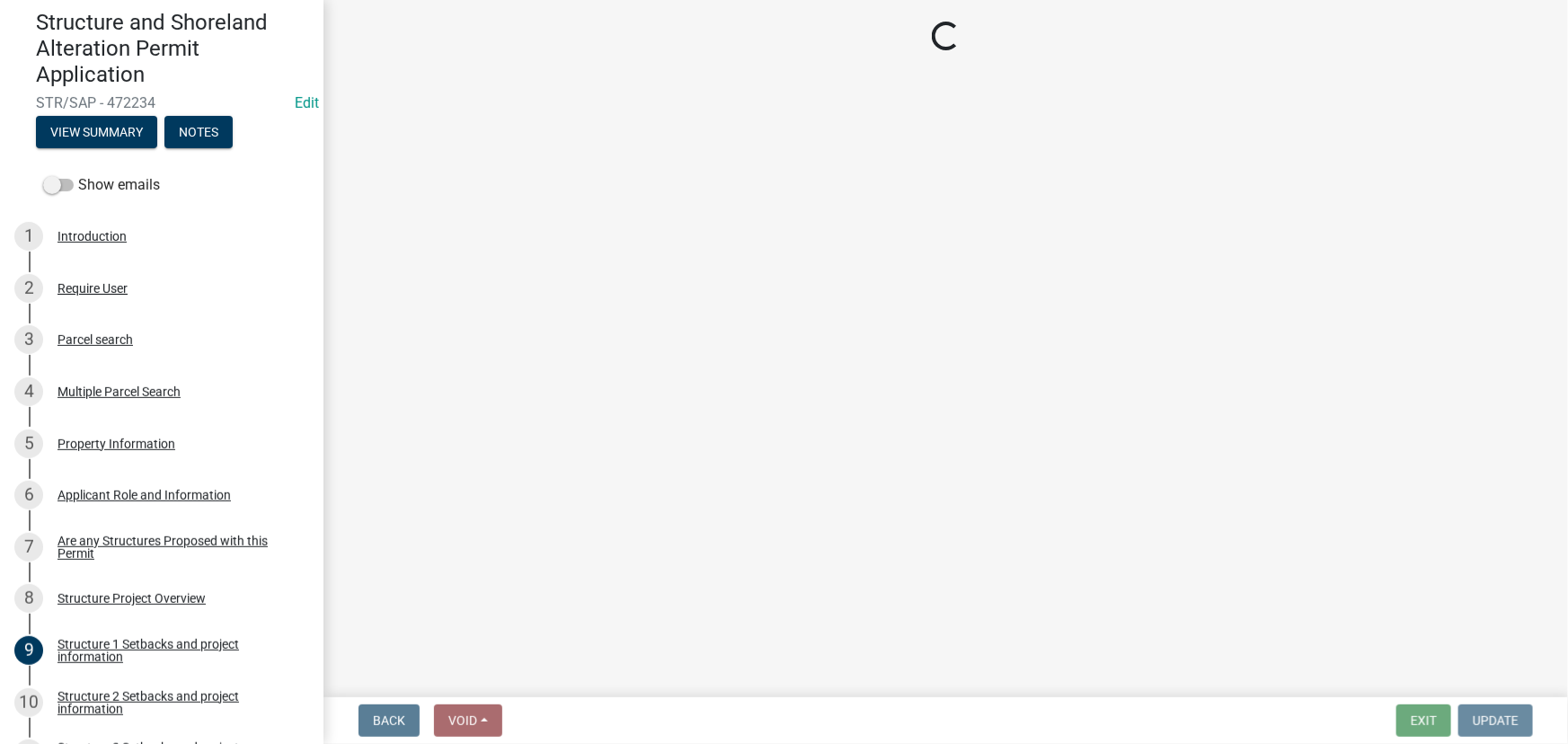
scroll to position [0, 0]
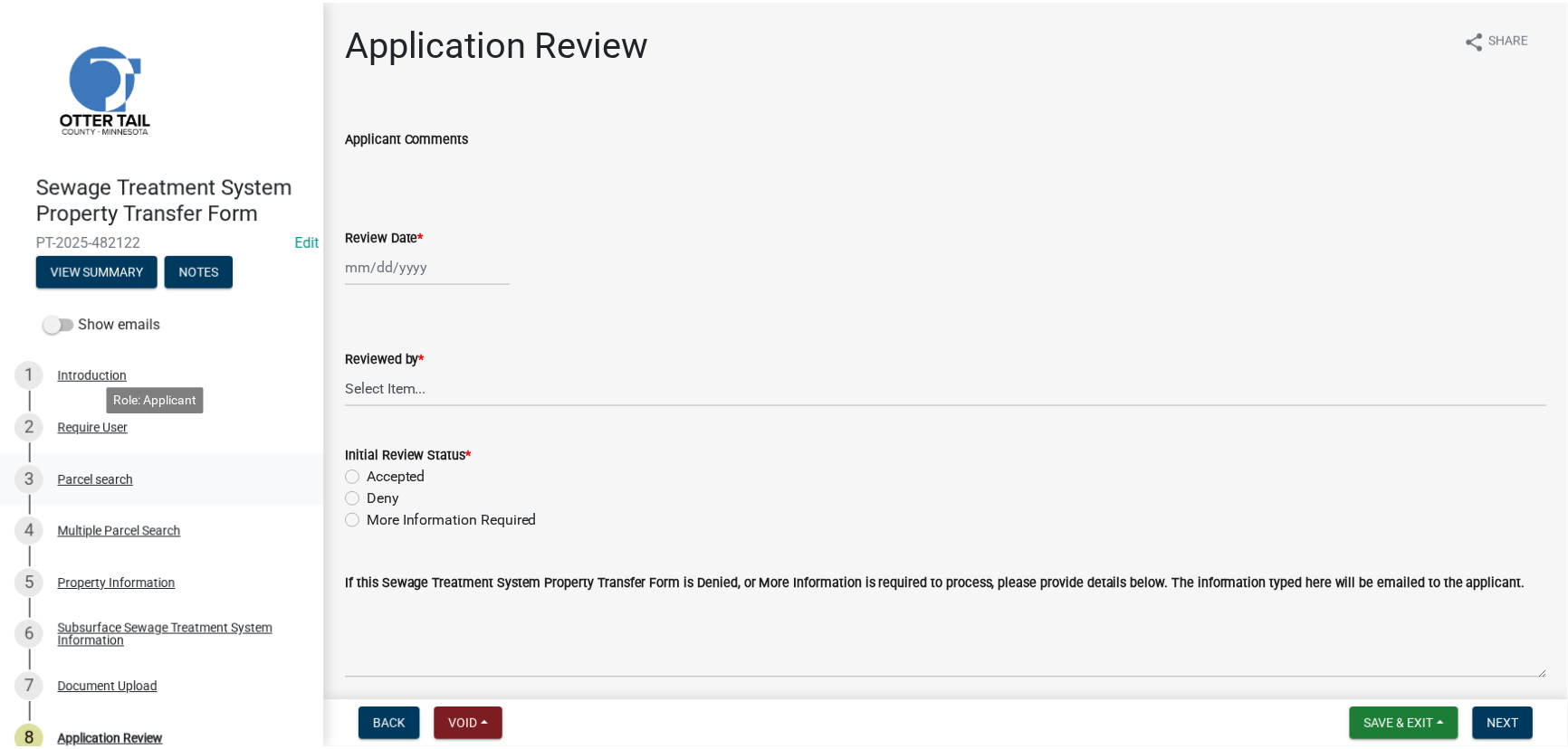
scroll to position [76, 0]
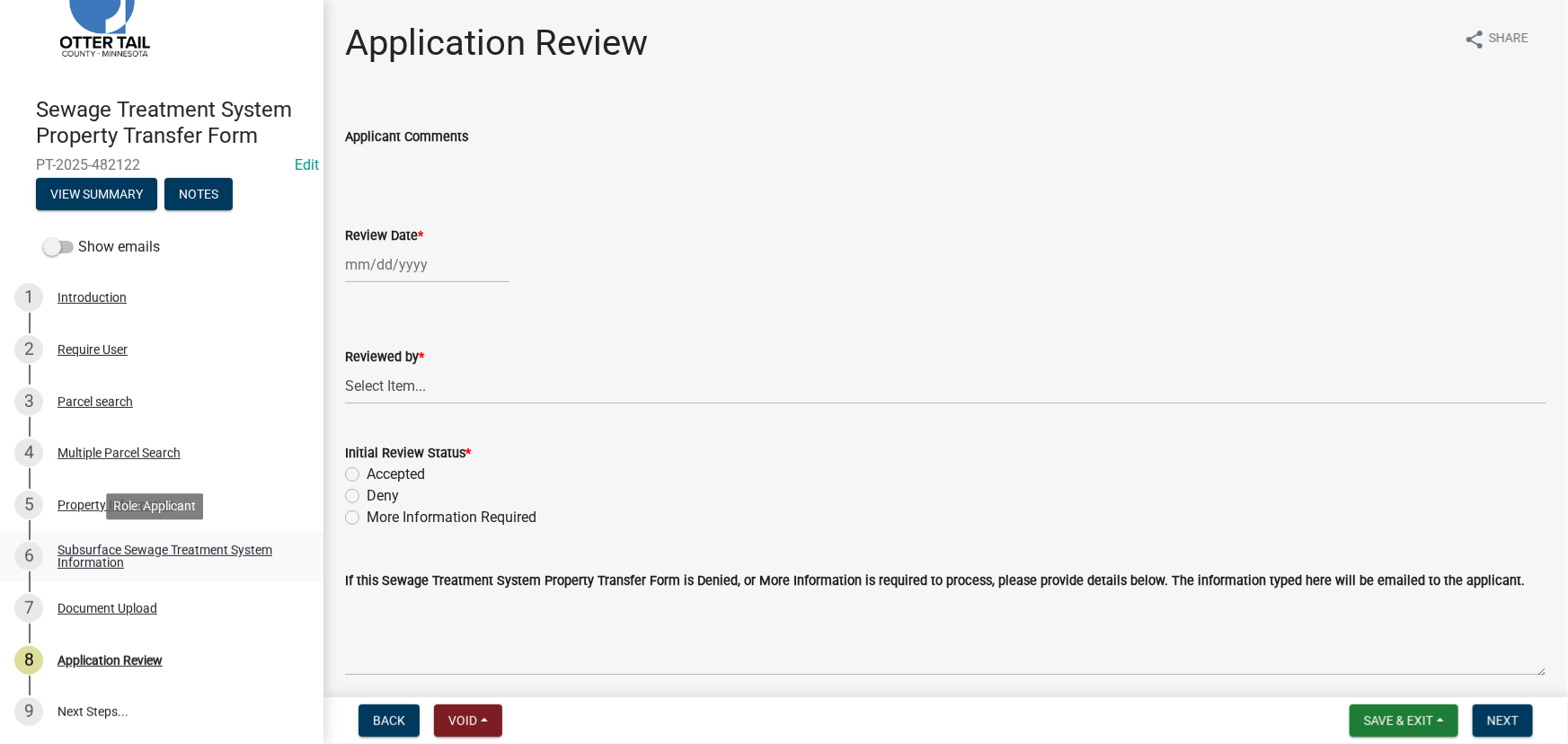
click at [132, 531] on link "6 Subsurface Sewage Treatment System Information" at bounding box center [161, 557] width 323 height 52
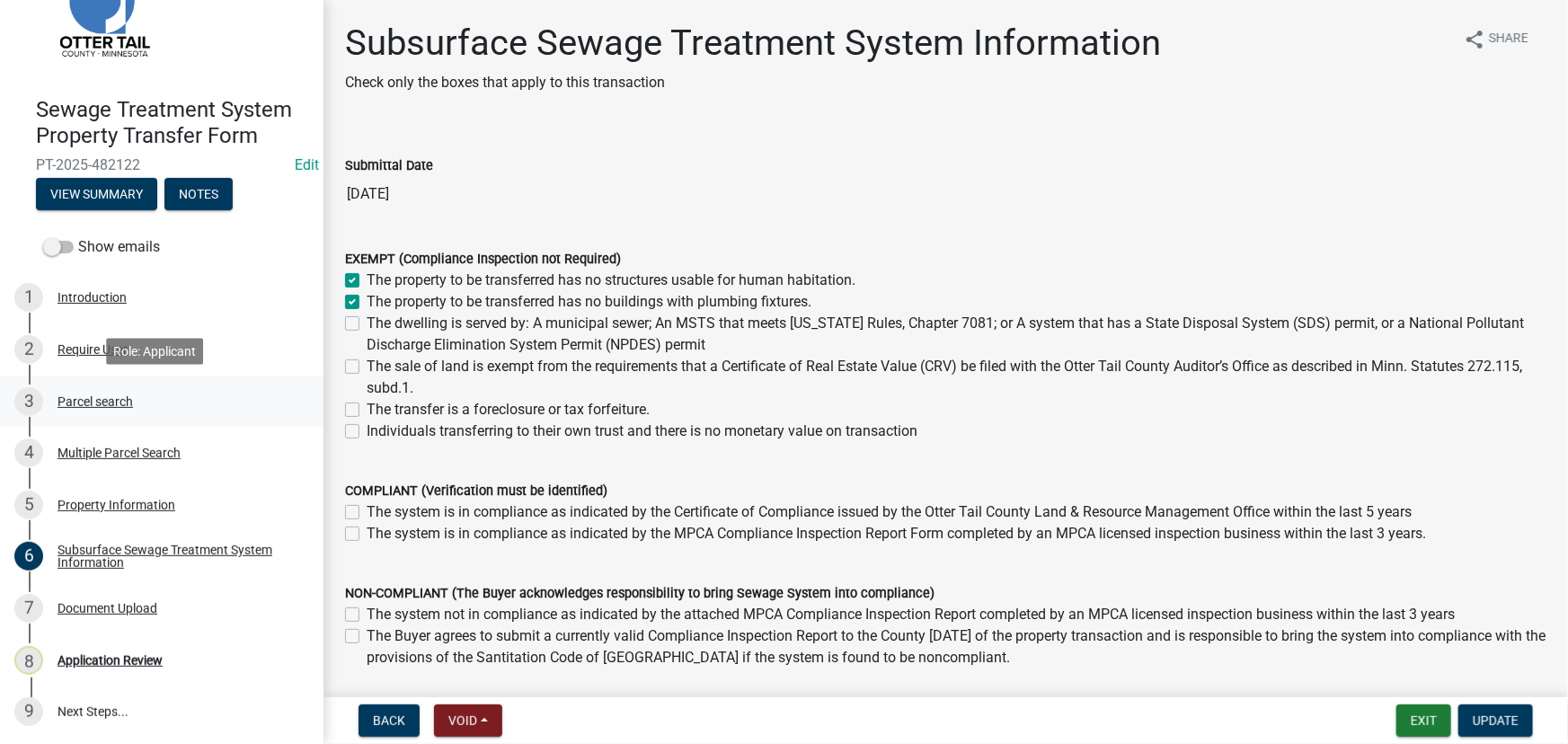
click at [105, 386] on link "3 Parcel search" at bounding box center [161, 401] width 323 height 52
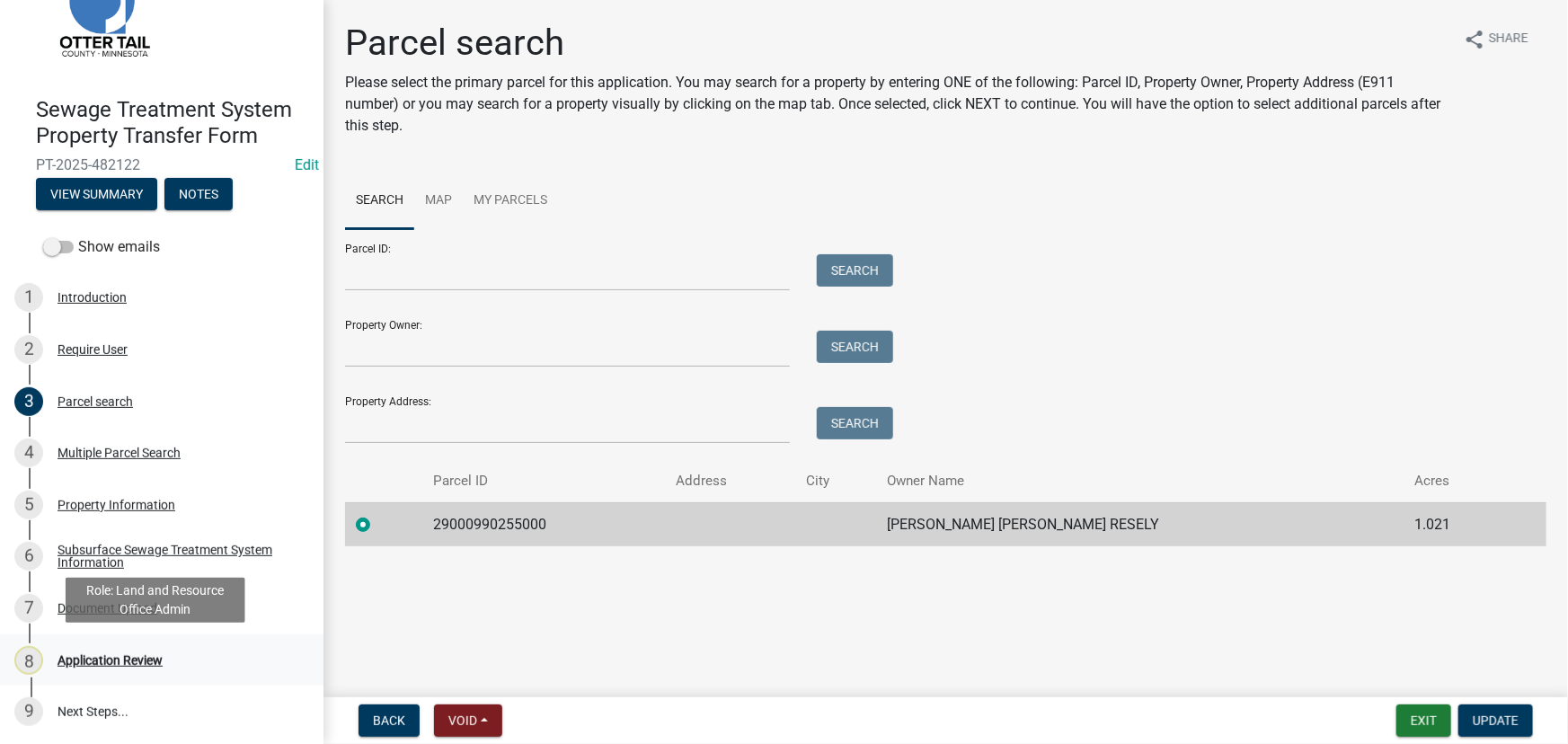
click at [103, 672] on div "8 Application Review" at bounding box center [155, 660] width 280 height 28
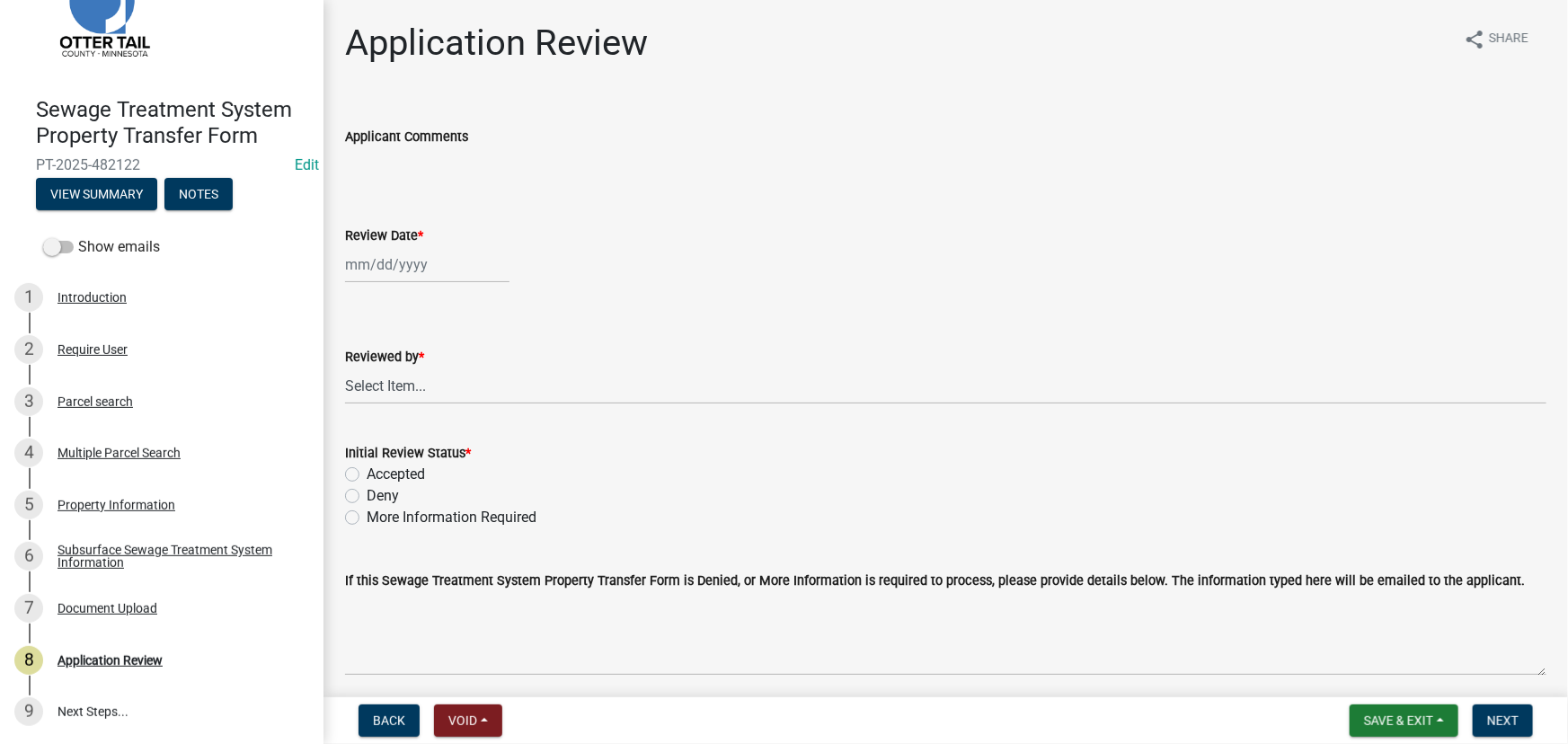
click at [389, 270] on div at bounding box center [428, 265] width 165 height 37
select select "9"
select select "2025"
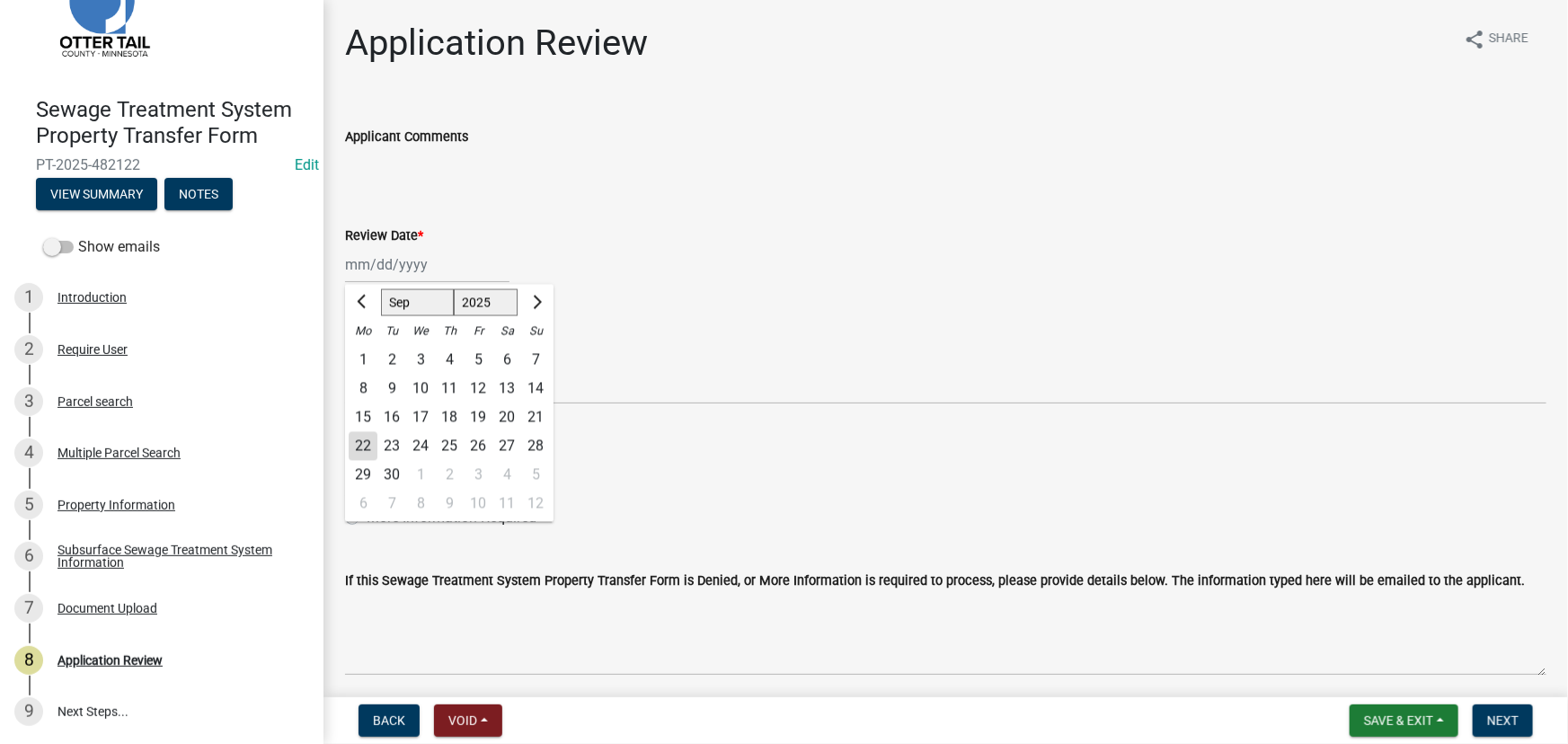
click at [374, 445] on div "22" at bounding box center [363, 446] width 28 height 28
type input "[DATE]"
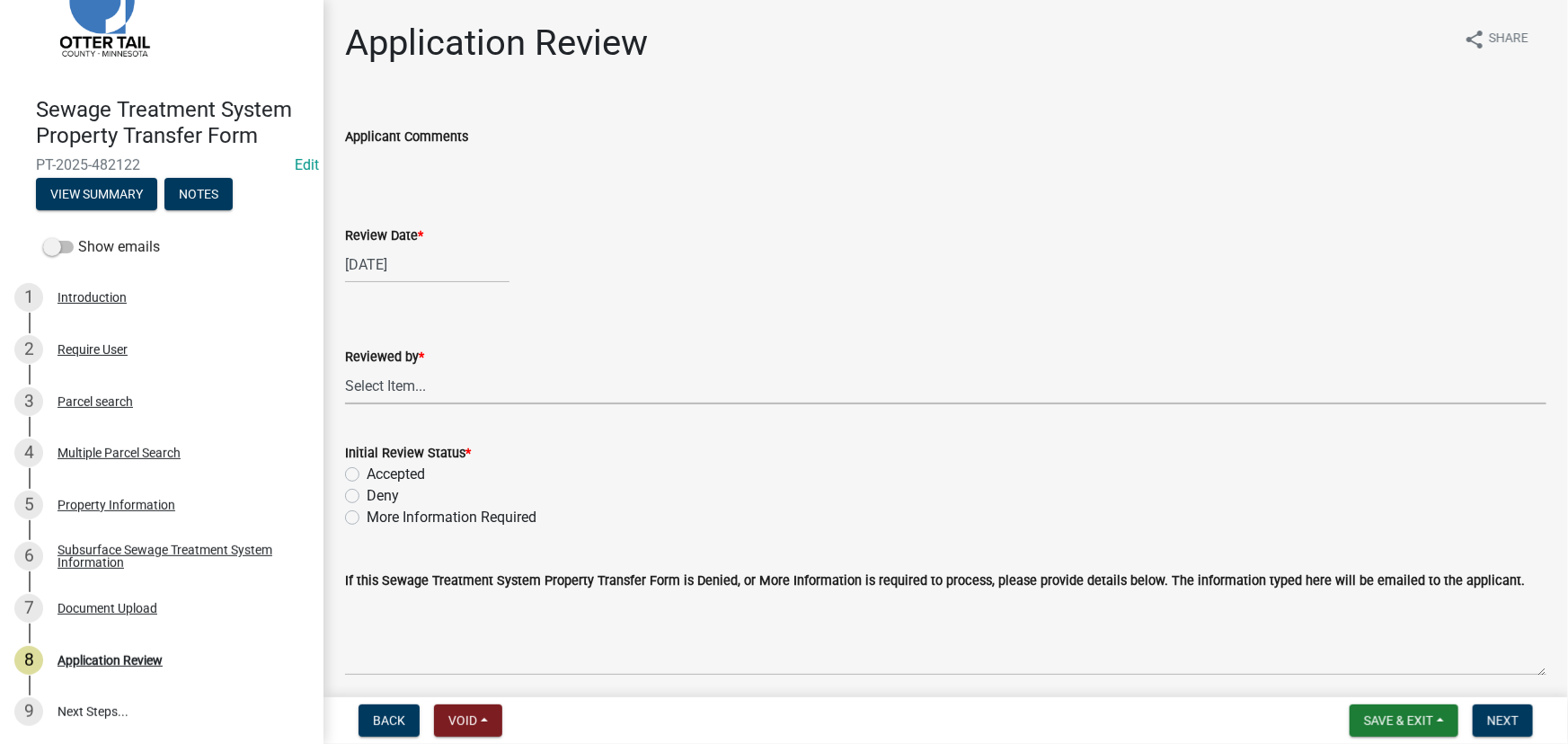
click at [408, 377] on select "Select Item... [PERSON_NAME] [PERSON_NAME] [PERSON_NAME] [PERSON_NAME] [PERSON_…" at bounding box center [946, 386] width 1202 height 37
click at [345, 367] on select "Select Item... [PERSON_NAME] [PERSON_NAME] [PERSON_NAME] [PERSON_NAME] [PERSON_…" at bounding box center [946, 386] width 1202 height 37
select select "190fd4c8-42ef-492b-a4a0-a0213555944c"
click at [404, 465] on label "Accepted" at bounding box center [396, 475] width 59 height 22
click at [378, 465] on input "Accepted" at bounding box center [372, 469] width 12 height 12
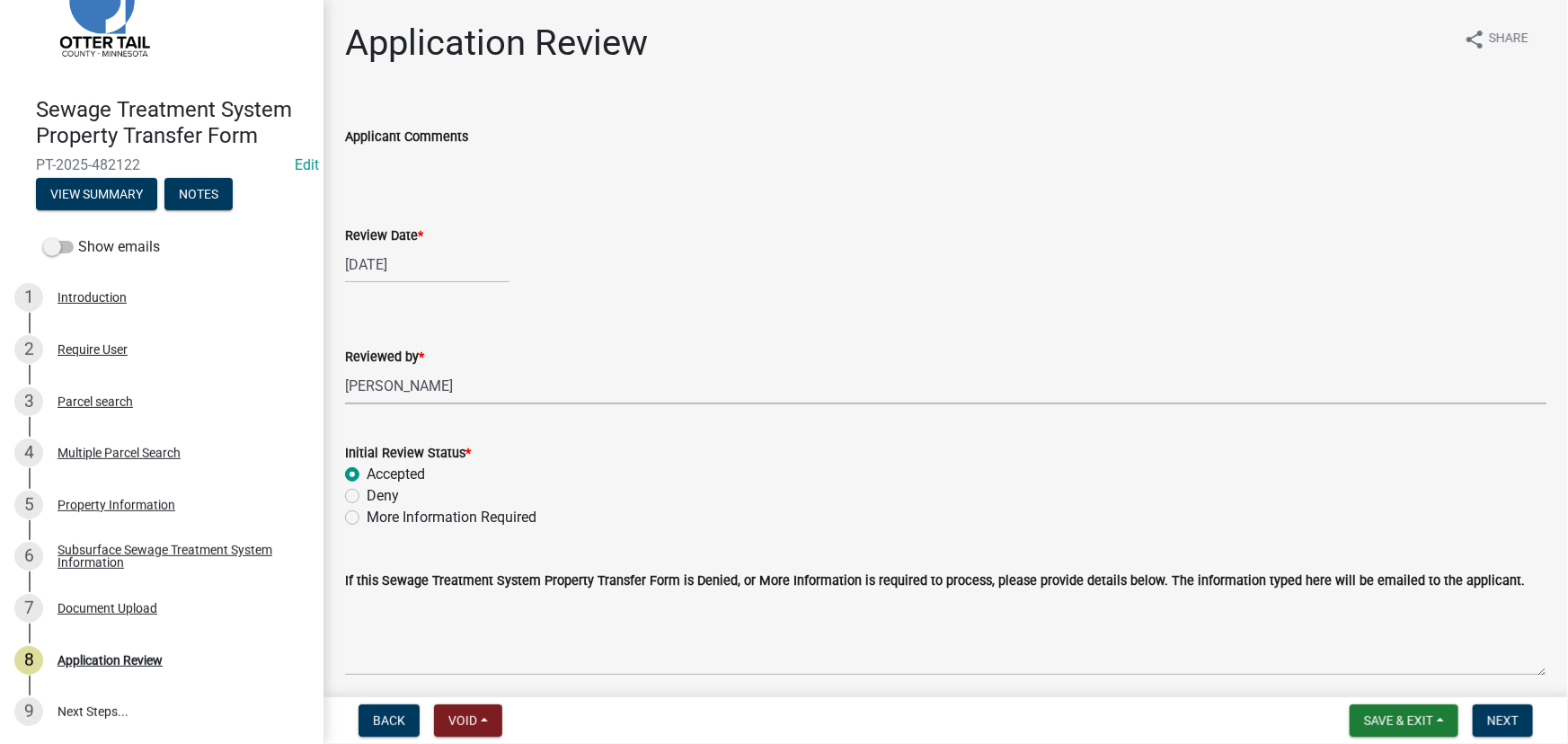
radio input "true"
click at [1493, 717] on span "Next" at bounding box center [1503, 721] width 31 height 15
